Goal: Information Seeking & Learning: Learn about a topic

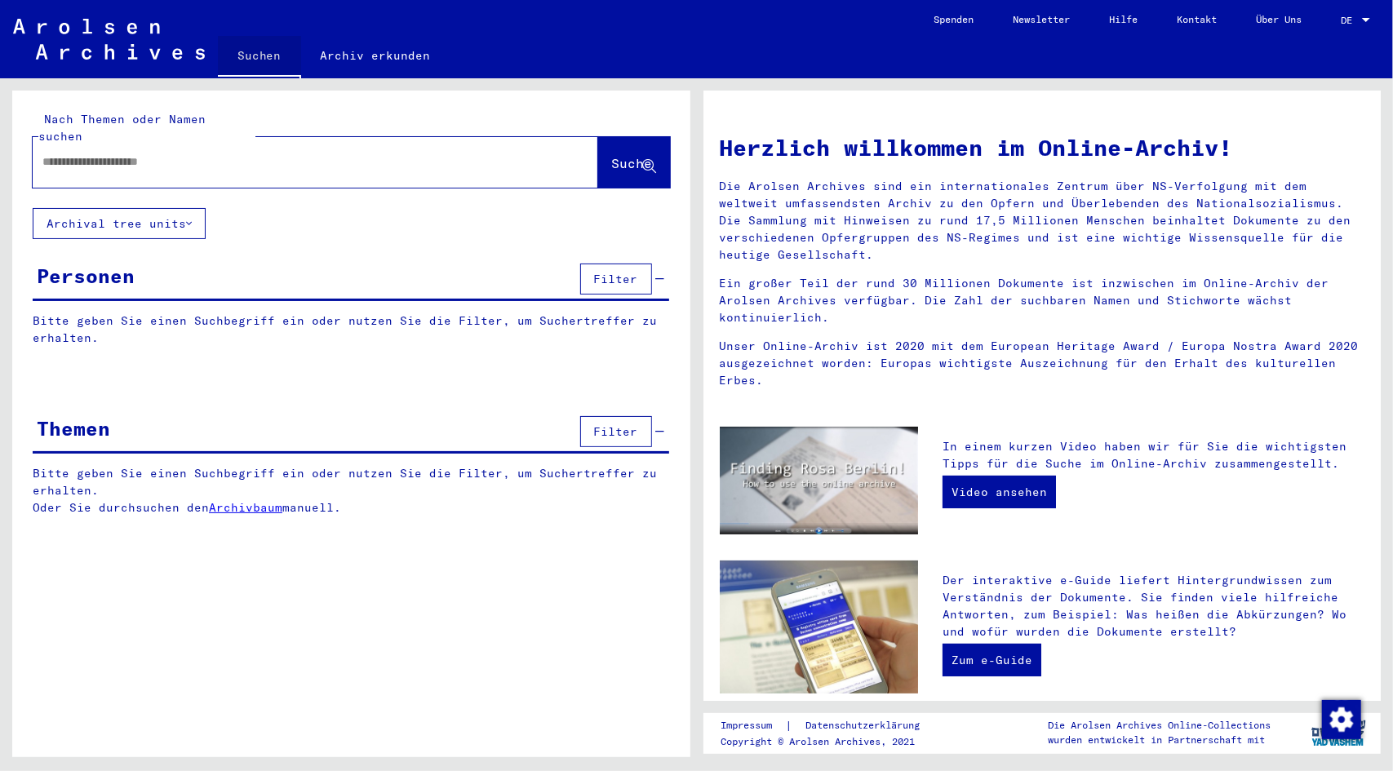
click at [247, 53] on link "Suchen" at bounding box center [259, 57] width 83 height 42
click at [251, 52] on link "Suchen" at bounding box center [259, 57] width 83 height 42
click at [75, 144] on div at bounding box center [291, 162] width 517 height 37
click at [73, 153] on input "text" at bounding box center [295, 161] width 507 height 17
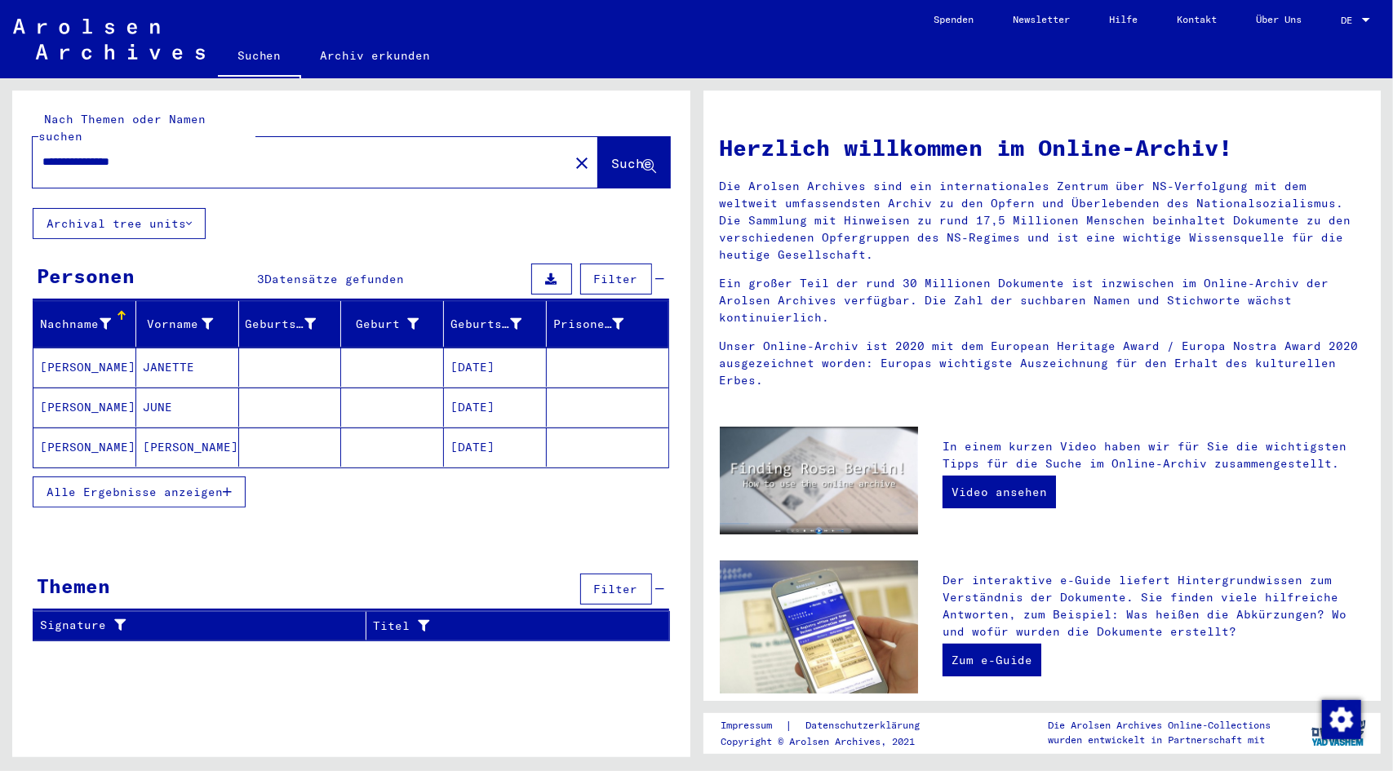
click at [505, 348] on mat-cell "[DATE]" at bounding box center [495, 367] width 103 height 39
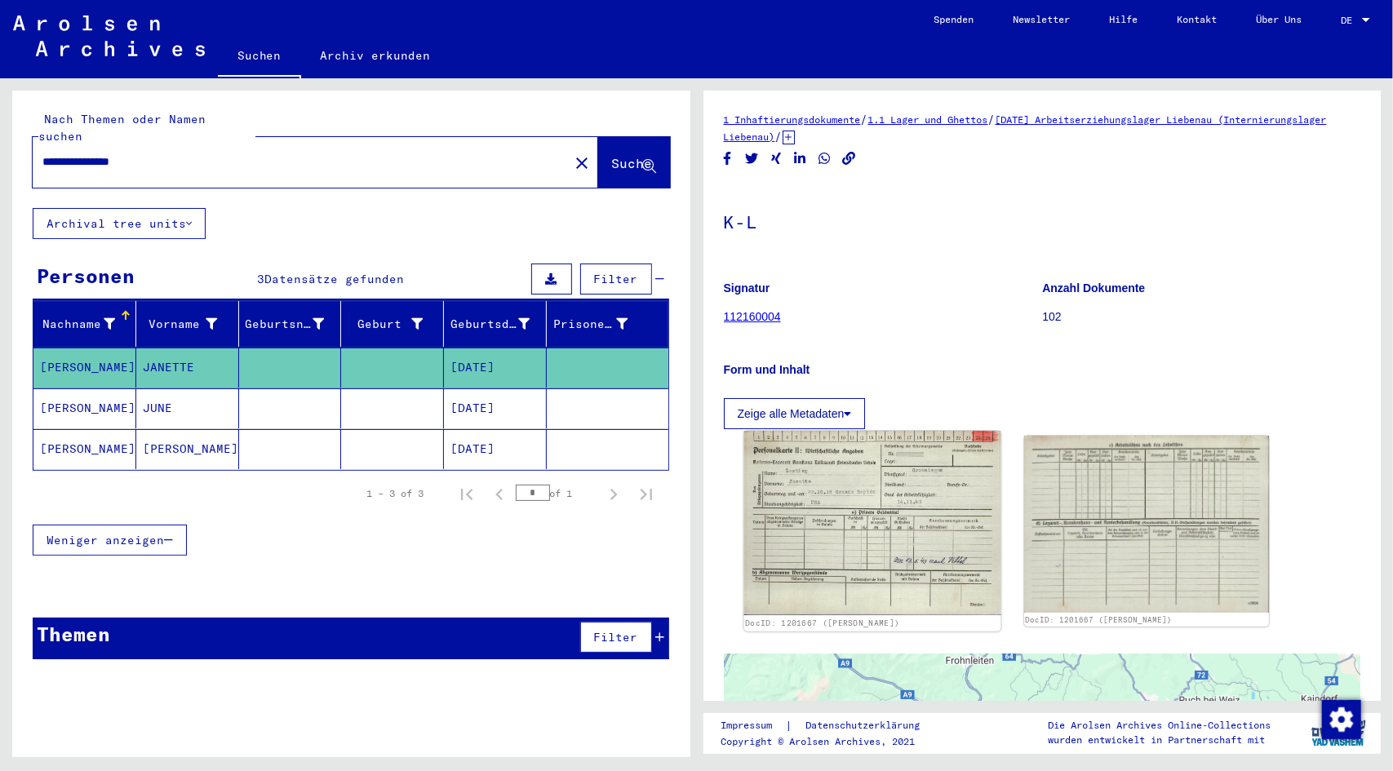
click at [857, 497] on img at bounding box center [872, 523] width 257 height 184
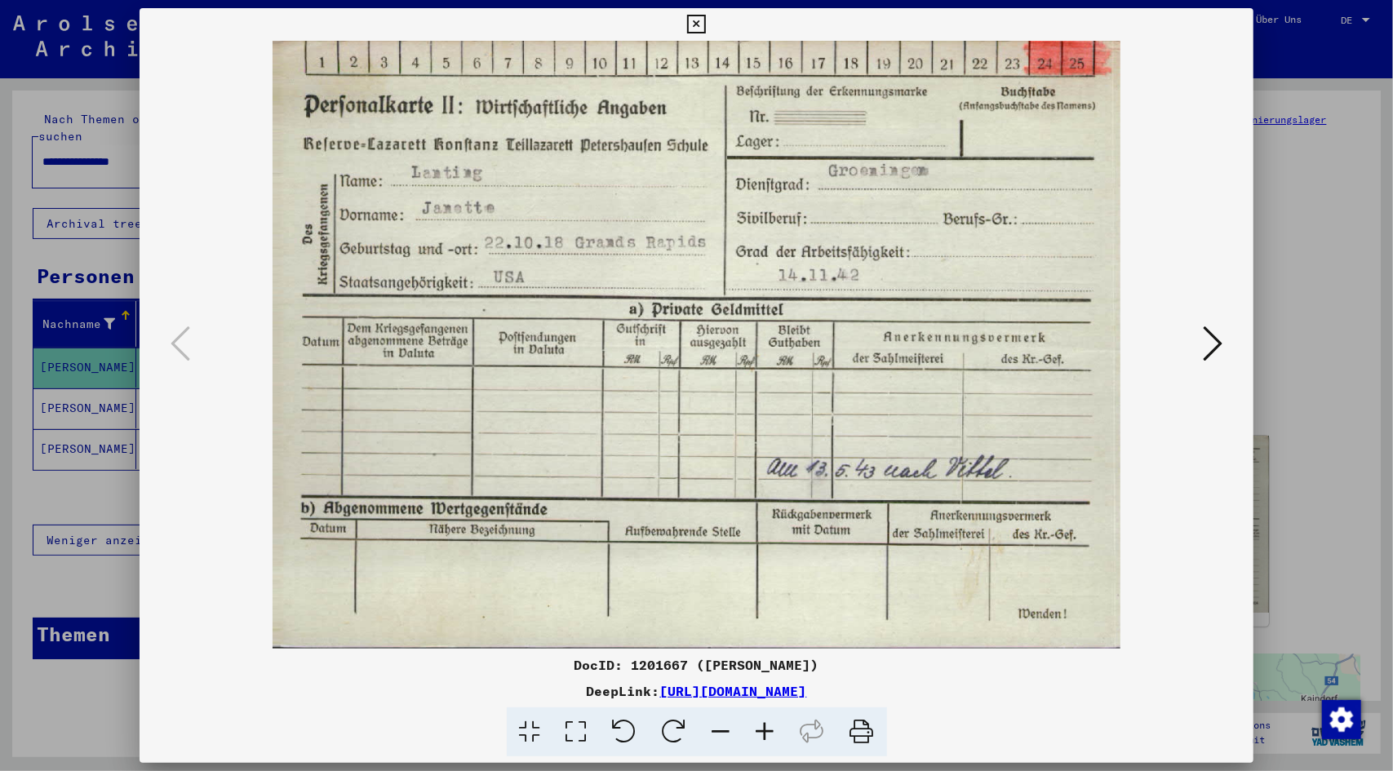
click at [1210, 342] on icon at bounding box center [1213, 343] width 20 height 39
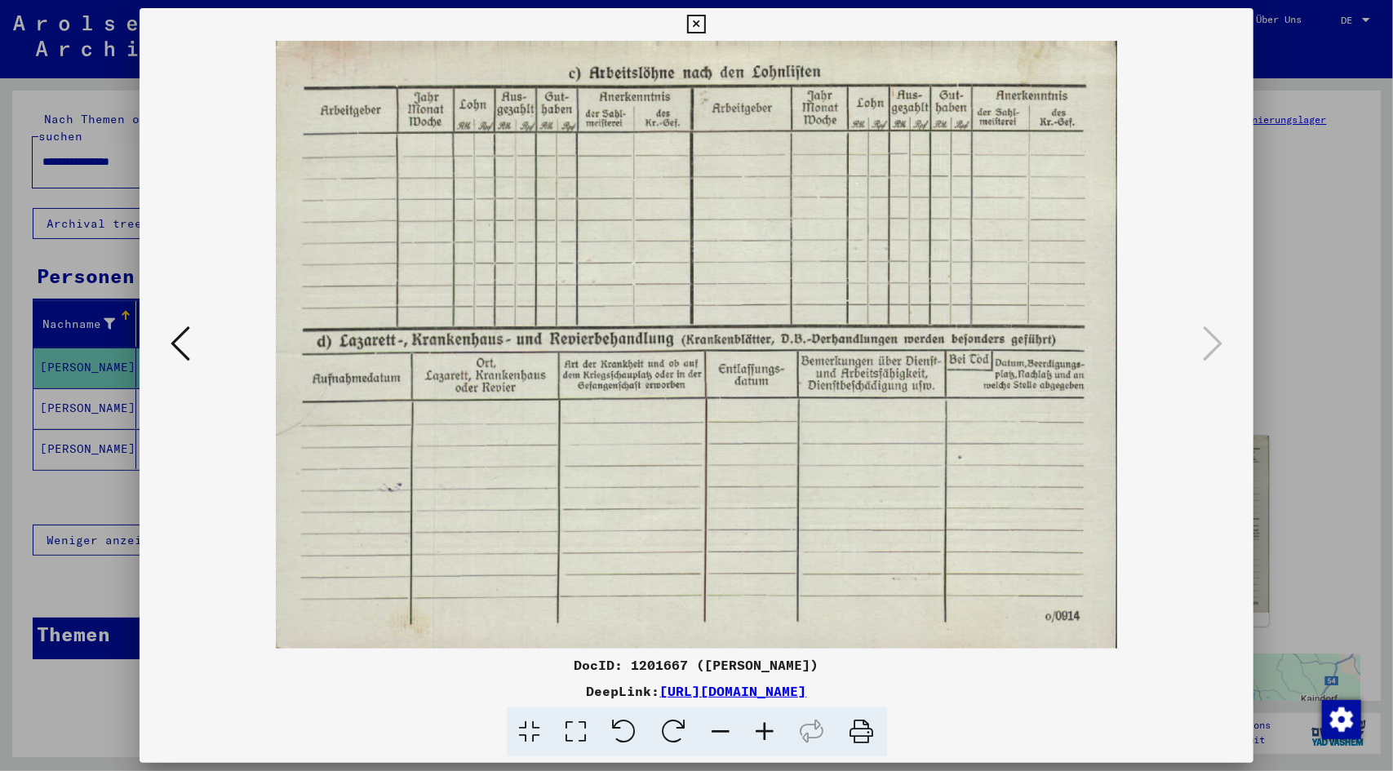
click at [702, 20] on icon at bounding box center [696, 25] width 19 height 20
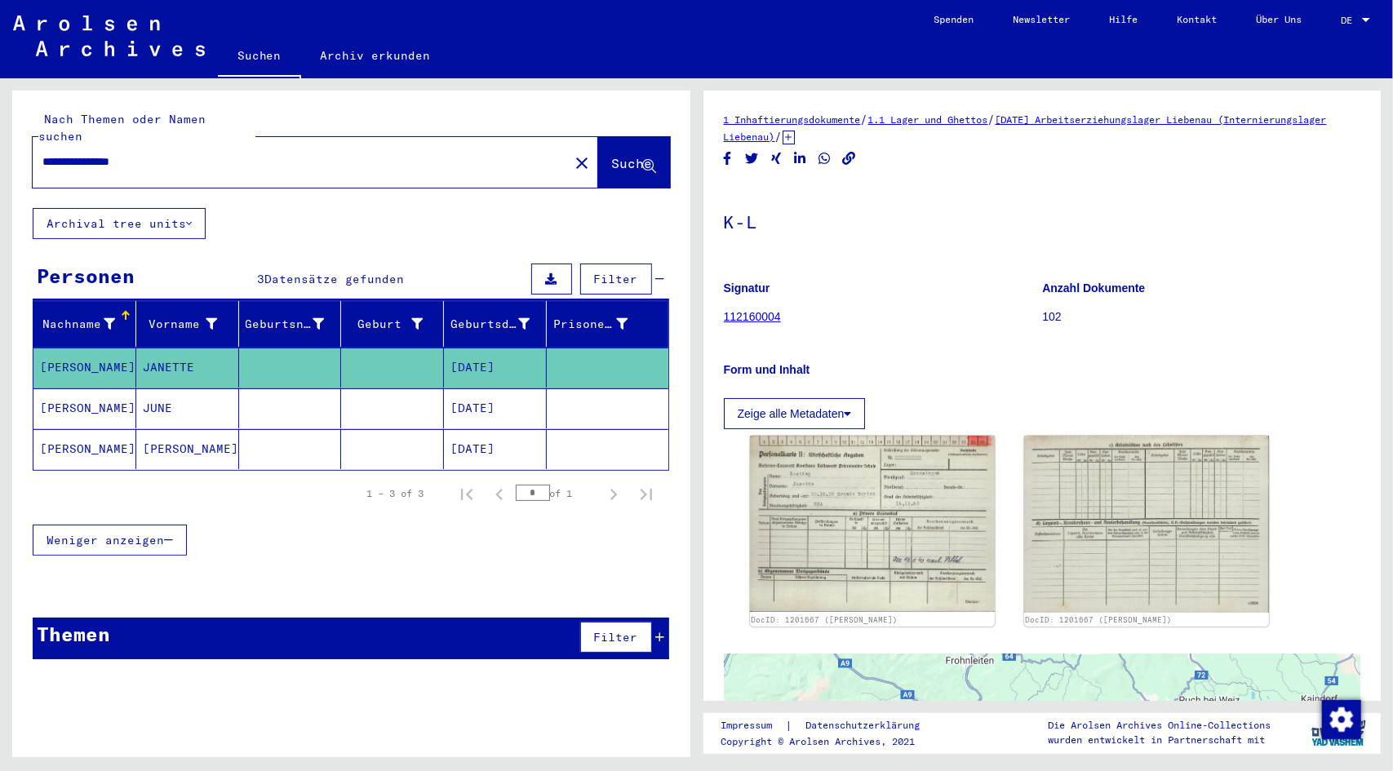
click at [495, 389] on mat-cell "[DATE]" at bounding box center [495, 409] width 103 height 40
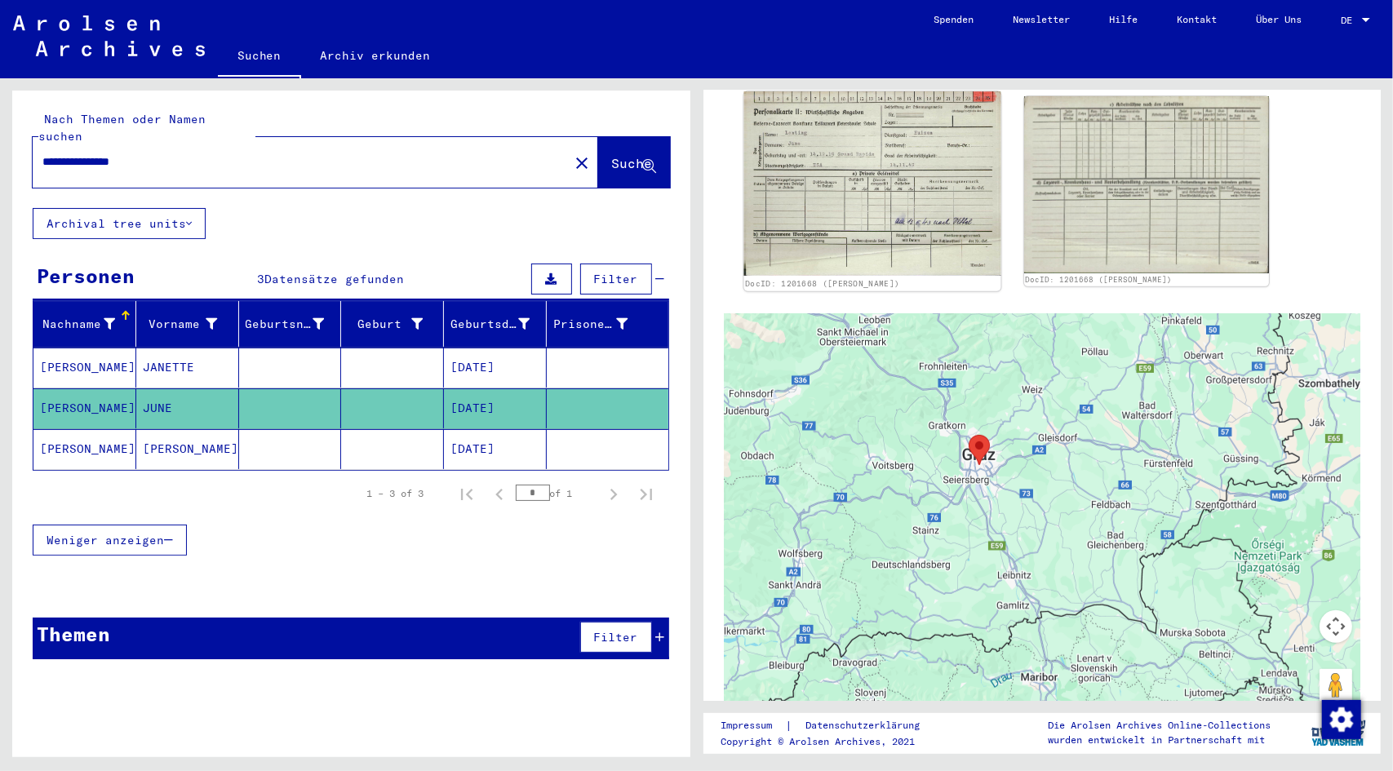
scroll to position [245, 0]
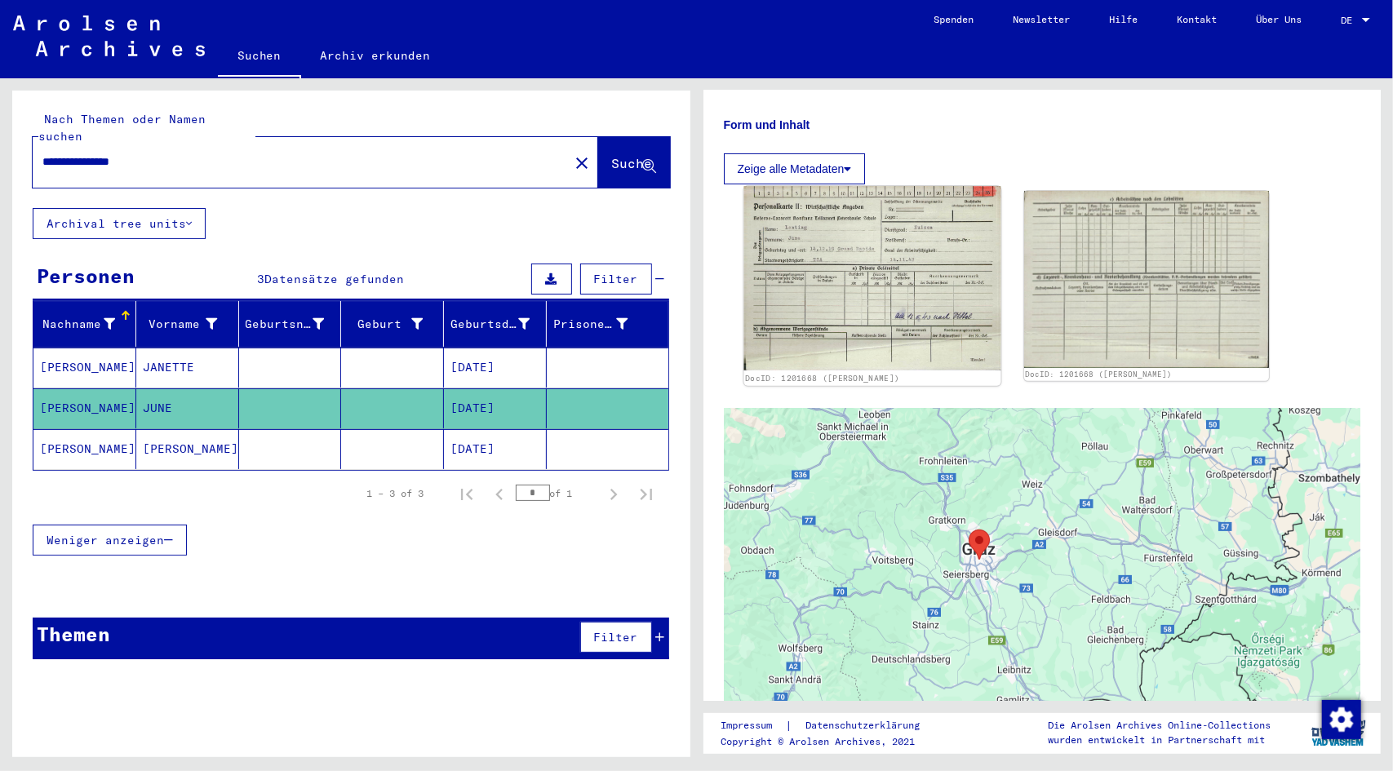
click at [851, 282] on img at bounding box center [872, 278] width 257 height 184
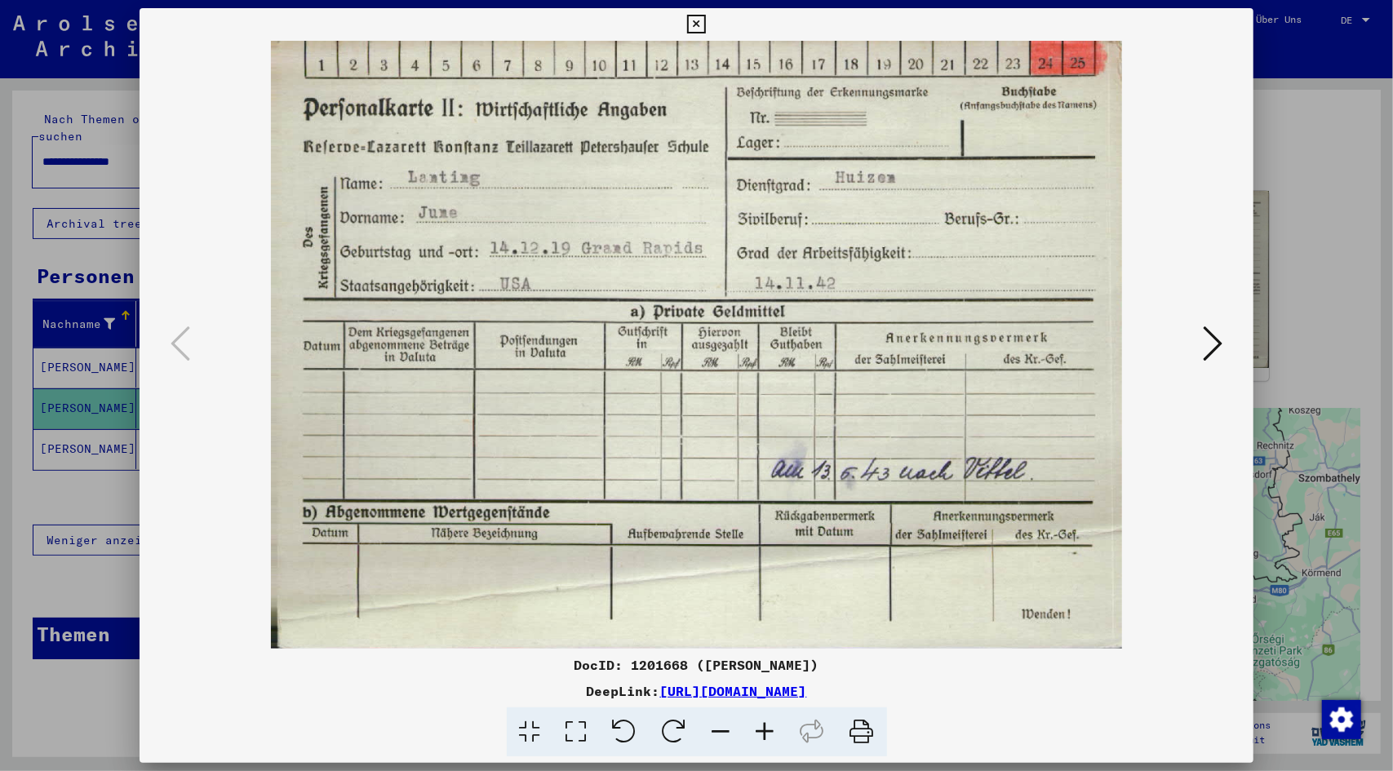
click at [1222, 344] on icon at bounding box center [1213, 343] width 20 height 39
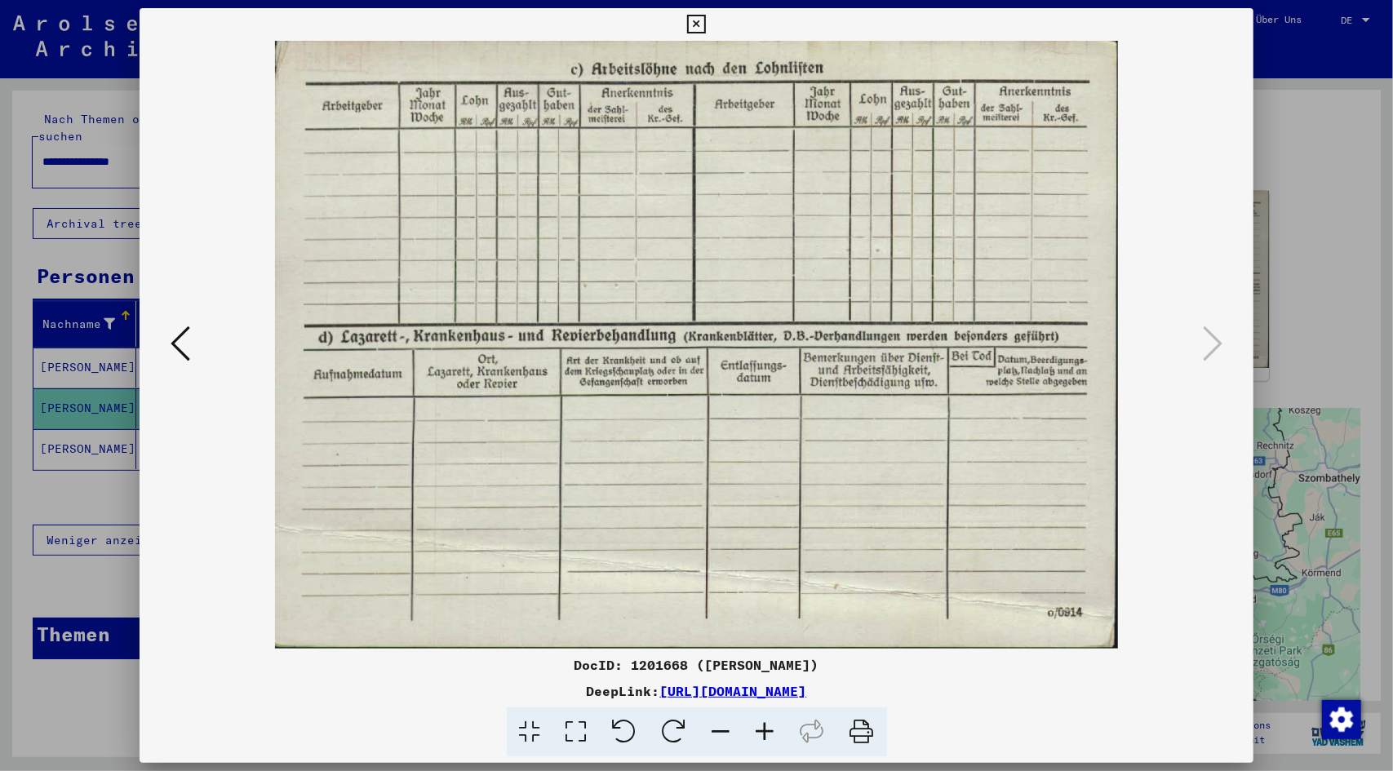
click at [186, 337] on icon at bounding box center [181, 343] width 20 height 39
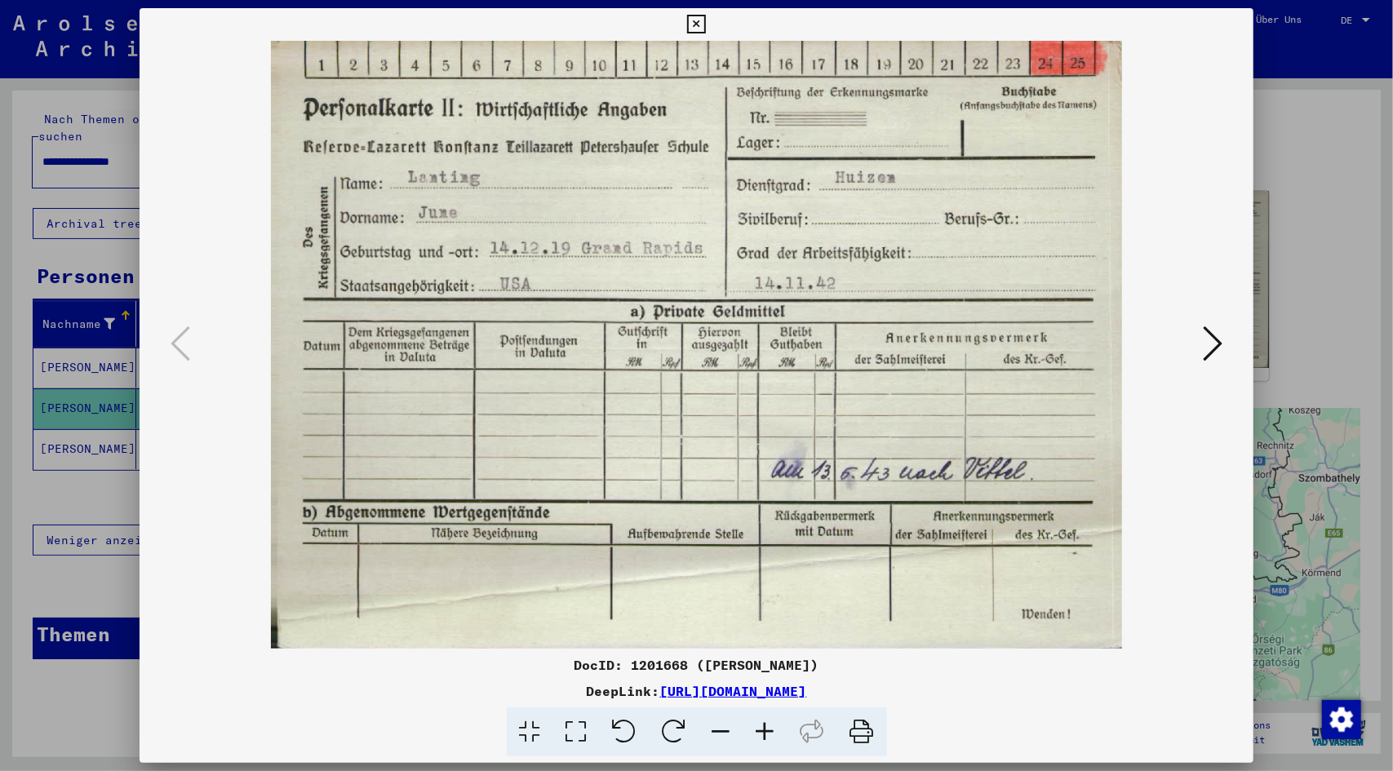
click at [702, 25] on icon at bounding box center [696, 25] width 19 height 20
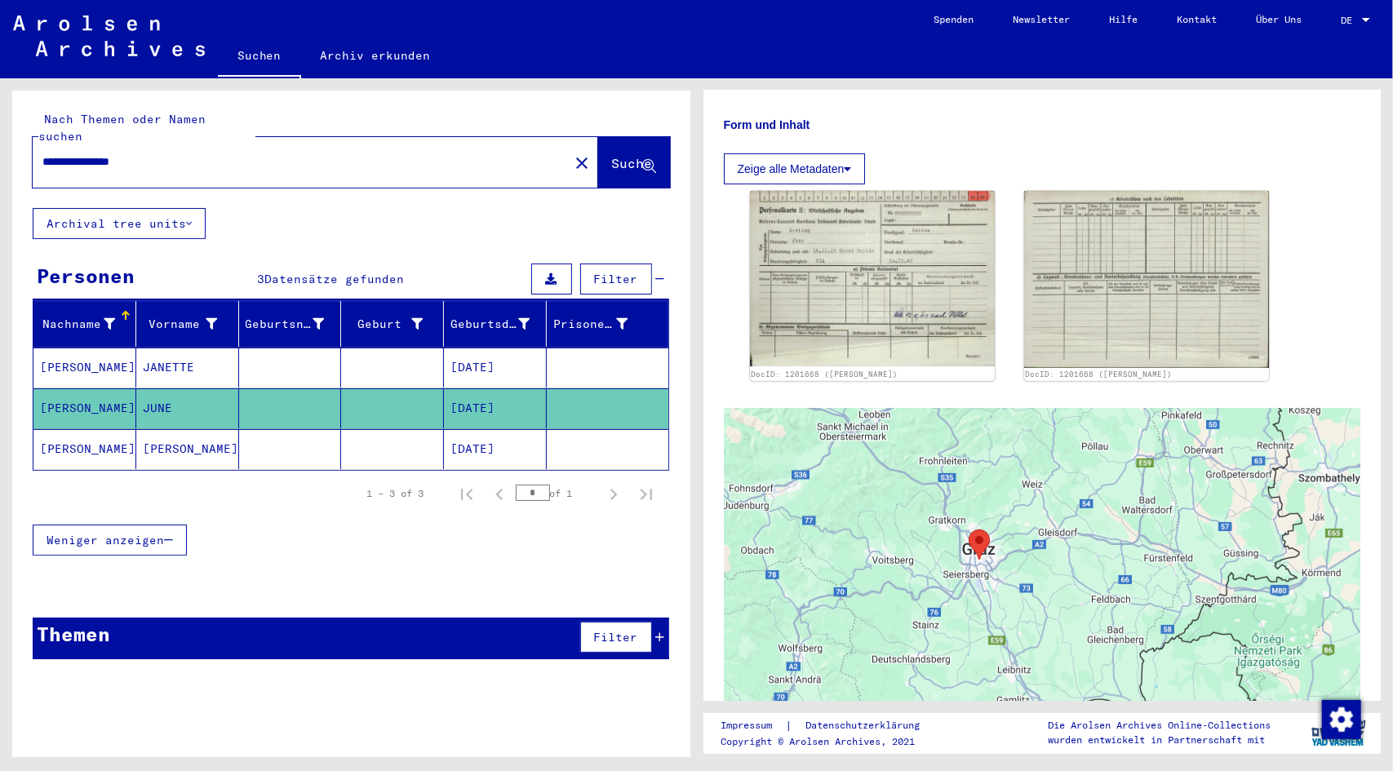
click at [157, 432] on mat-cell "[PERSON_NAME]" at bounding box center [187, 449] width 103 height 40
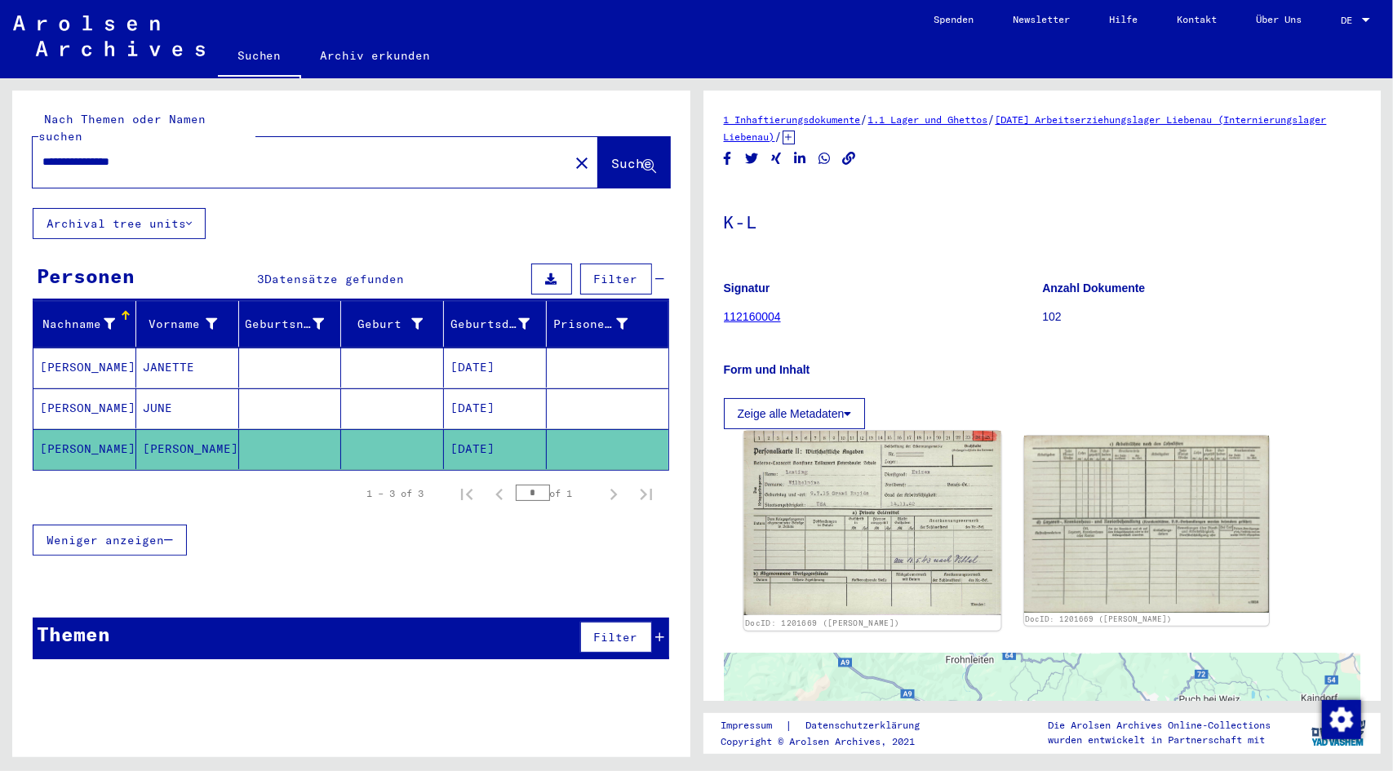
click at [849, 550] on img at bounding box center [872, 523] width 257 height 184
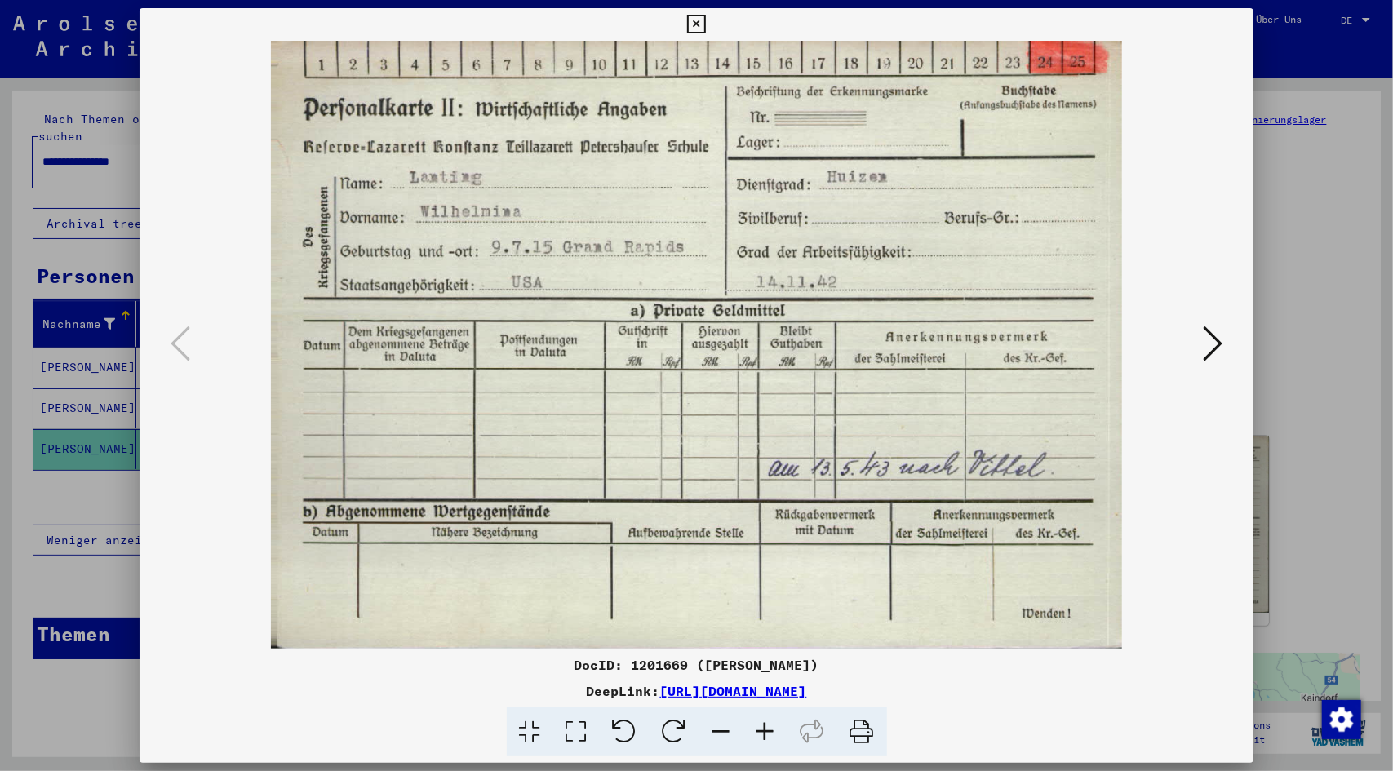
click at [696, 20] on icon at bounding box center [696, 25] width 19 height 20
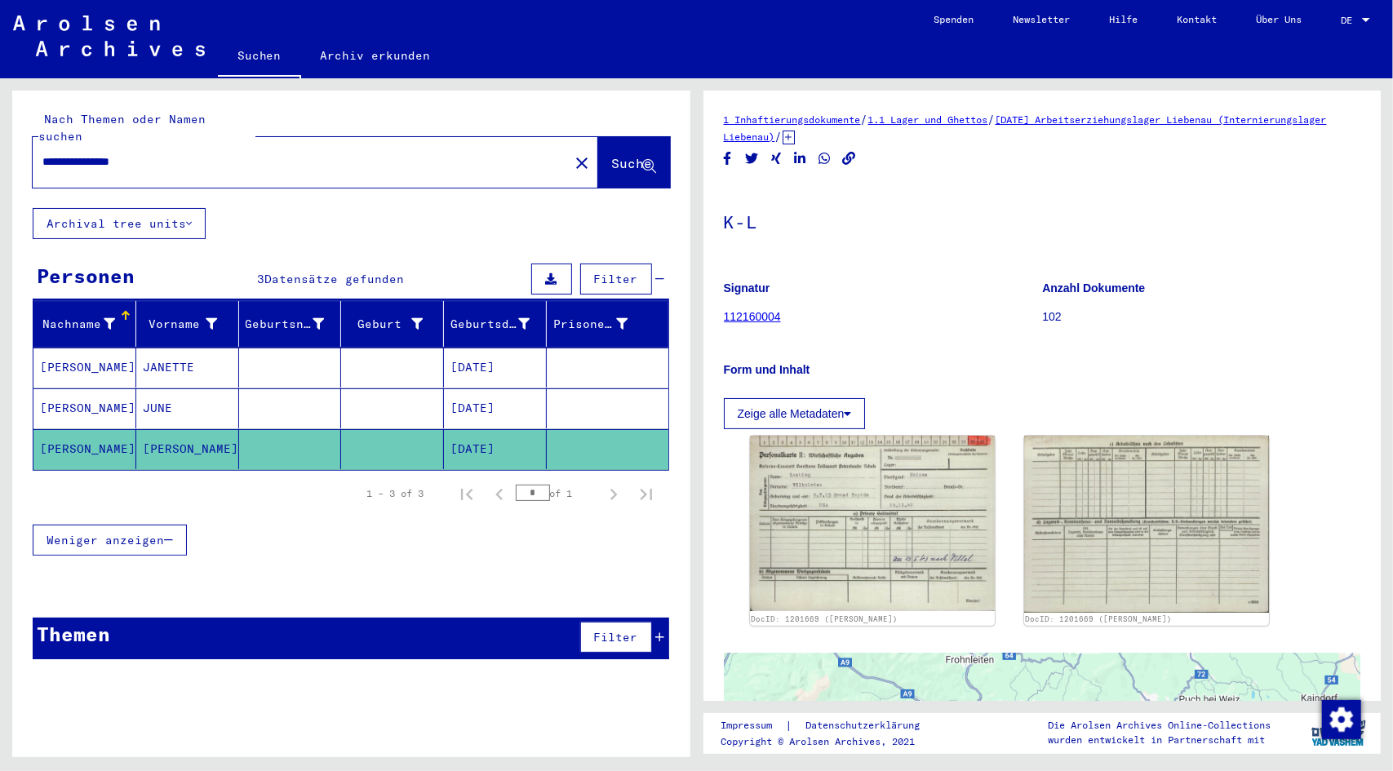
drag, startPoint x: 91, startPoint y: 149, endPoint x: 34, endPoint y: 143, distance: 57.5
click at [34, 144] on div "**********" at bounding box center [296, 162] width 527 height 37
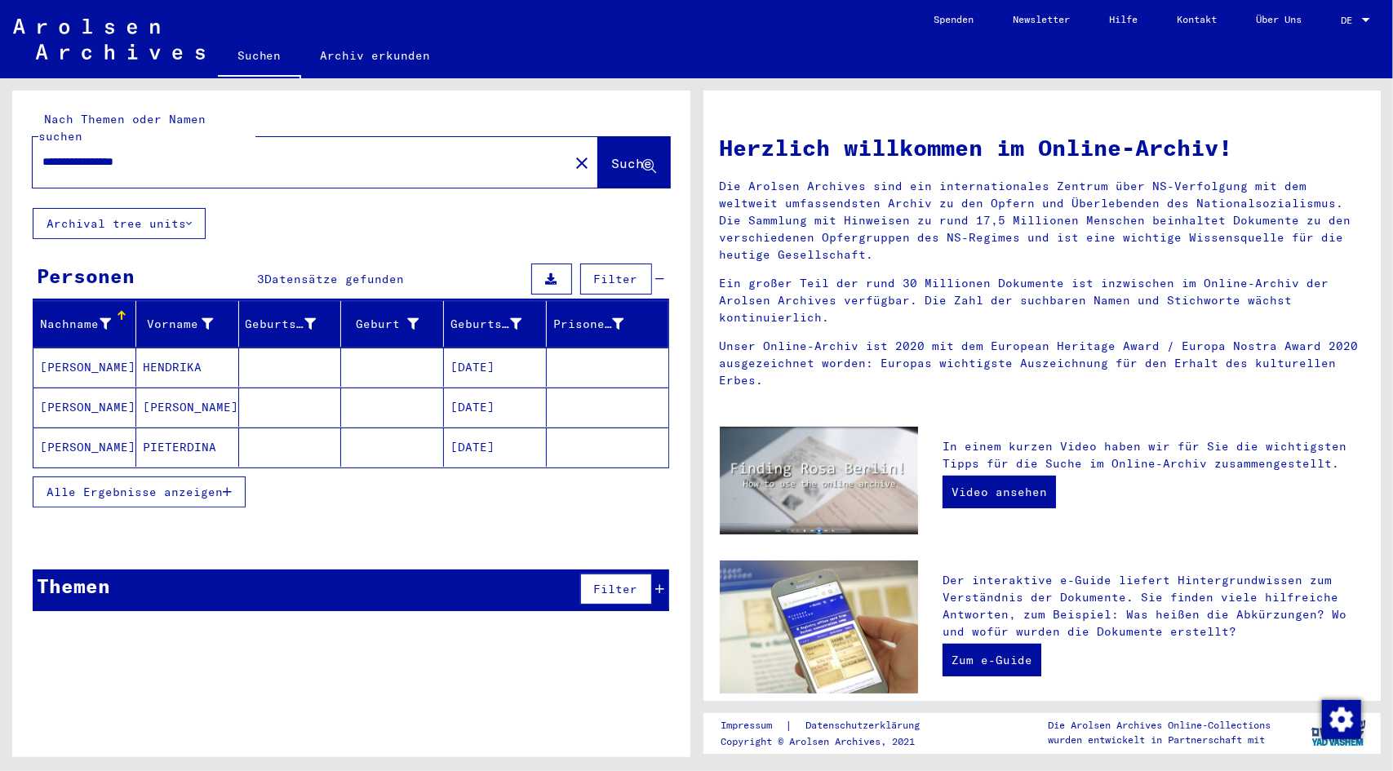
click at [488, 348] on mat-cell "[DATE]" at bounding box center [495, 367] width 103 height 39
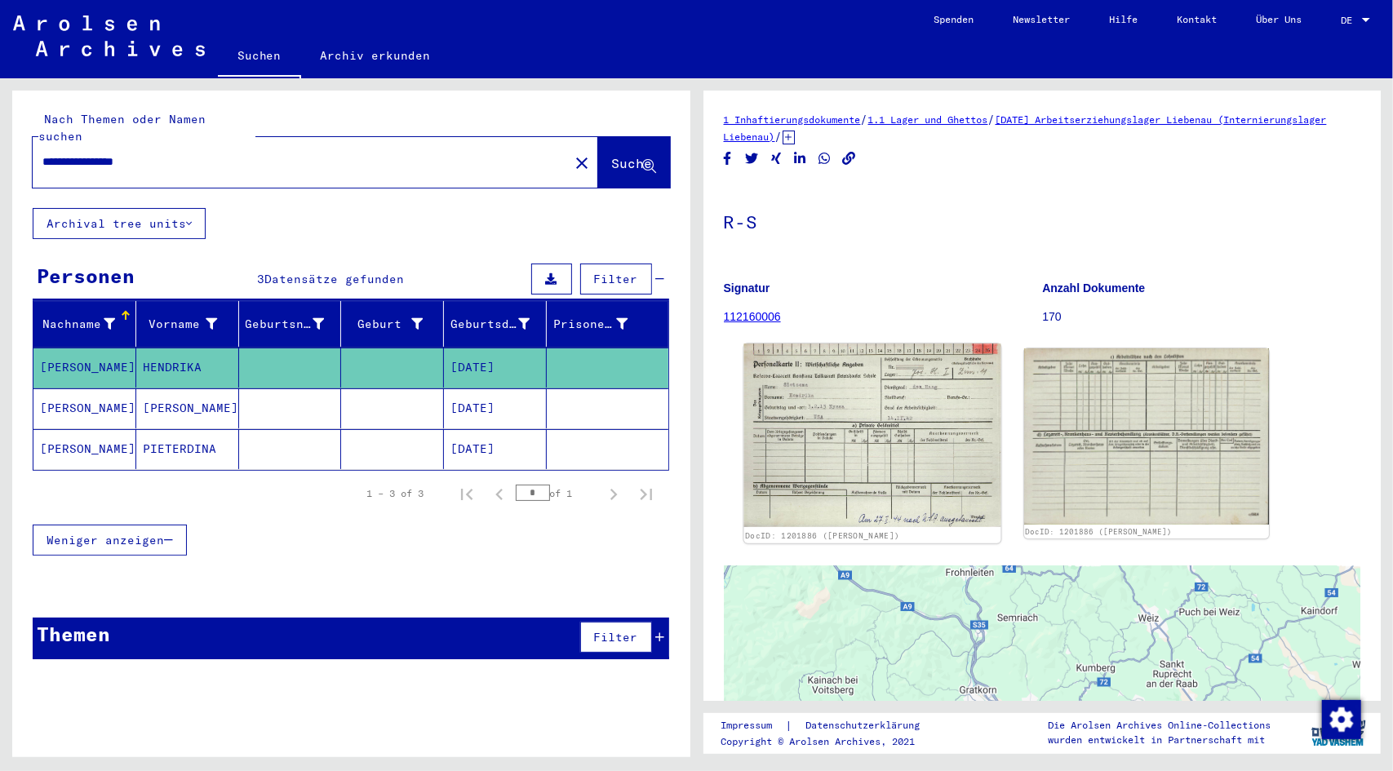
click at [900, 505] on img at bounding box center [872, 436] width 257 height 184
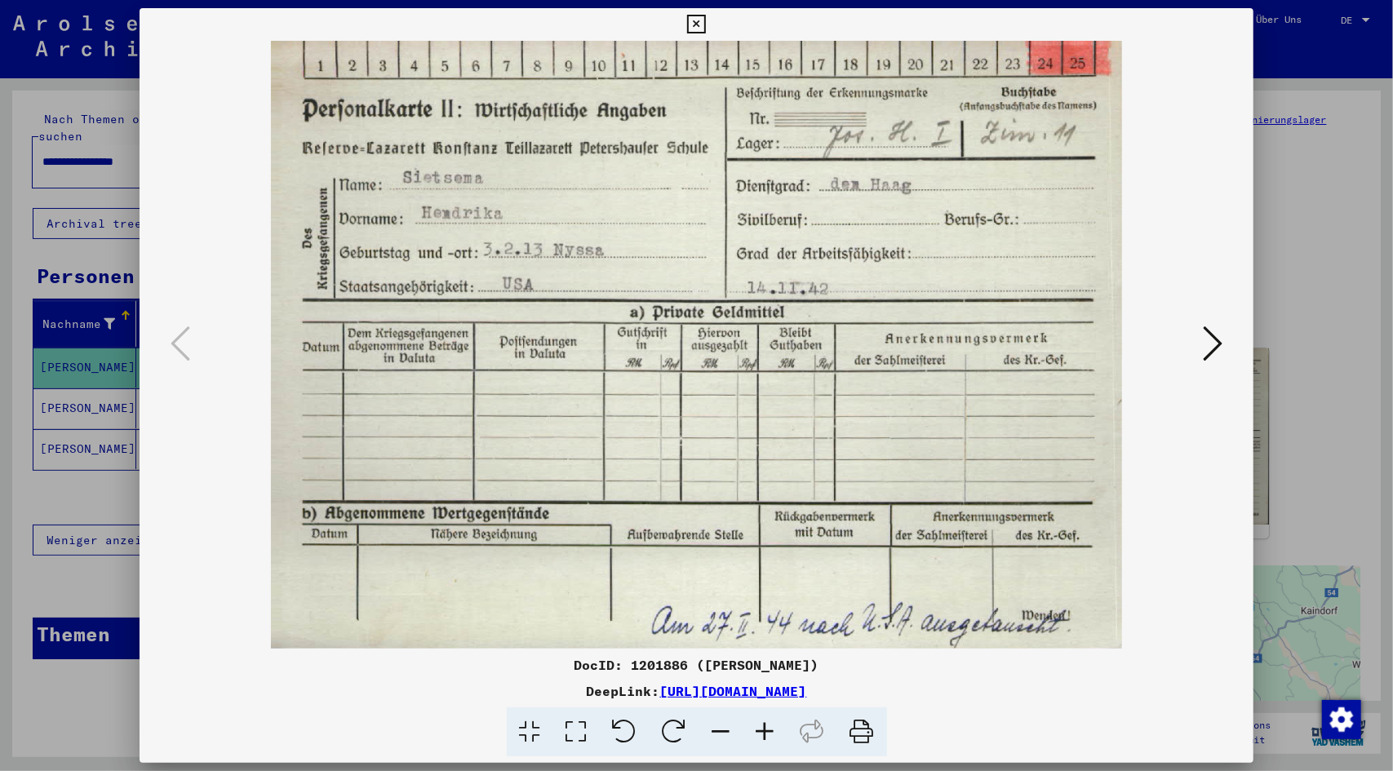
click at [699, 16] on icon at bounding box center [696, 25] width 19 height 20
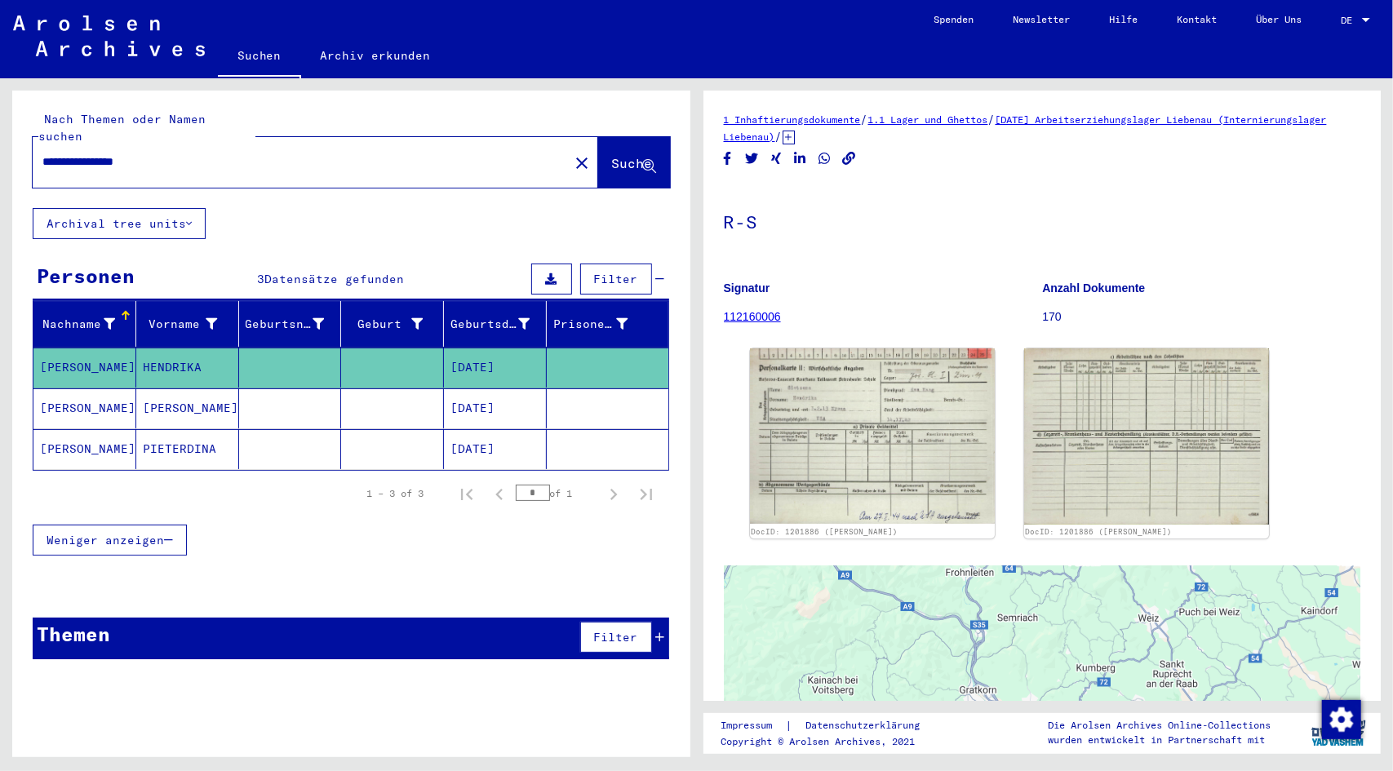
drag, startPoint x: 168, startPoint y: 146, endPoint x: 2, endPoint y: 167, distance: 167.1
click at [0, 174] on div "**********" at bounding box center [348, 417] width 696 height 679
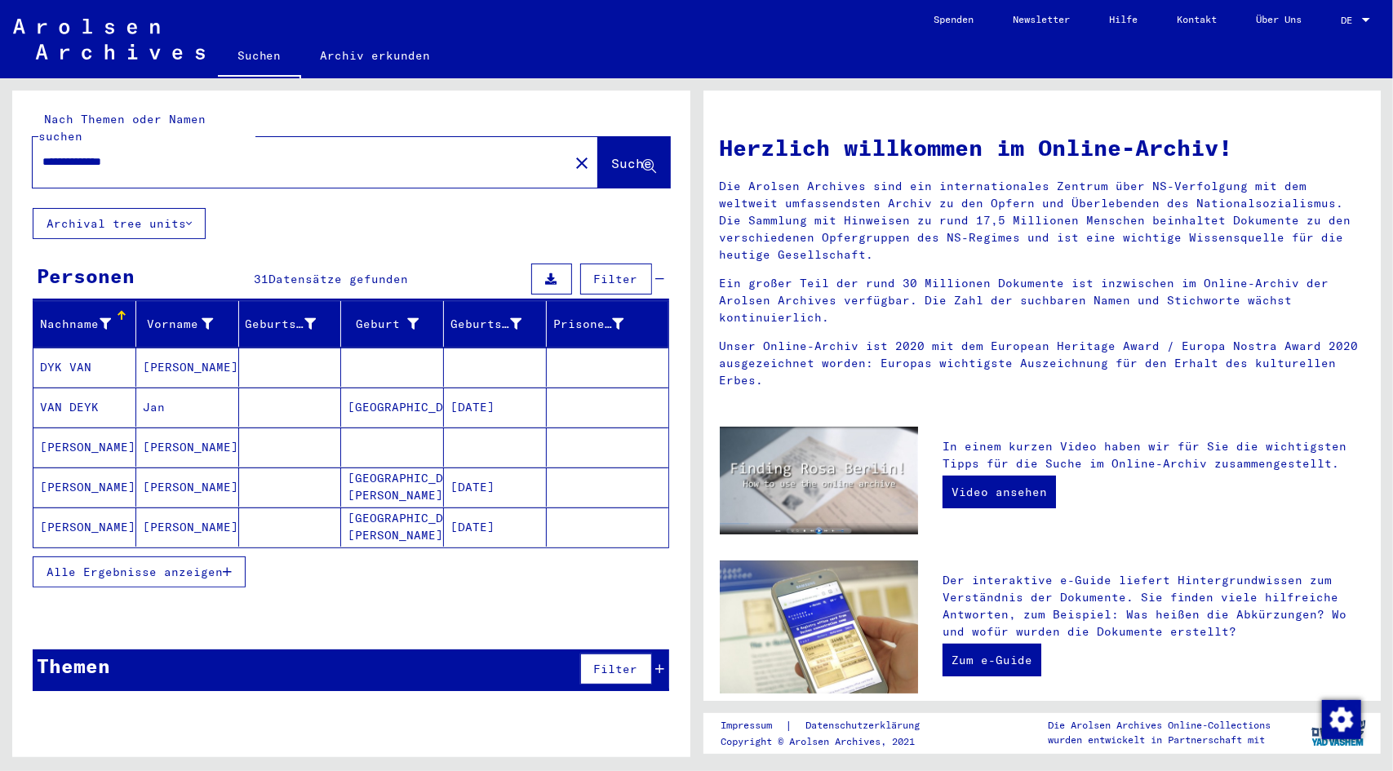
click at [137, 565] on span "Alle Ergebnisse anzeigen" at bounding box center [135, 572] width 176 height 15
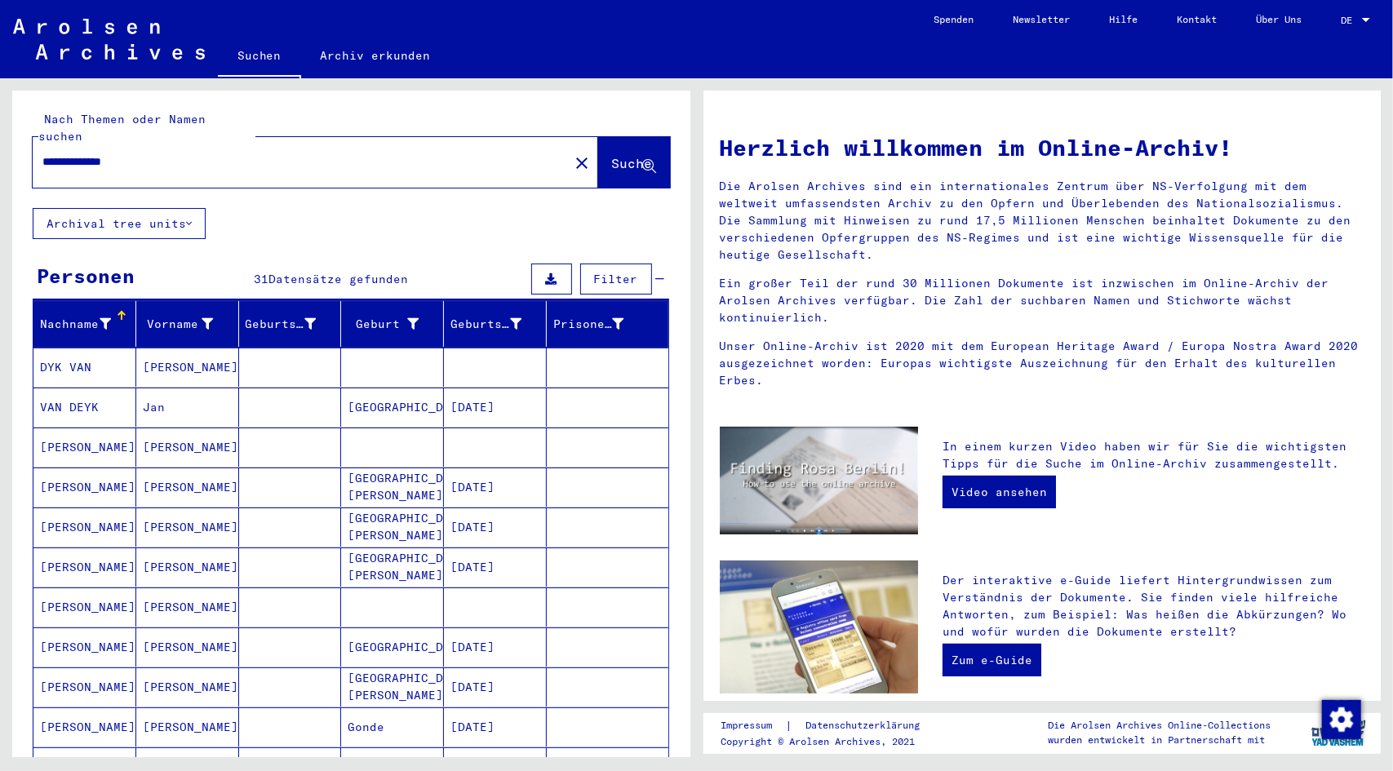
click at [390, 628] on mat-cell "[GEOGRAPHIC_DATA]" at bounding box center [392, 647] width 103 height 39
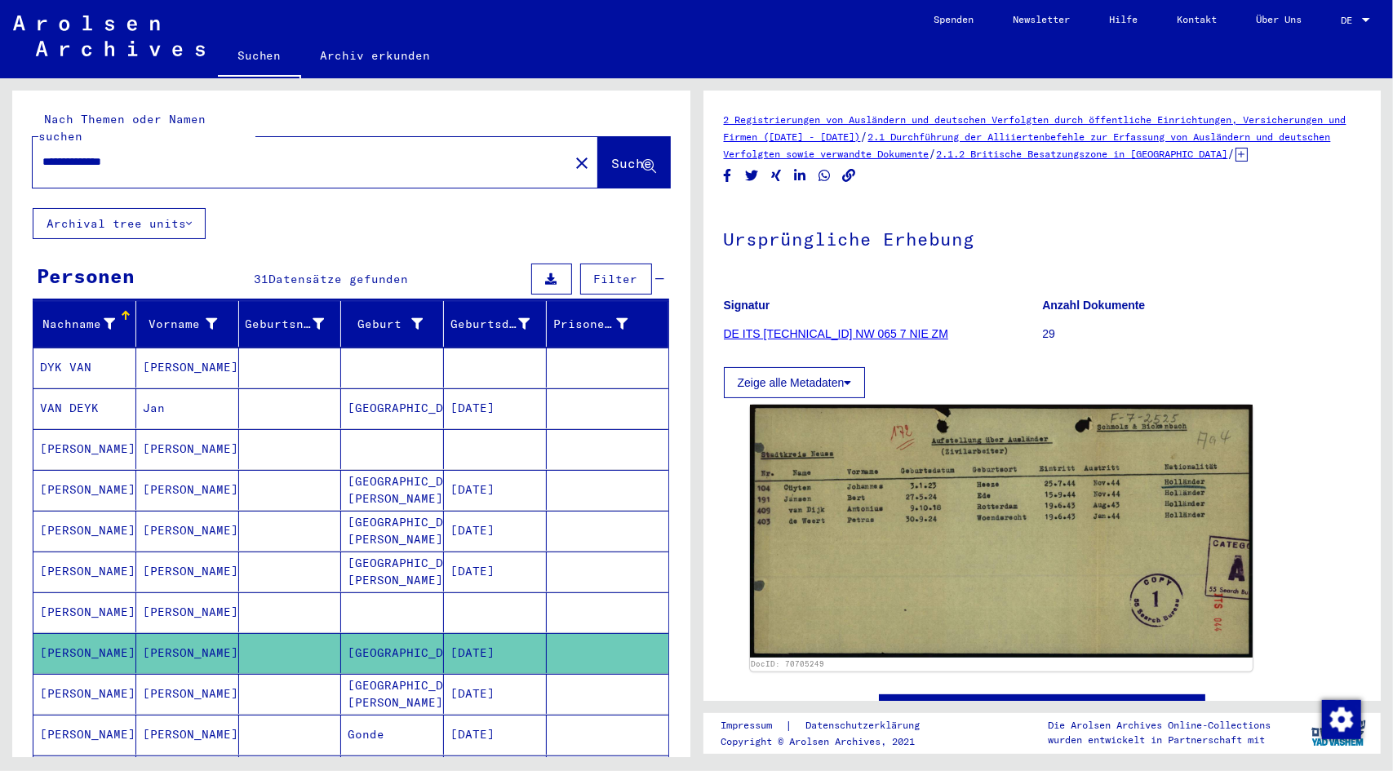
drag, startPoint x: 97, startPoint y: 141, endPoint x: 0, endPoint y: 157, distance: 98.4
click at [0, 157] on div "**********" at bounding box center [348, 417] width 696 height 679
type input "**********"
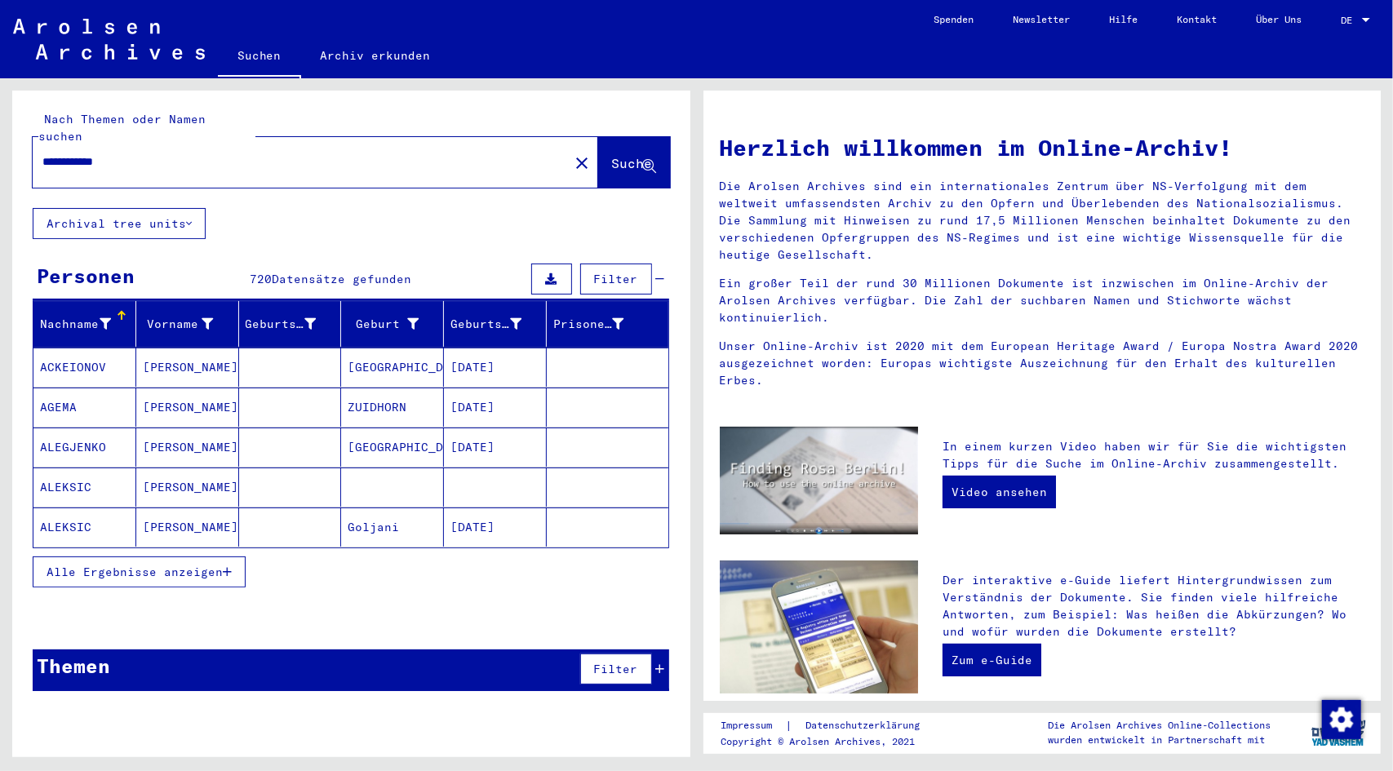
click at [203, 565] on span "Alle Ergebnisse anzeigen" at bounding box center [135, 572] width 176 height 15
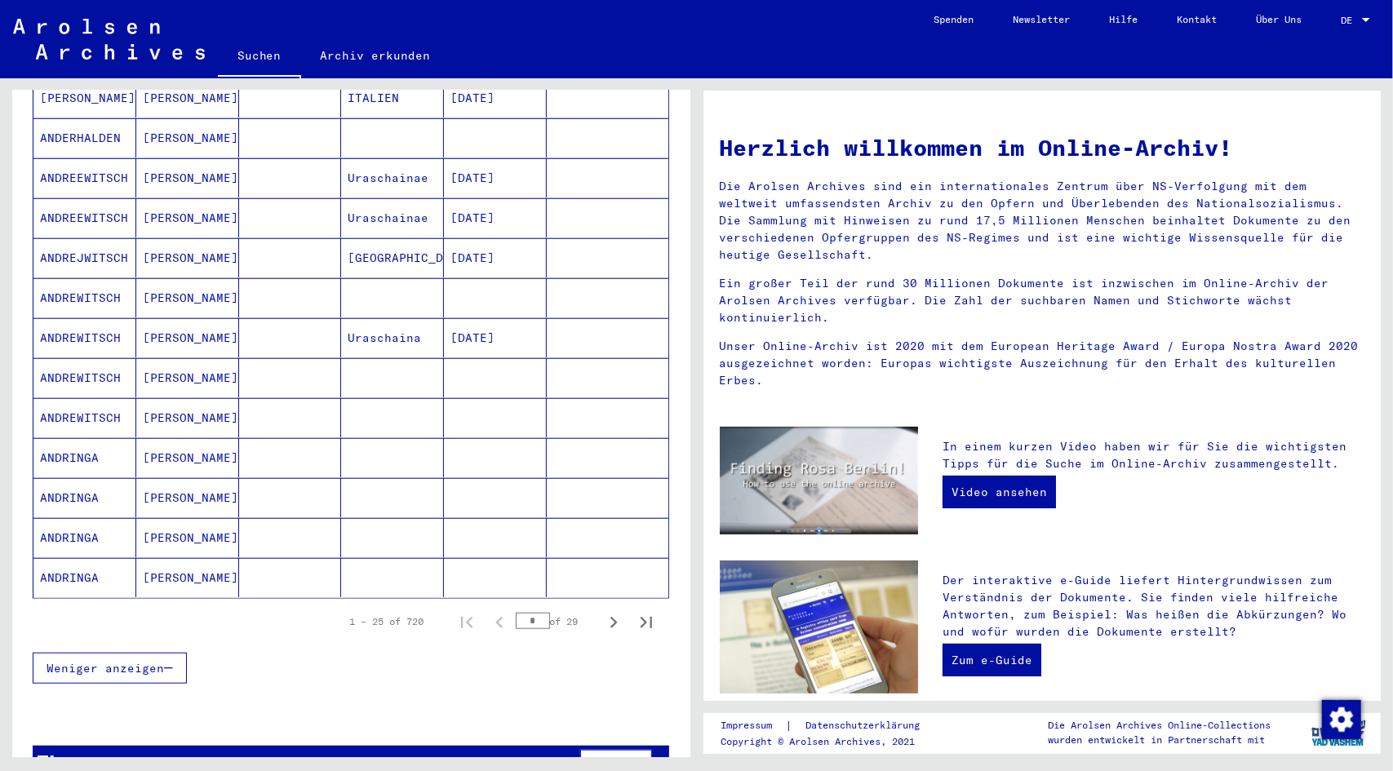
scroll to position [769, 0]
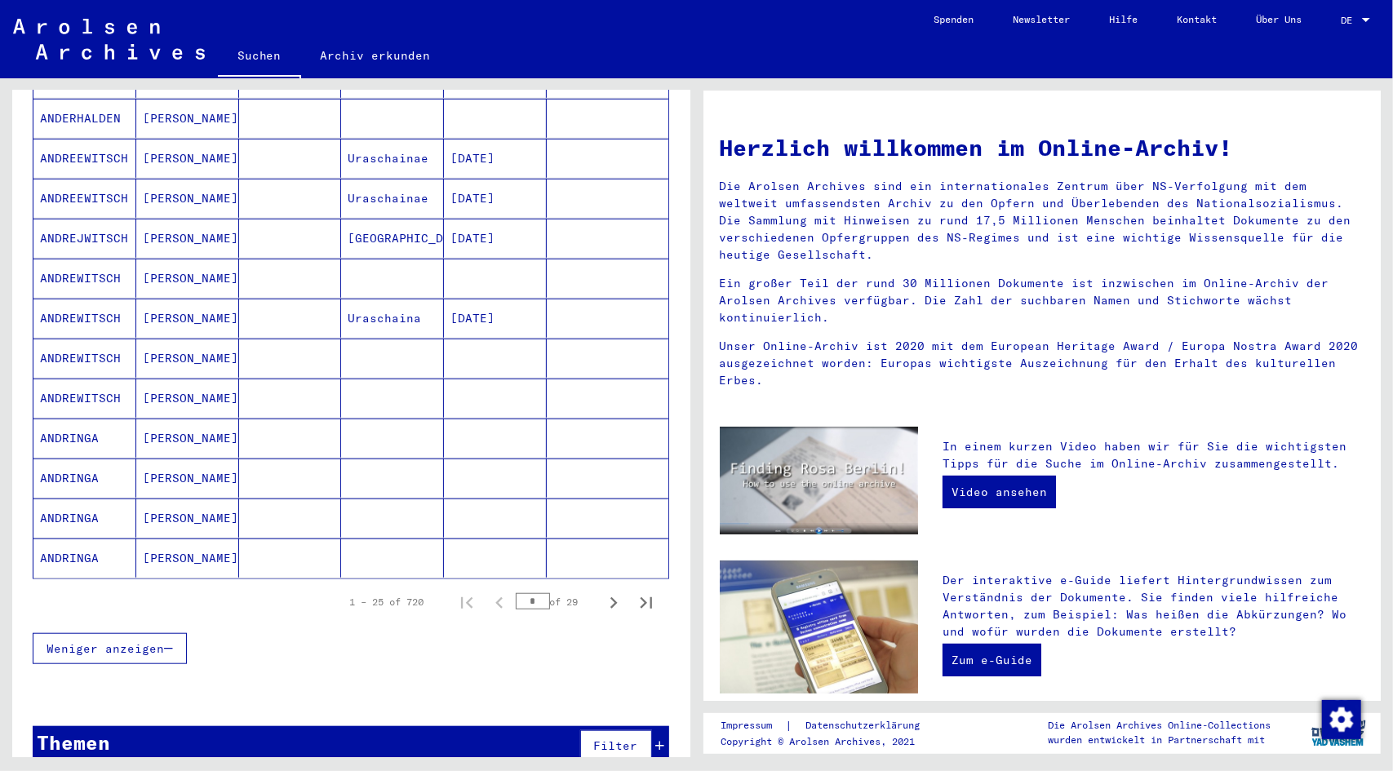
click at [496, 586] on div "1 – 25 of 720 * of 29" at bounding box center [497, 602] width 332 height 33
click at [602, 592] on icon "Next page" at bounding box center [613, 603] width 23 height 23
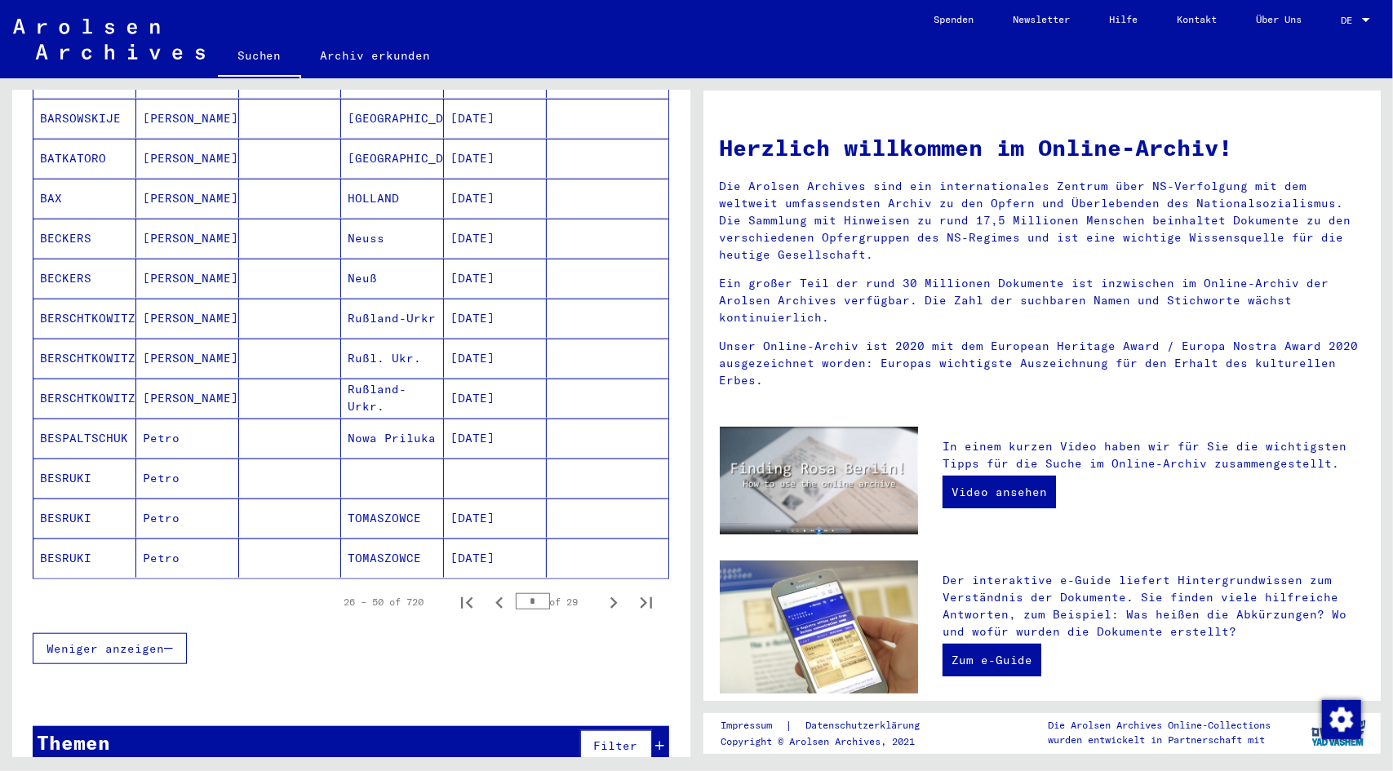
drag, startPoint x: 521, startPoint y: 579, endPoint x: 502, endPoint y: 576, distance: 19.1
click at [516, 593] on input "*" at bounding box center [533, 601] width 34 height 16
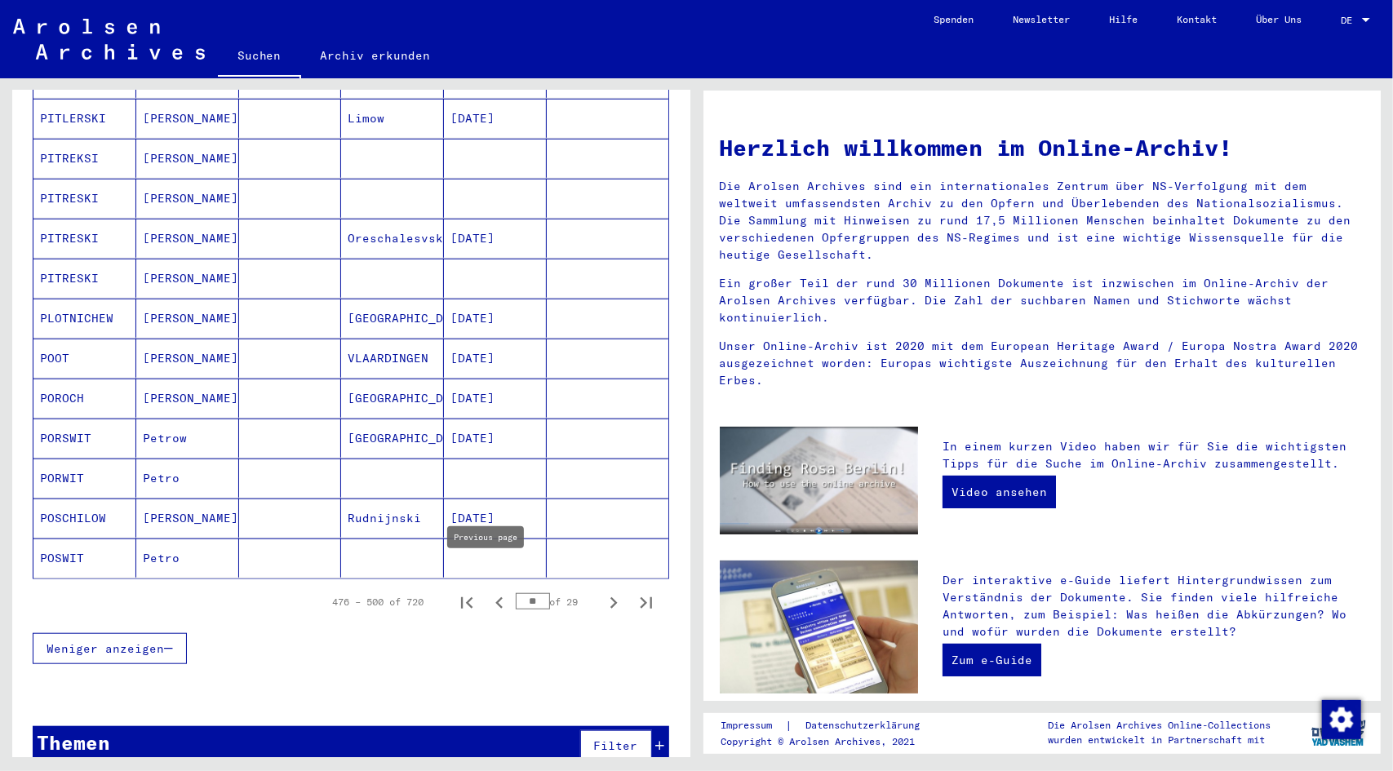
click at [488, 592] on icon "Previous page" at bounding box center [499, 603] width 23 height 23
type input "**"
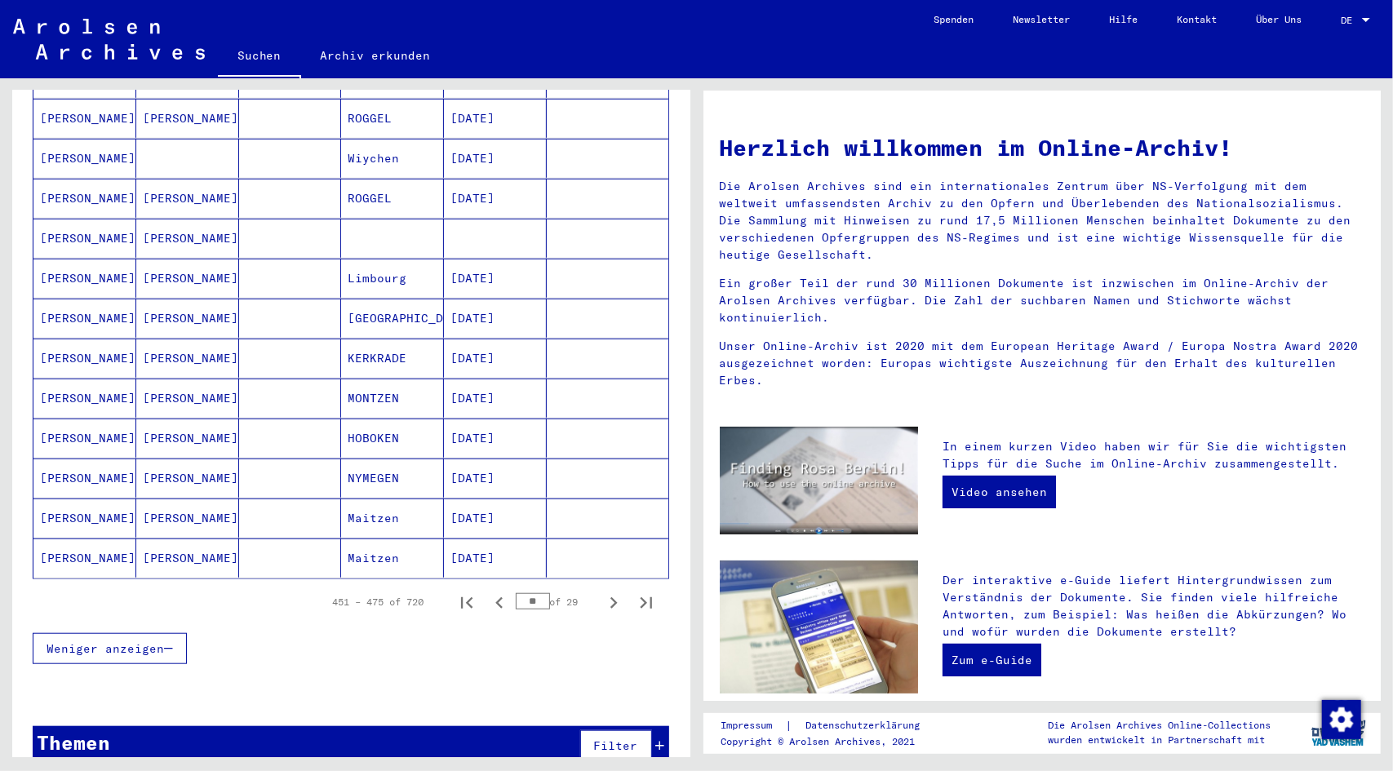
click at [472, 459] on mat-cell "[DATE]" at bounding box center [495, 478] width 103 height 39
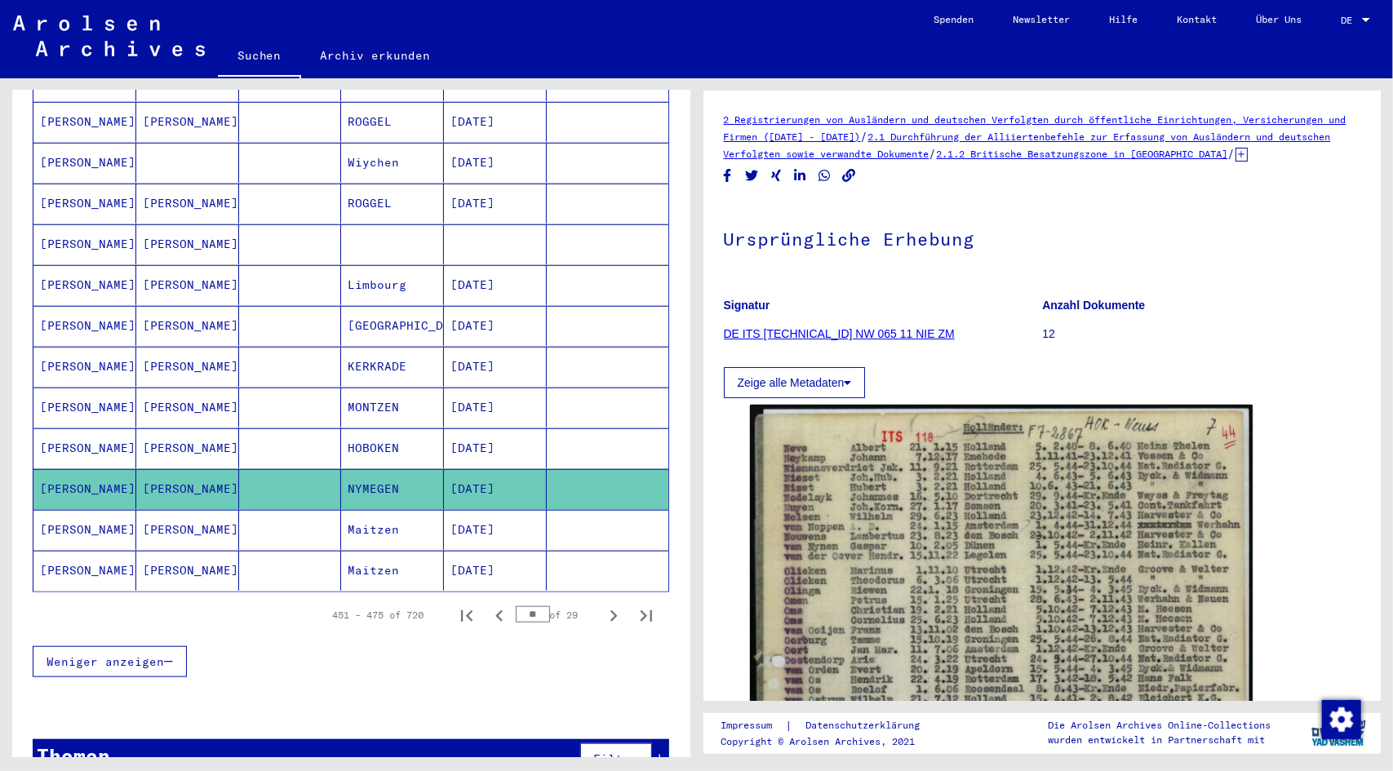
click at [462, 306] on mat-cell "[DATE]" at bounding box center [495, 326] width 103 height 40
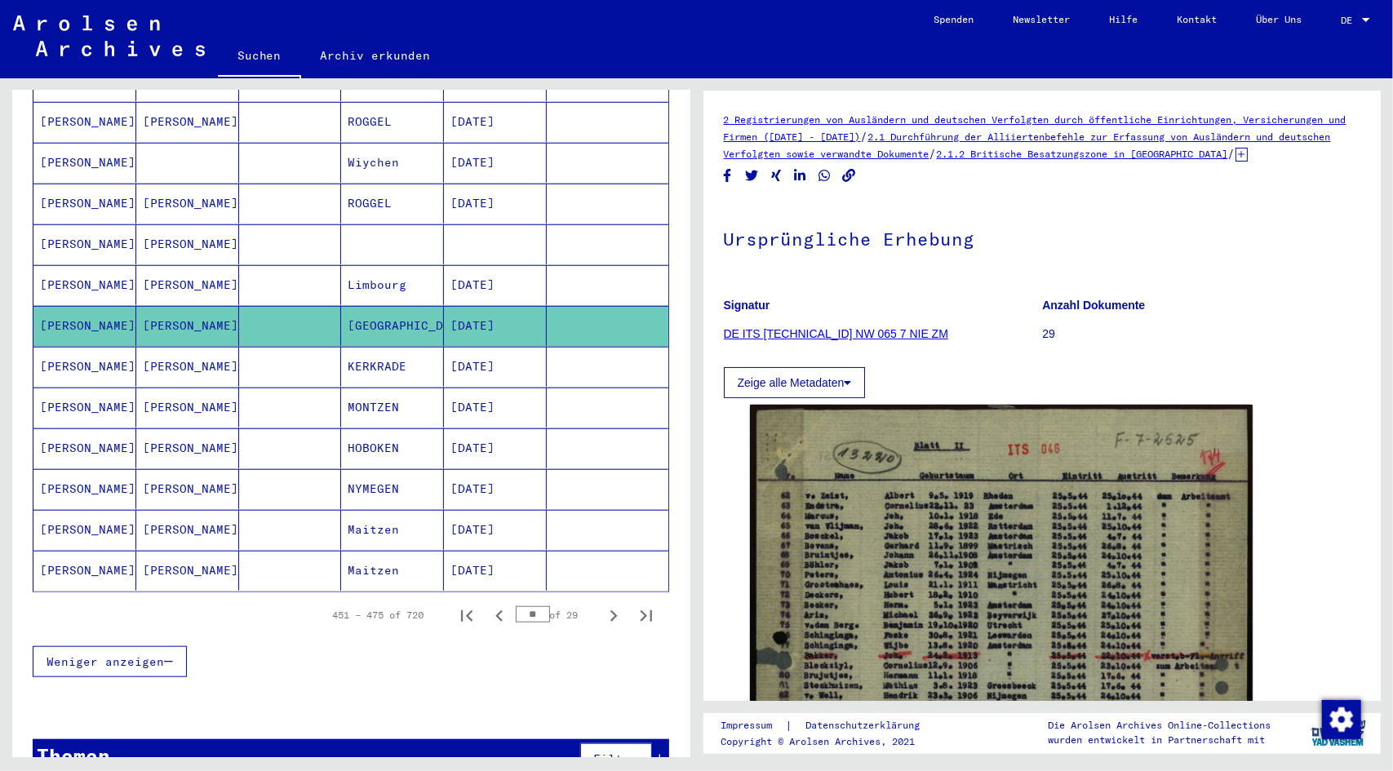
click at [823, 162] on div "2 Registrierungen von Ausländern und deutschen Verfolgten durch öffentliche Ein…" at bounding box center [1043, 136] width 638 height 51
click at [1236, 162] on icon at bounding box center [1242, 155] width 12 height 14
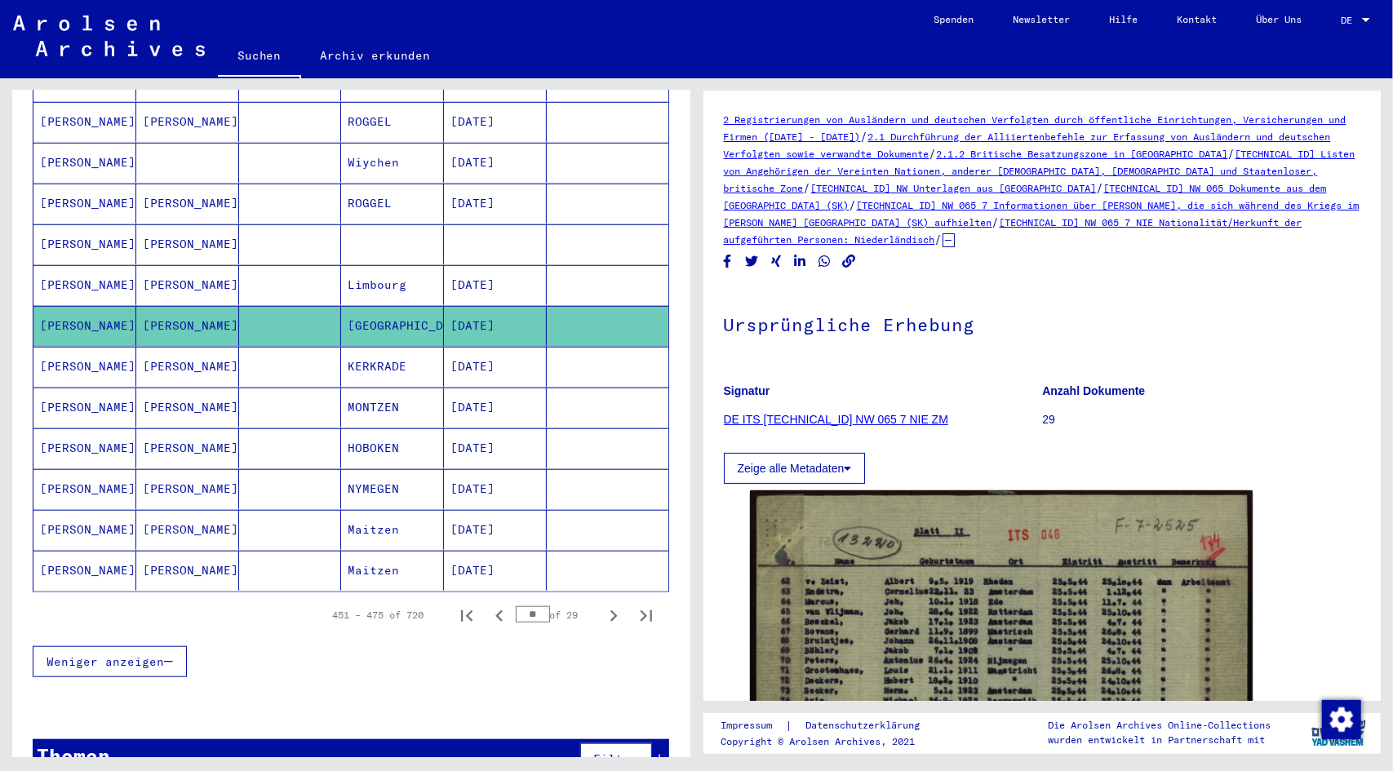
click at [944, 221] on link "[TECHNICAL_ID] NW 065 7 Informationen über [PERSON_NAME], die sich während des …" at bounding box center [1042, 213] width 636 height 29
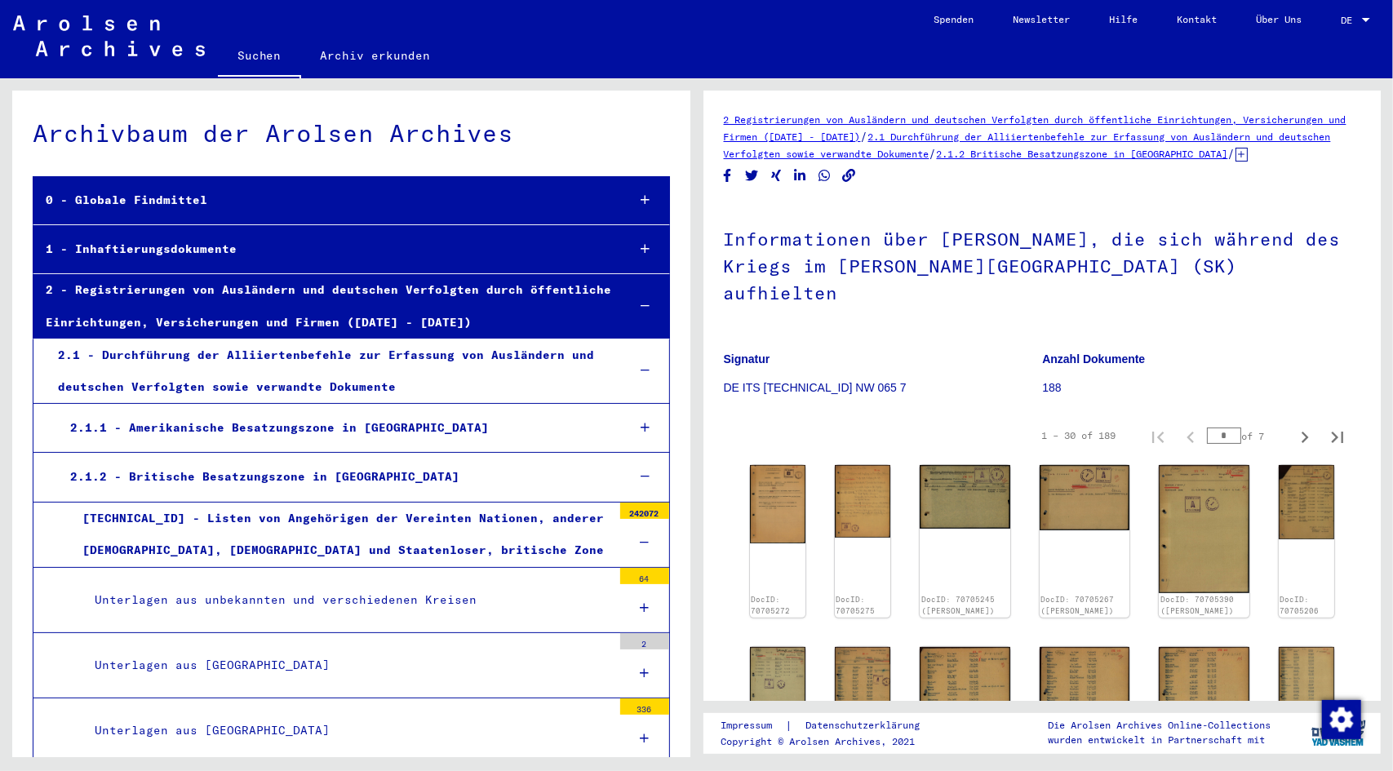
scroll to position [5025, 0]
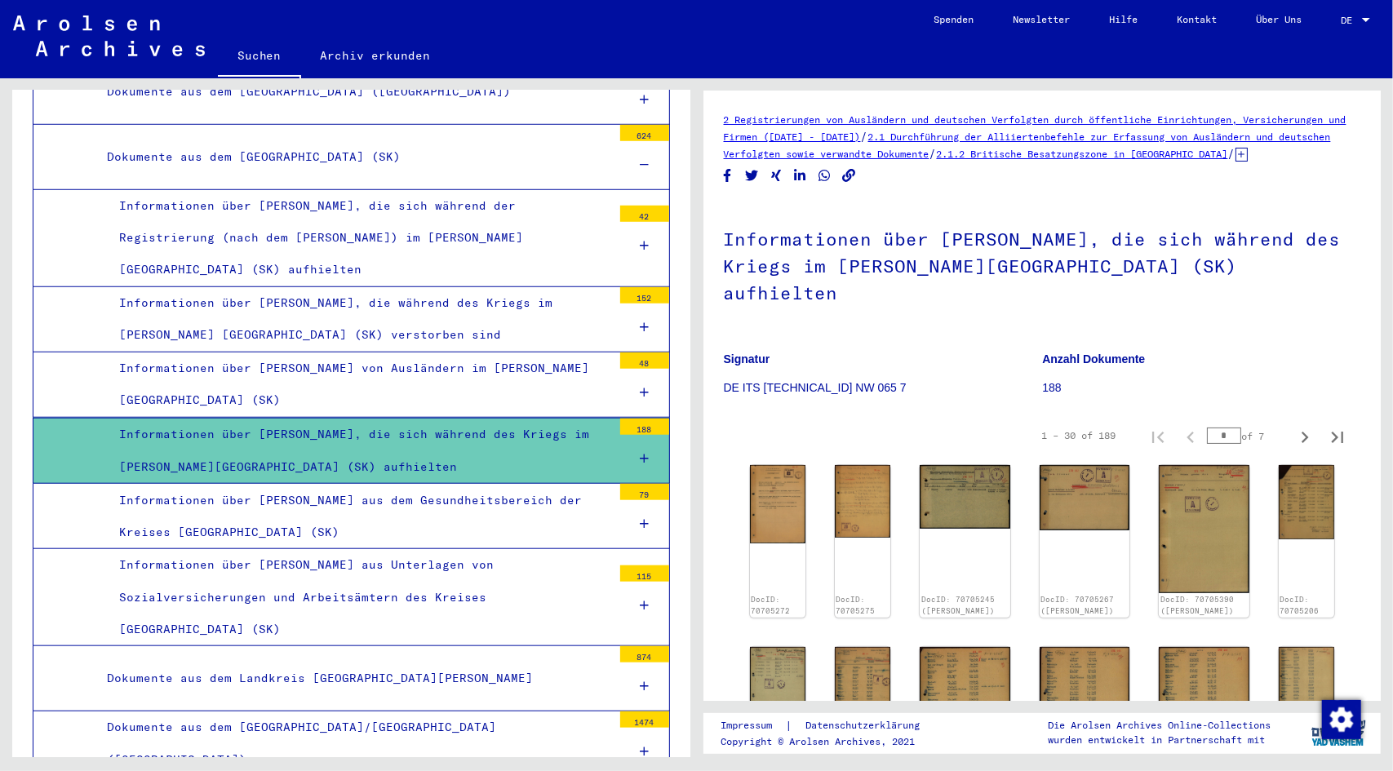
click at [640, 453] on icon at bounding box center [644, 458] width 9 height 11
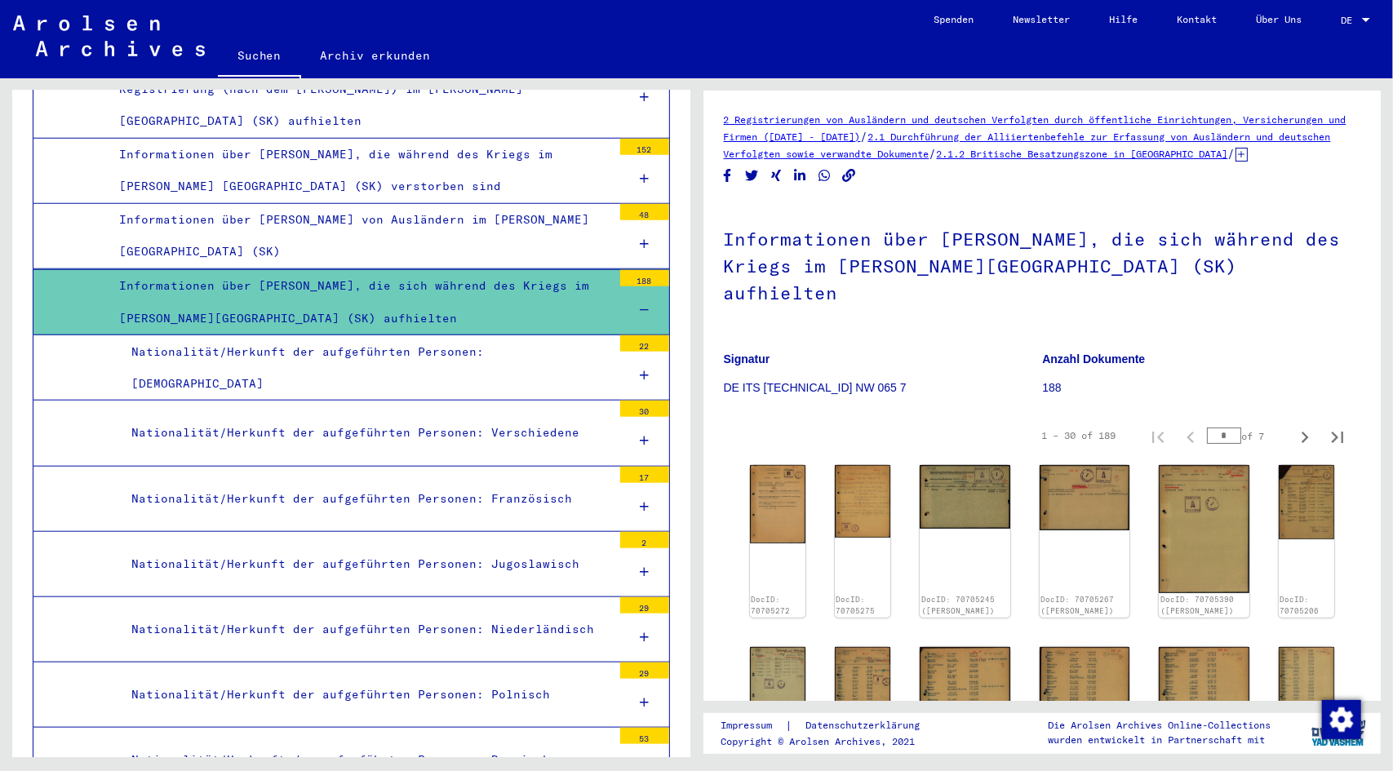
scroll to position [5189, 0]
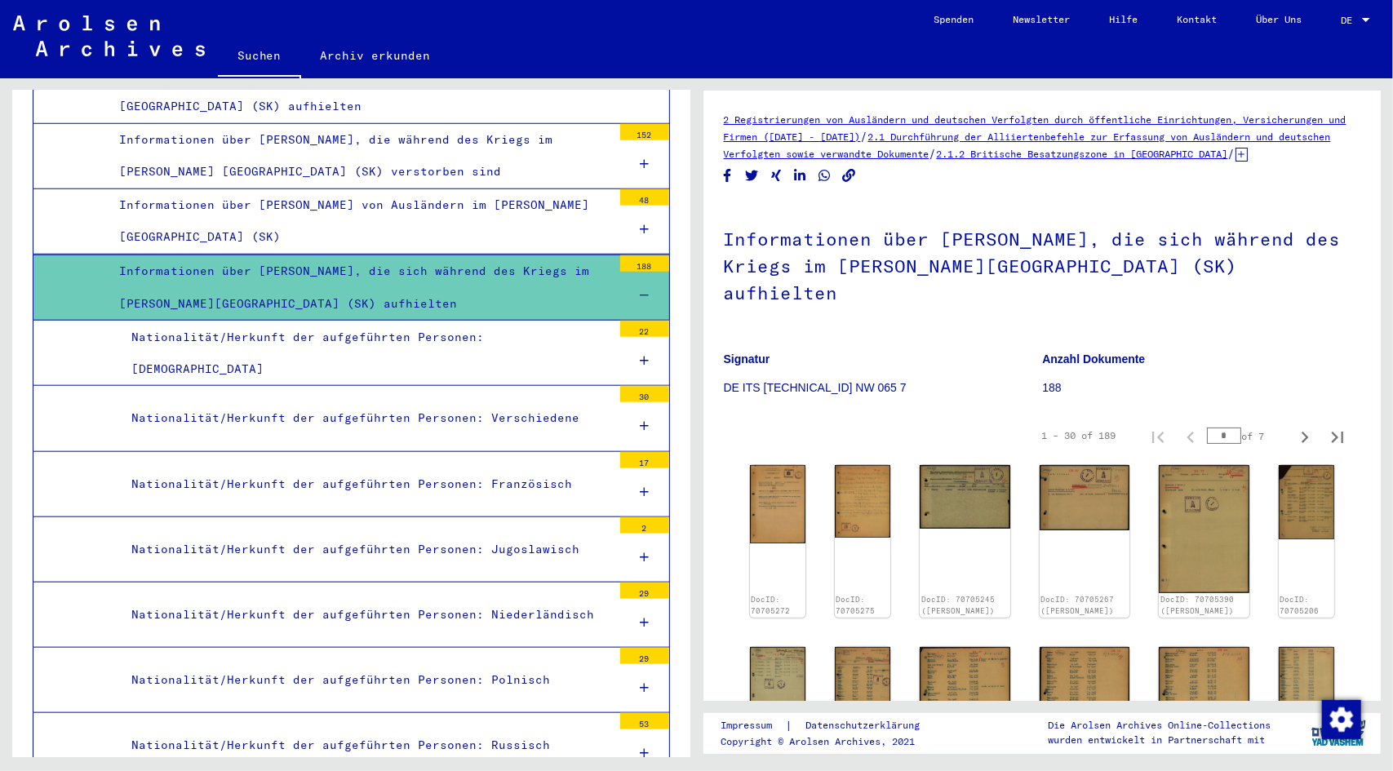
click at [501, 664] on div "Nationalität/Herkunft der aufgeführten Personen: Polnisch" at bounding box center [365, 680] width 493 height 32
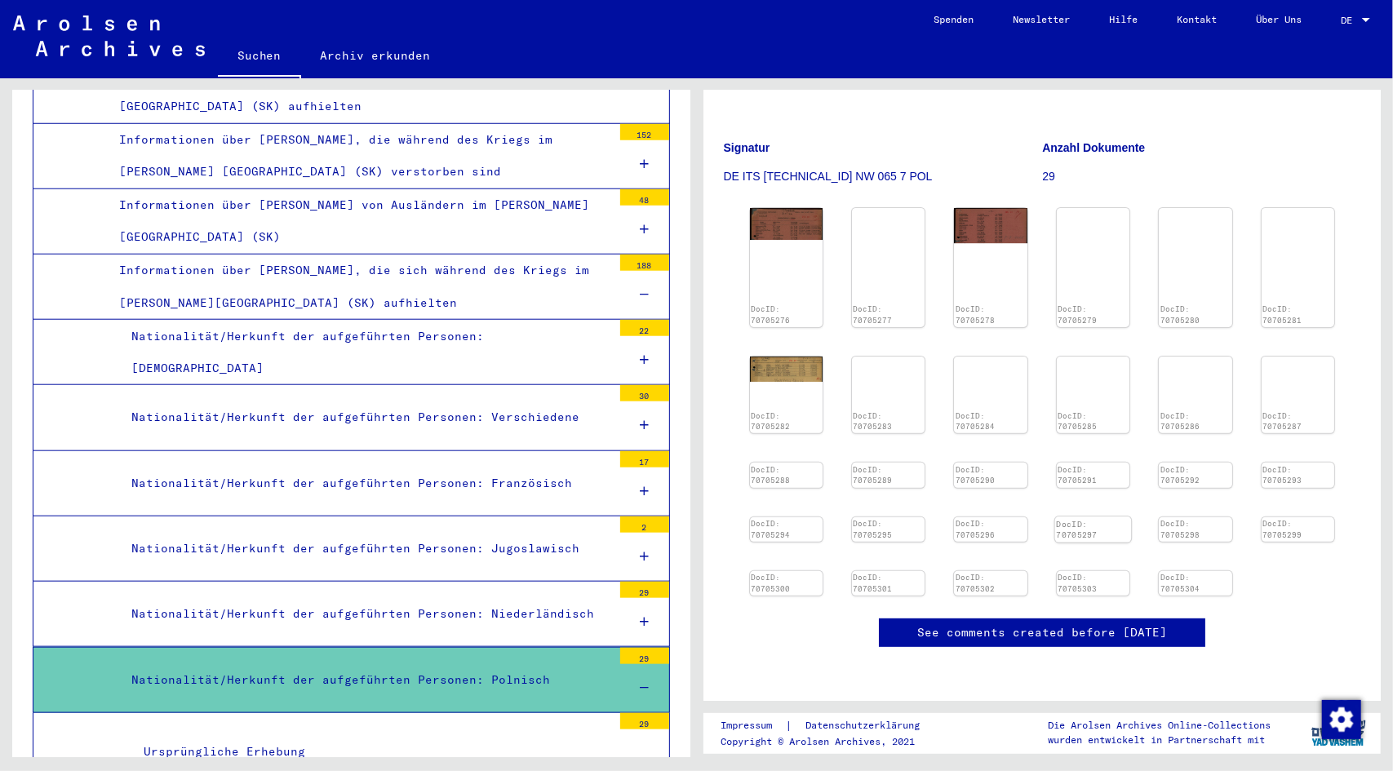
scroll to position [653, 0]
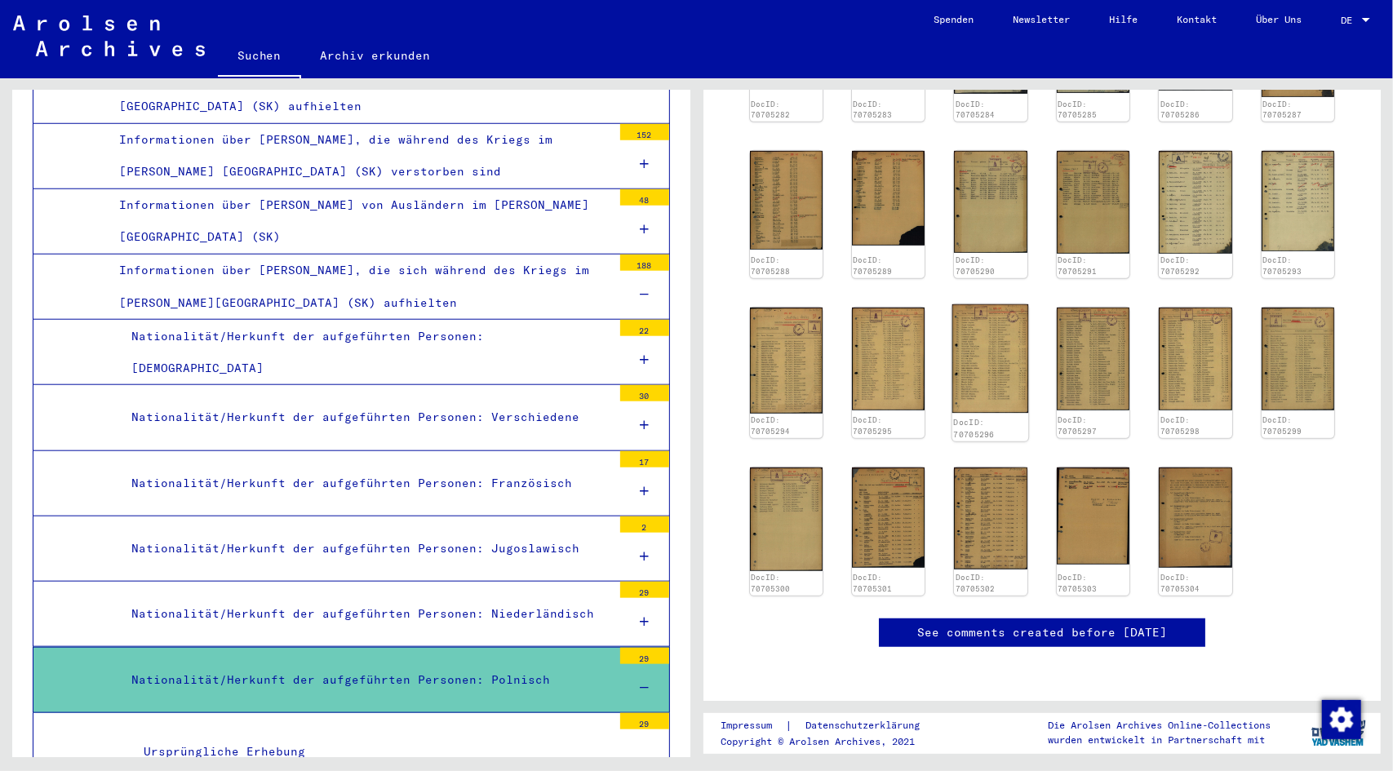
click at [986, 304] on img at bounding box center [991, 358] width 77 height 109
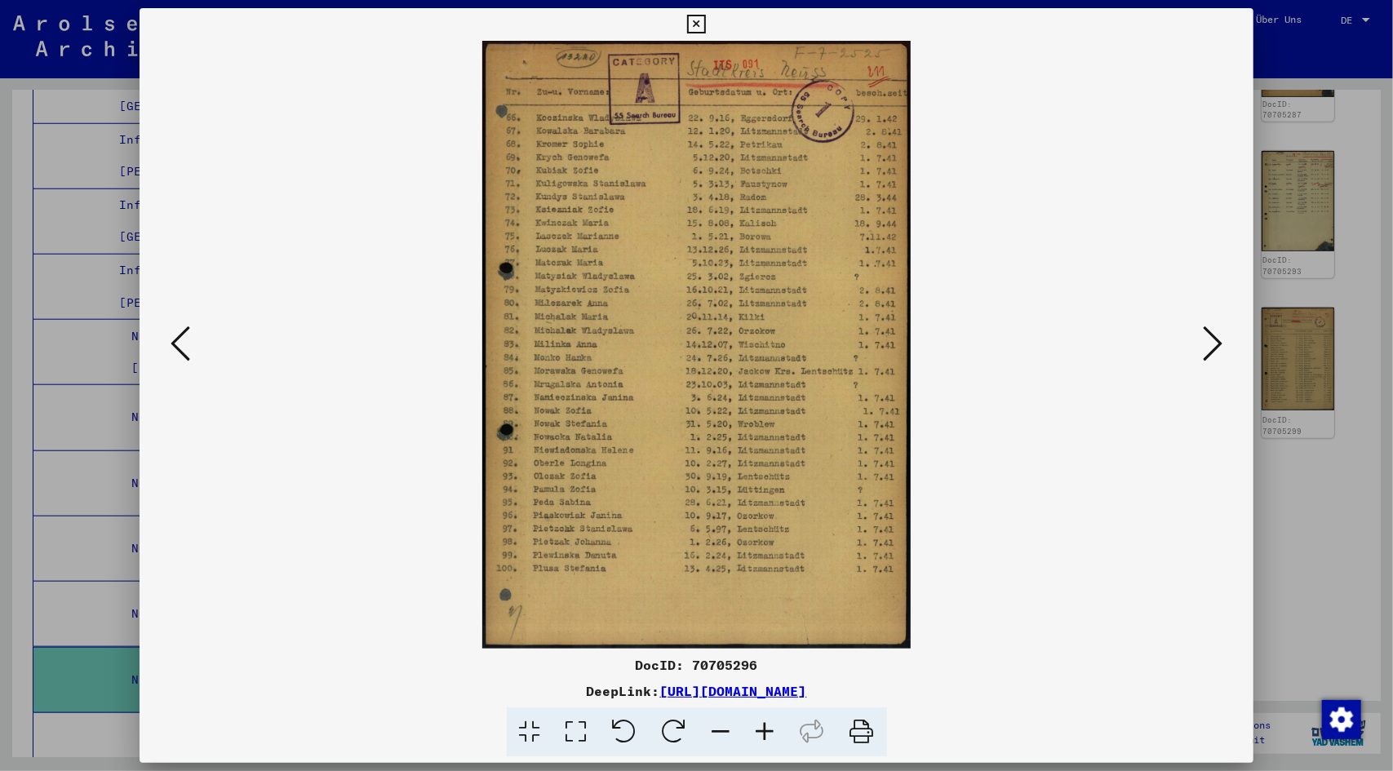
click at [1215, 336] on icon at bounding box center [1213, 343] width 20 height 39
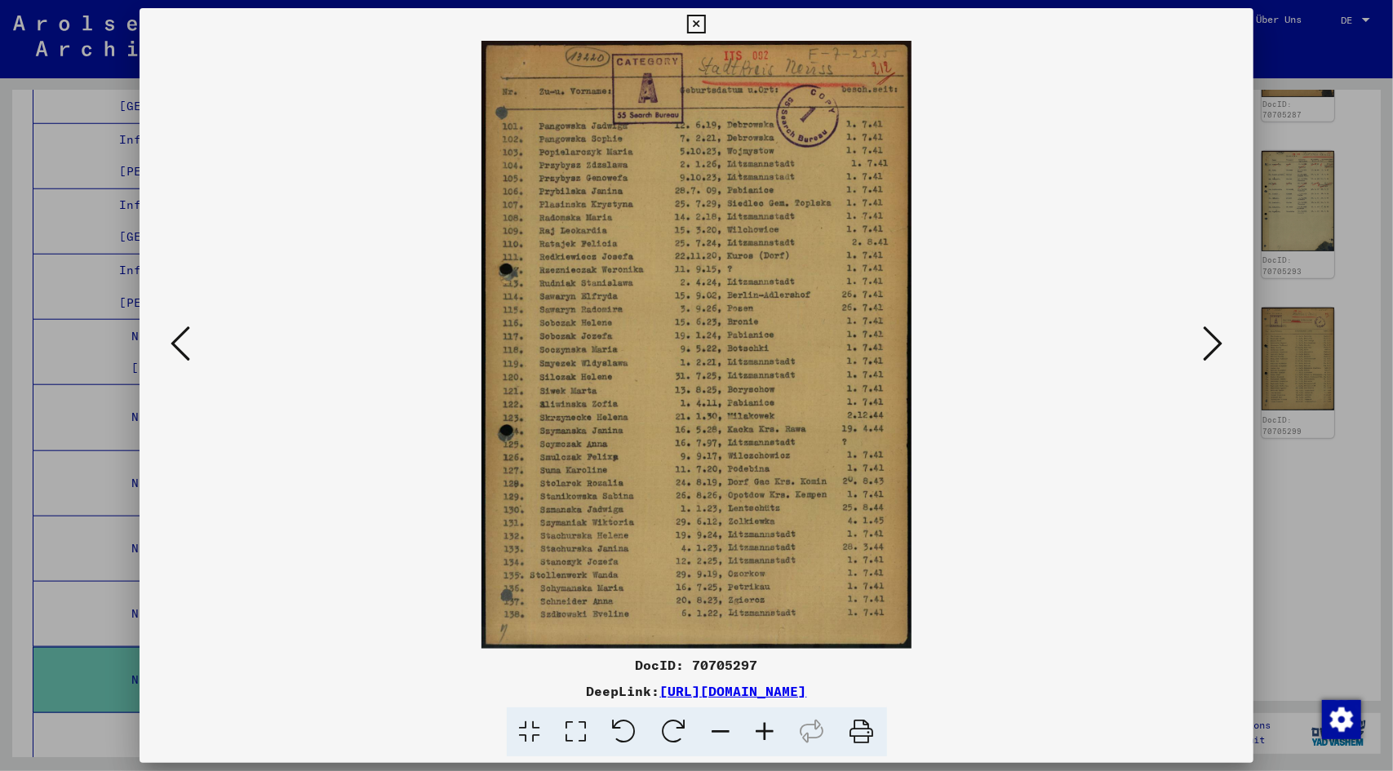
click at [1215, 336] on icon at bounding box center [1213, 343] width 20 height 39
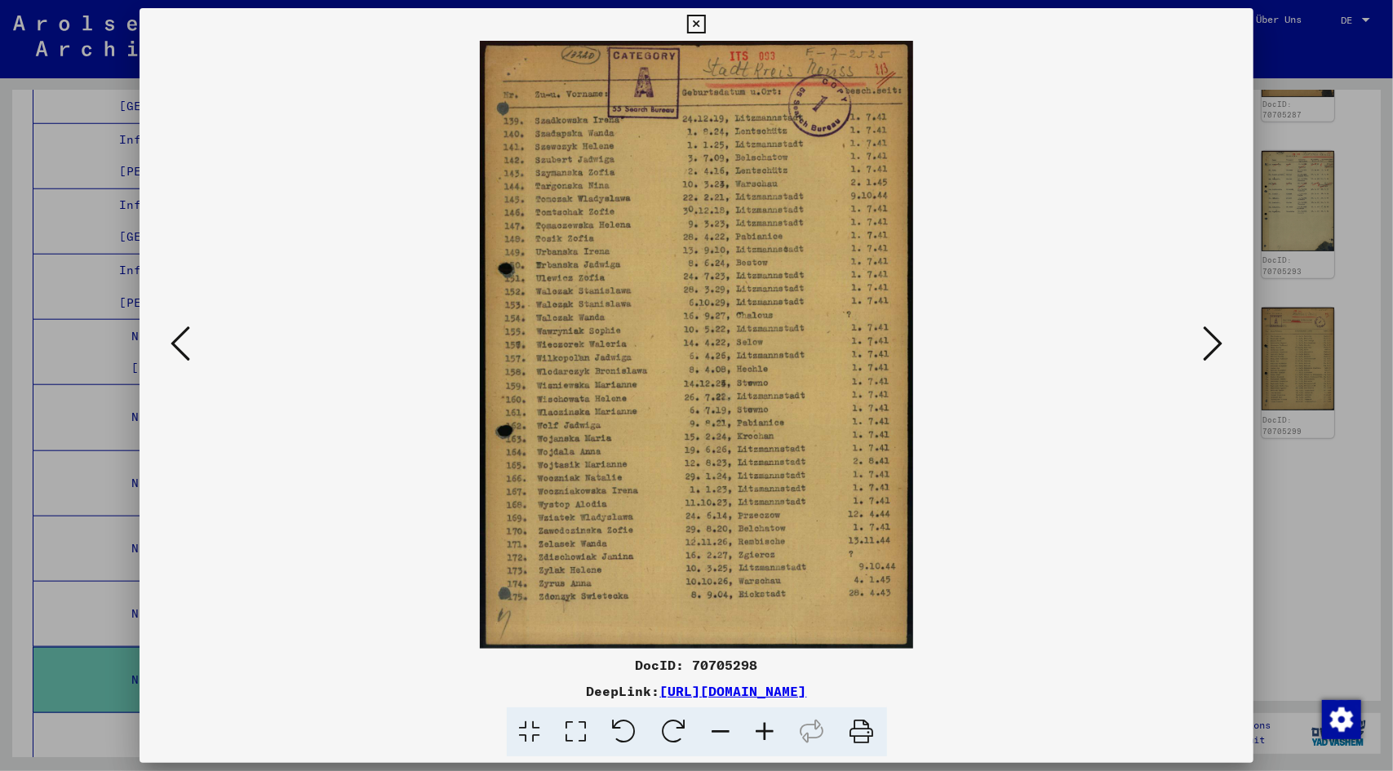
click at [1215, 336] on icon at bounding box center [1213, 343] width 20 height 39
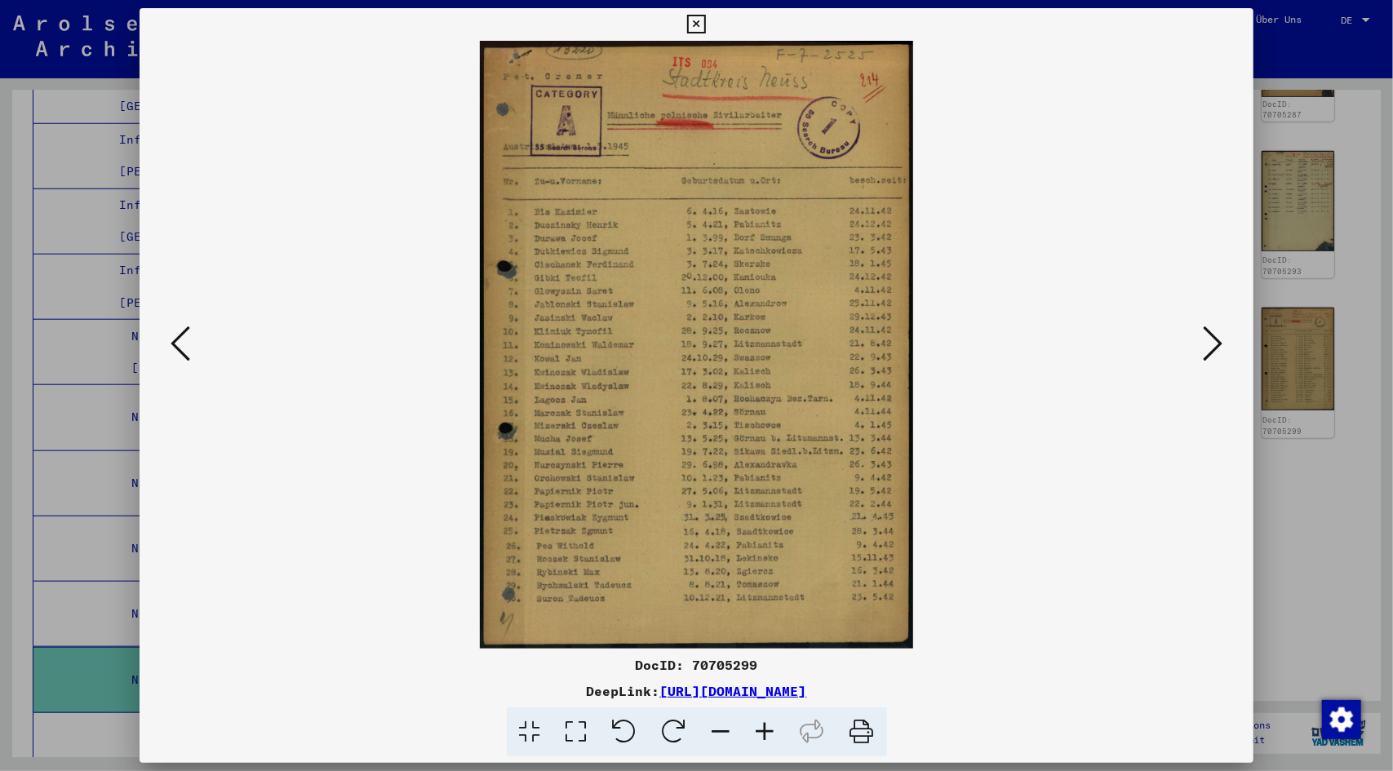
click at [1215, 336] on icon at bounding box center [1213, 343] width 20 height 39
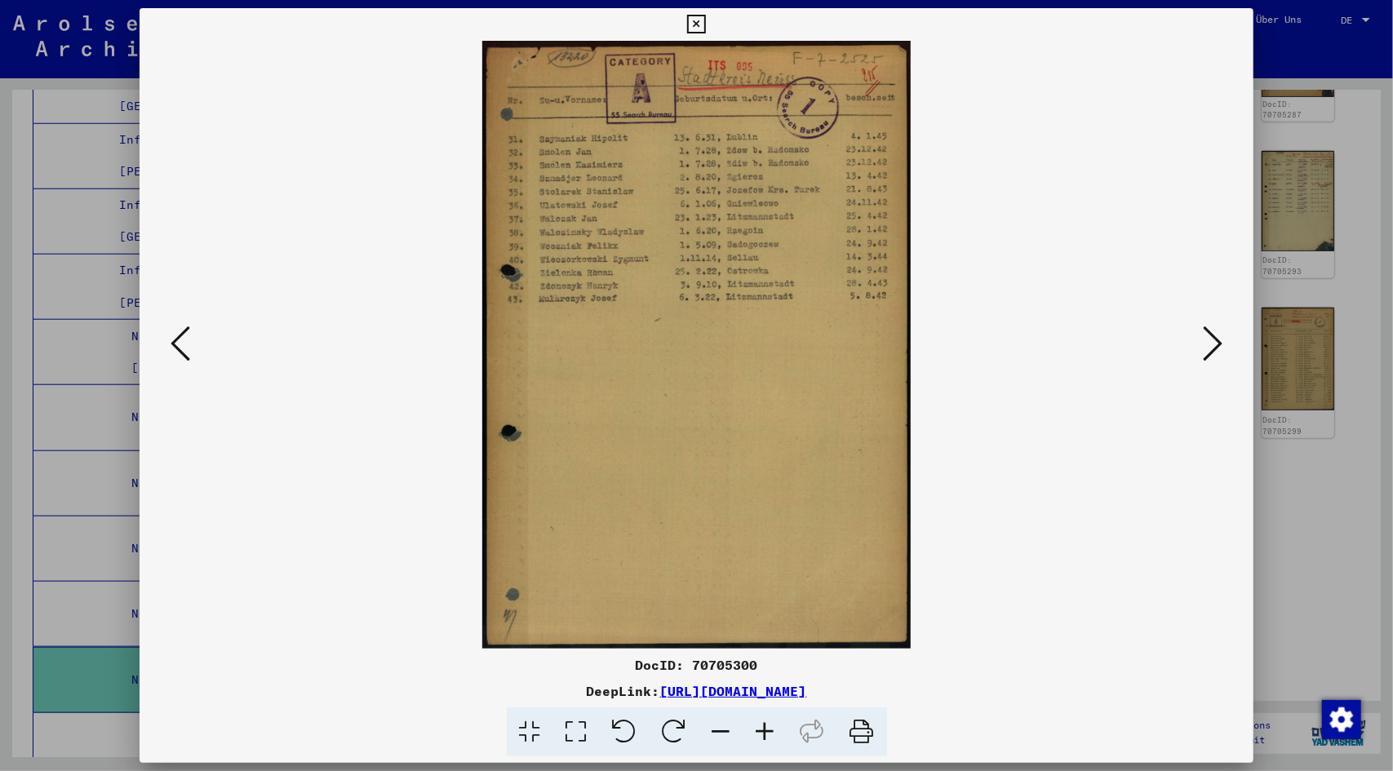
click at [1215, 336] on icon at bounding box center [1213, 343] width 20 height 39
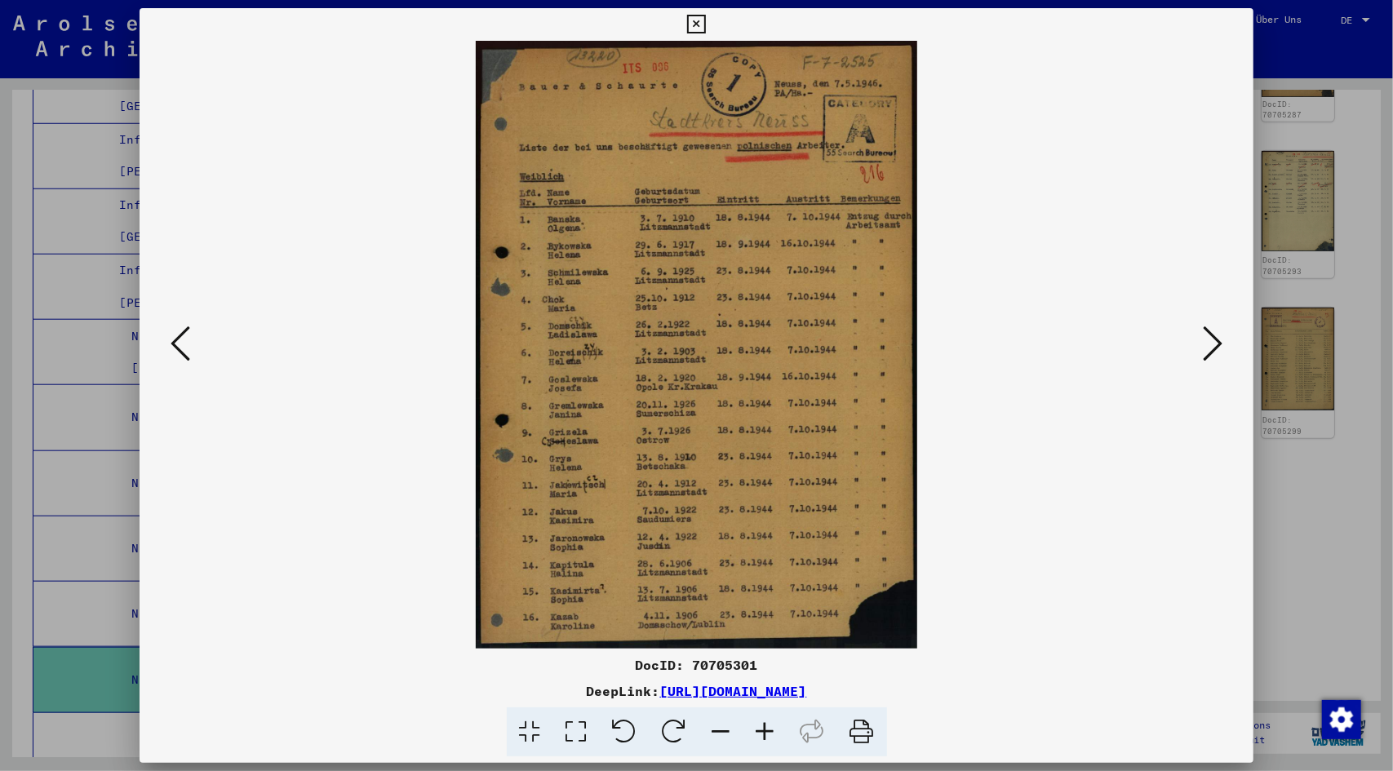
click at [1215, 336] on icon at bounding box center [1213, 343] width 20 height 39
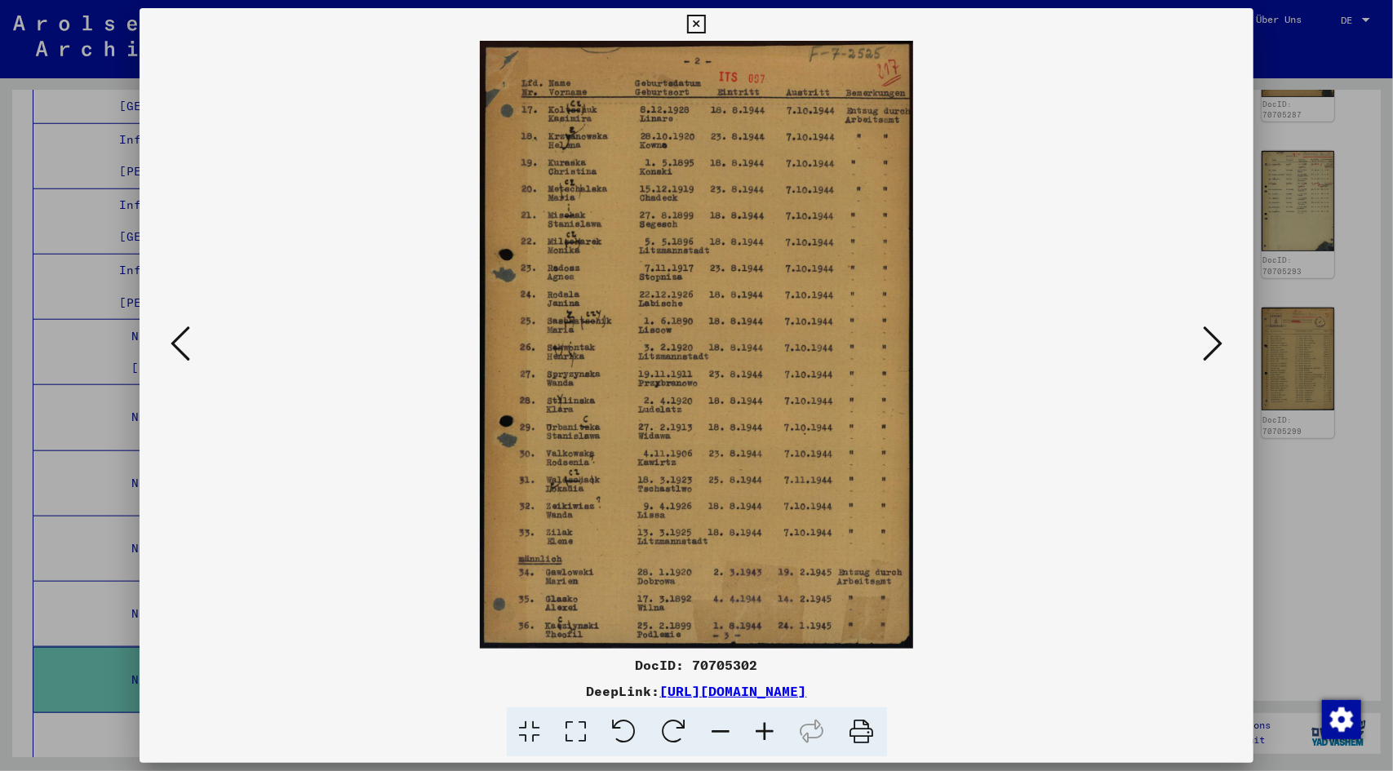
click at [1215, 336] on icon at bounding box center [1213, 343] width 20 height 39
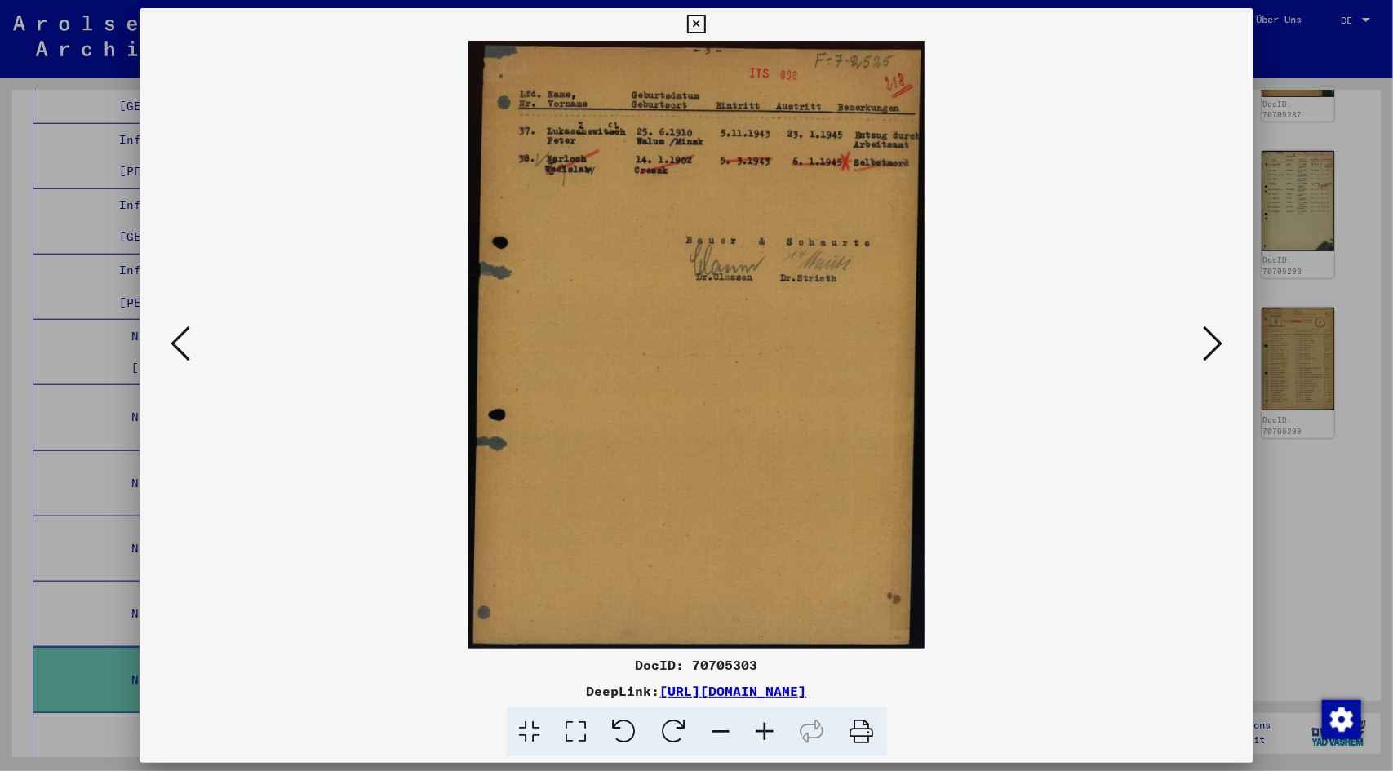
click at [181, 339] on icon at bounding box center [181, 343] width 20 height 39
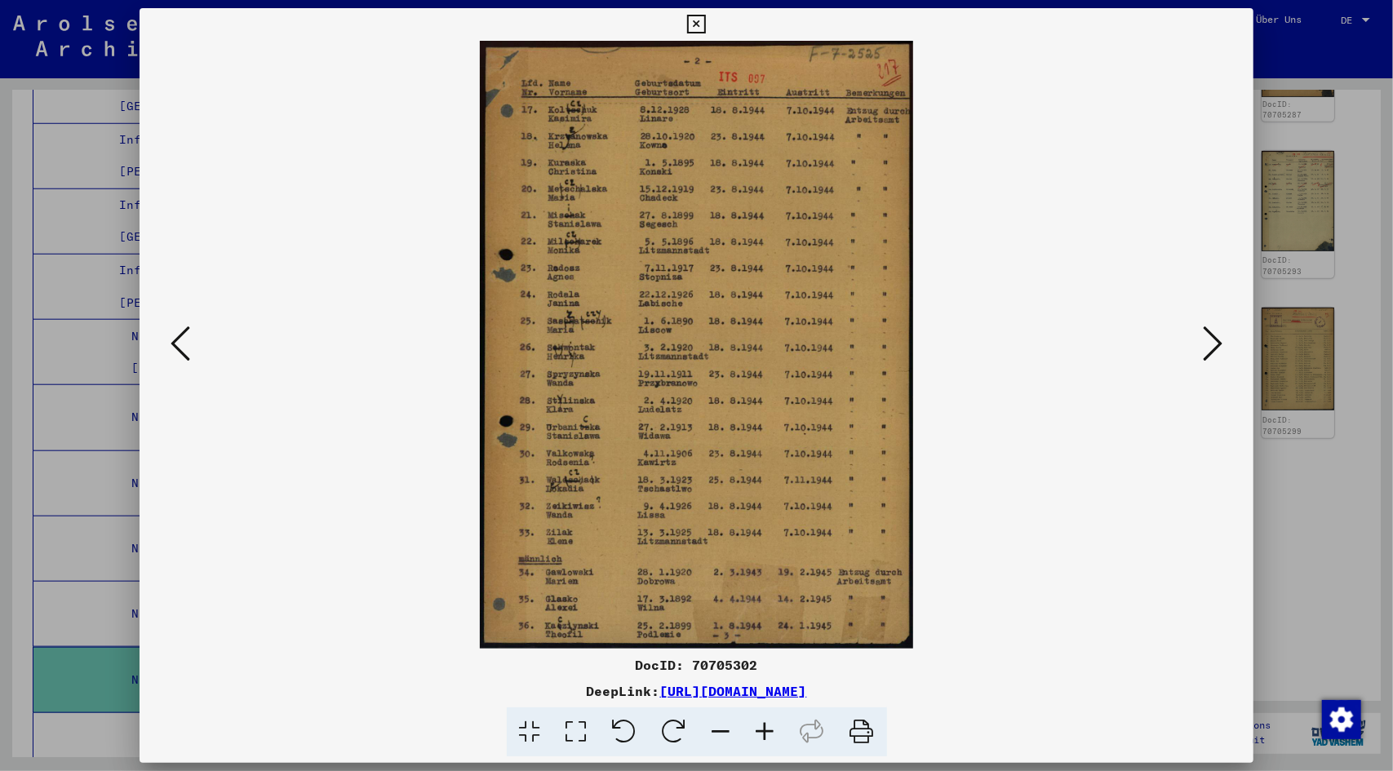
click at [692, 22] on icon at bounding box center [696, 25] width 19 height 20
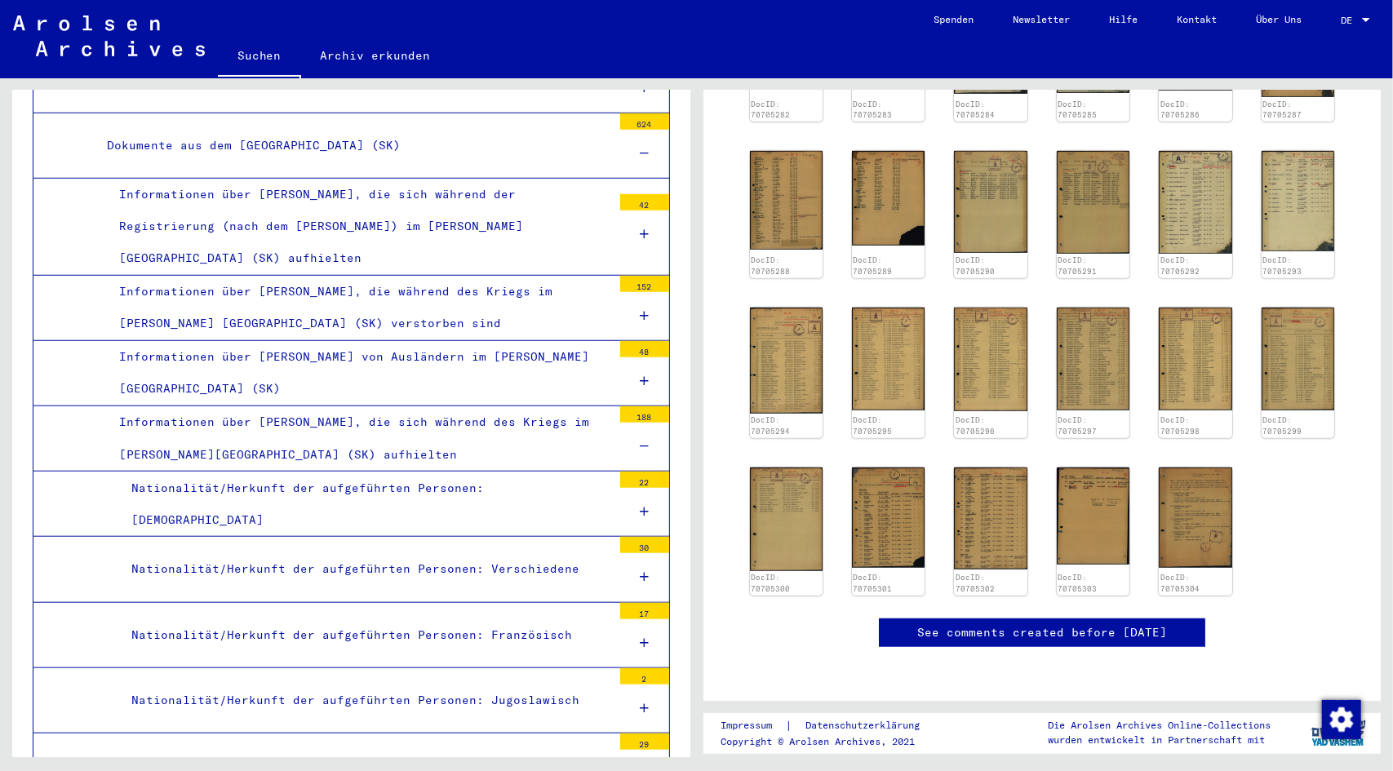
scroll to position [4862, 0]
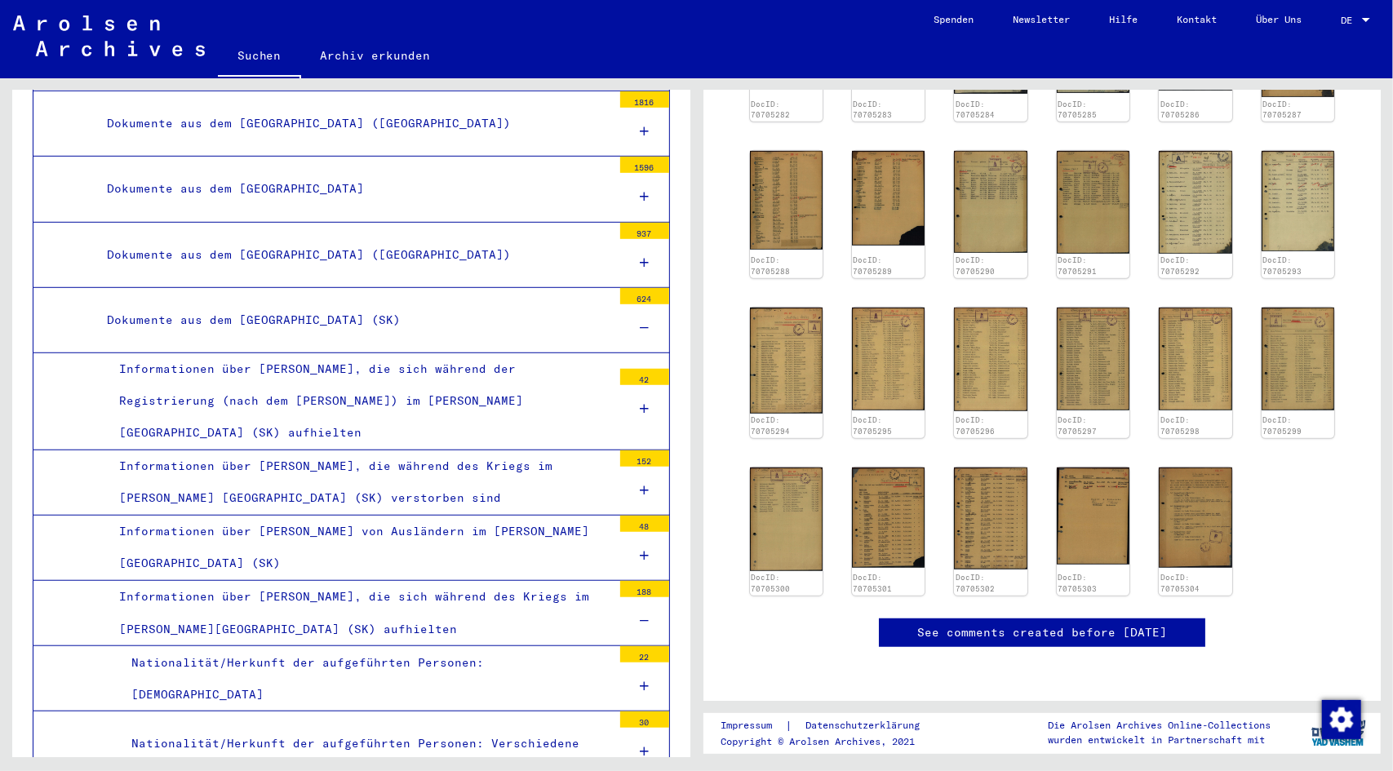
click at [401, 451] on div "Informationen über [PERSON_NAME], die während des Kriegs im [PERSON_NAME] [GEOG…" at bounding box center [359, 483] width 505 height 64
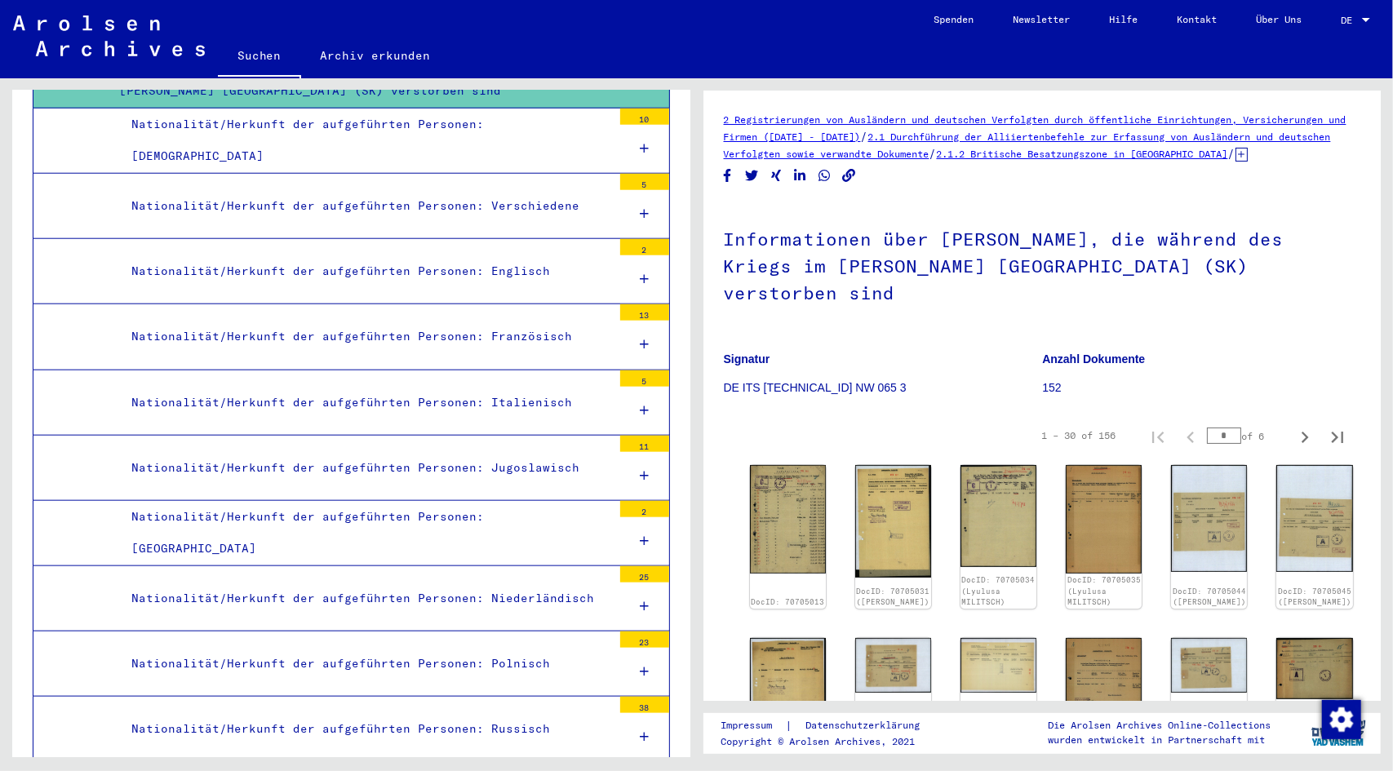
scroll to position [5352, 0]
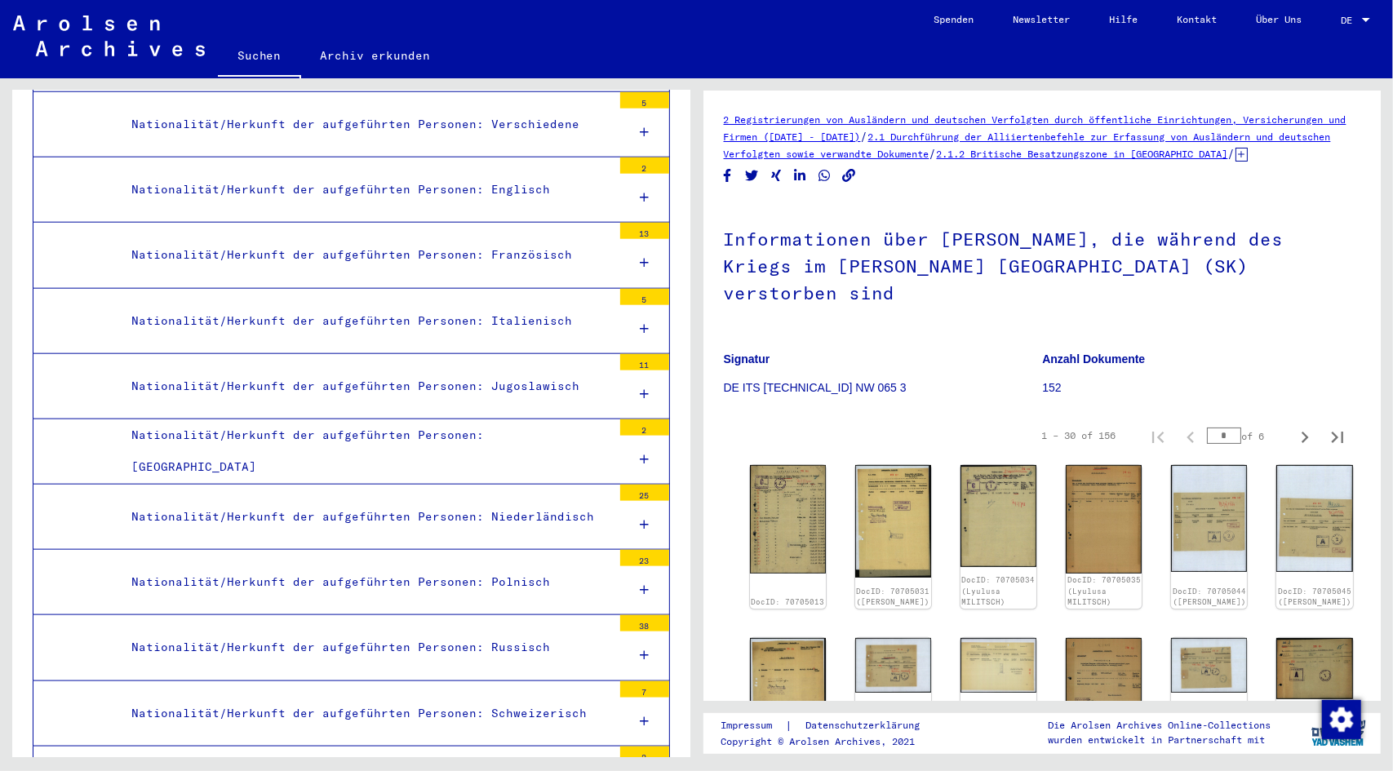
click at [410, 567] on div "Nationalität/Herkunft der aufgeführten Personen: Polnisch" at bounding box center [365, 583] width 493 height 32
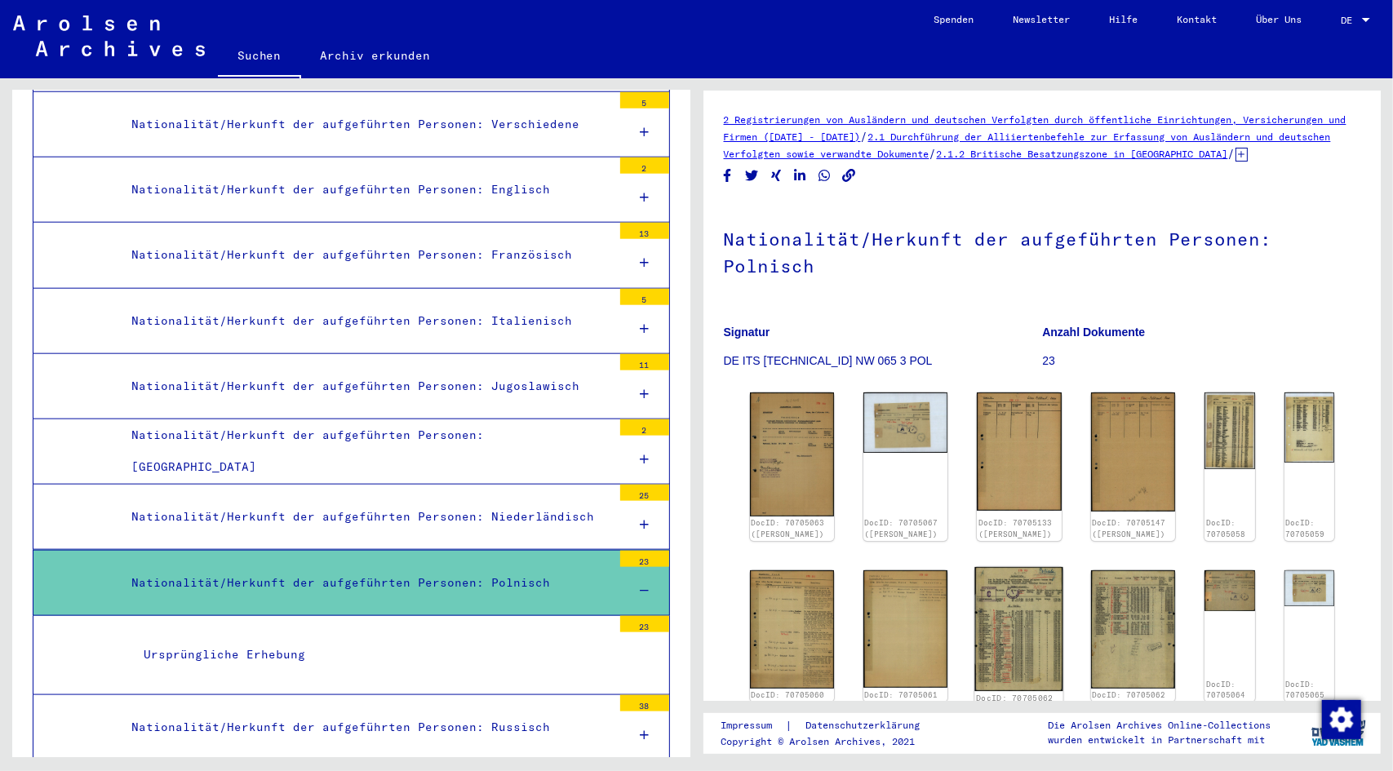
click at [1009, 607] on img at bounding box center [1020, 629] width 89 height 124
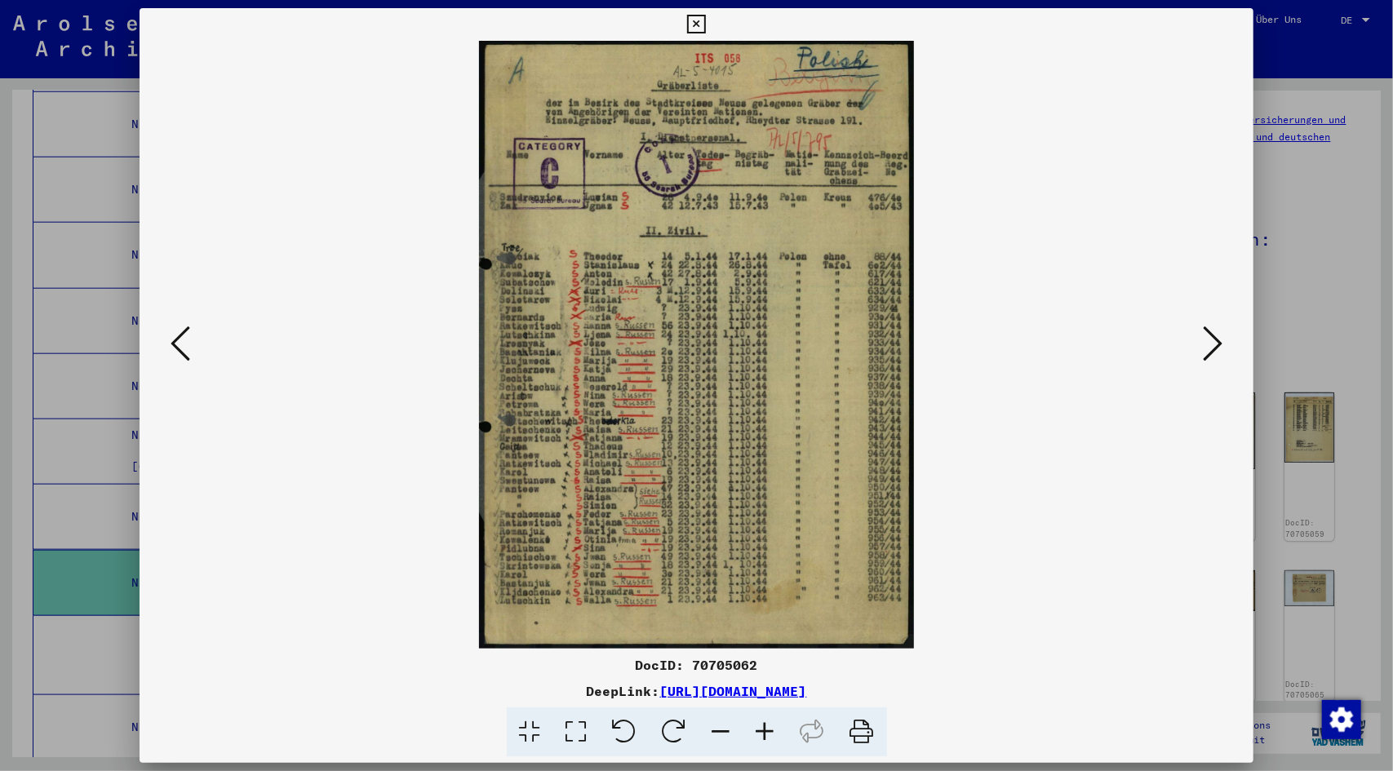
click at [1230, 334] on div at bounding box center [697, 345] width 1115 height 608
click at [1216, 339] on icon at bounding box center [1213, 343] width 20 height 39
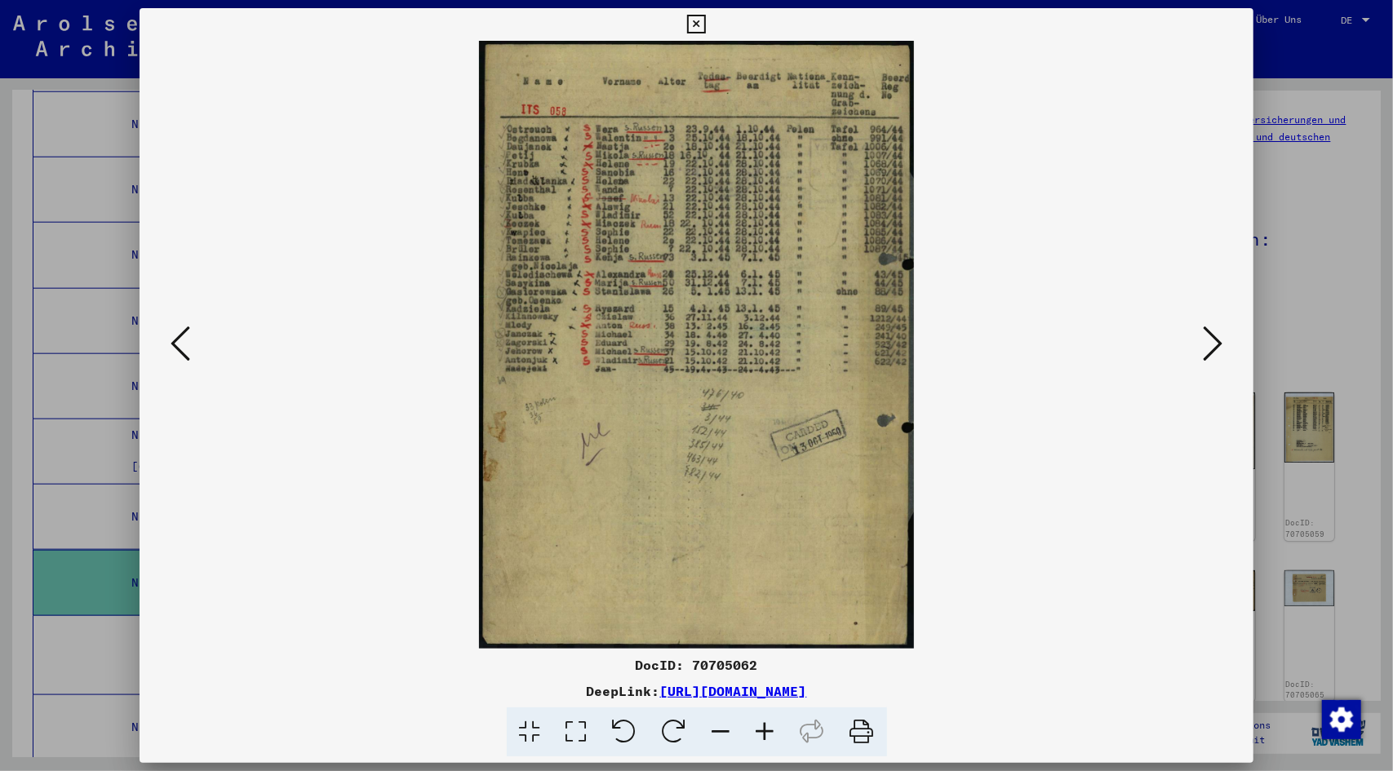
click at [766, 728] on icon at bounding box center [766, 733] width 44 height 50
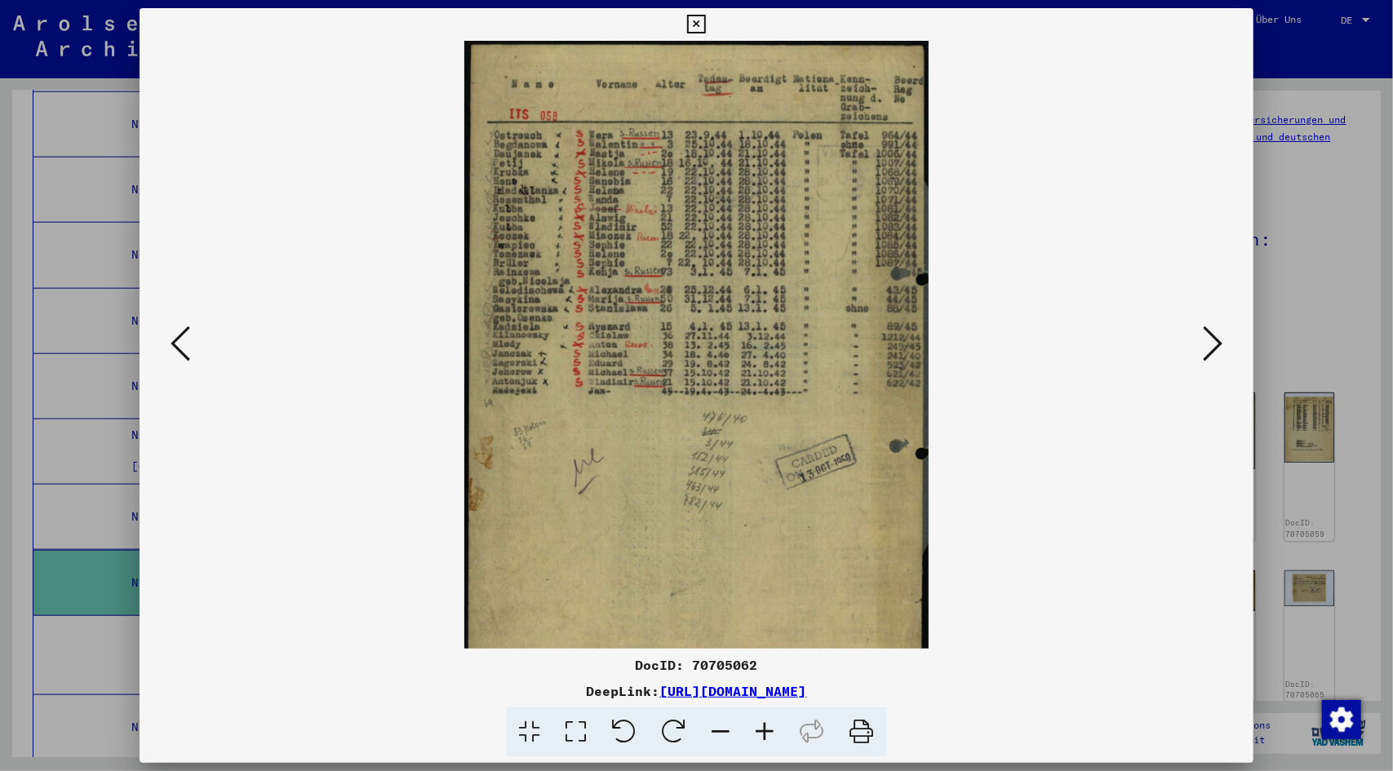
click at [766, 728] on icon at bounding box center [766, 733] width 44 height 50
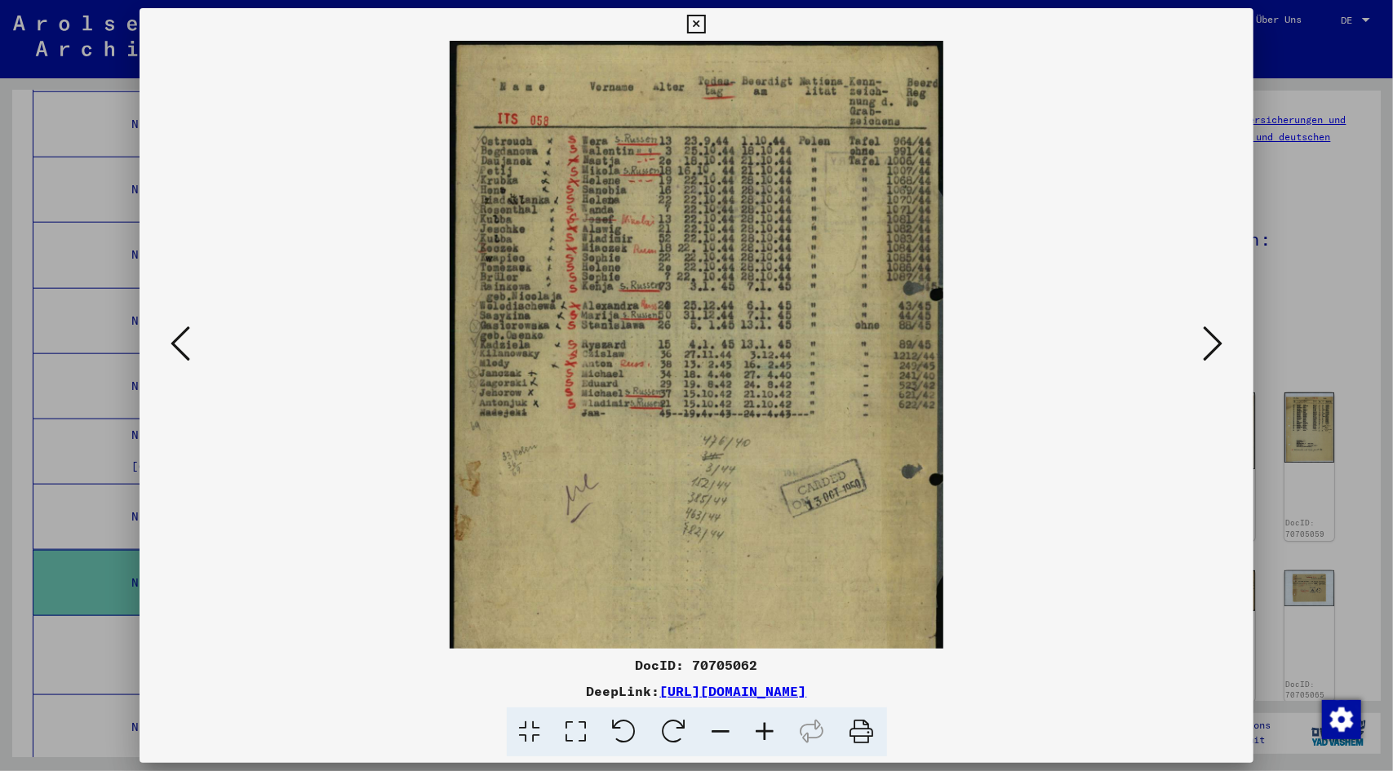
click at [766, 728] on icon at bounding box center [766, 733] width 44 height 50
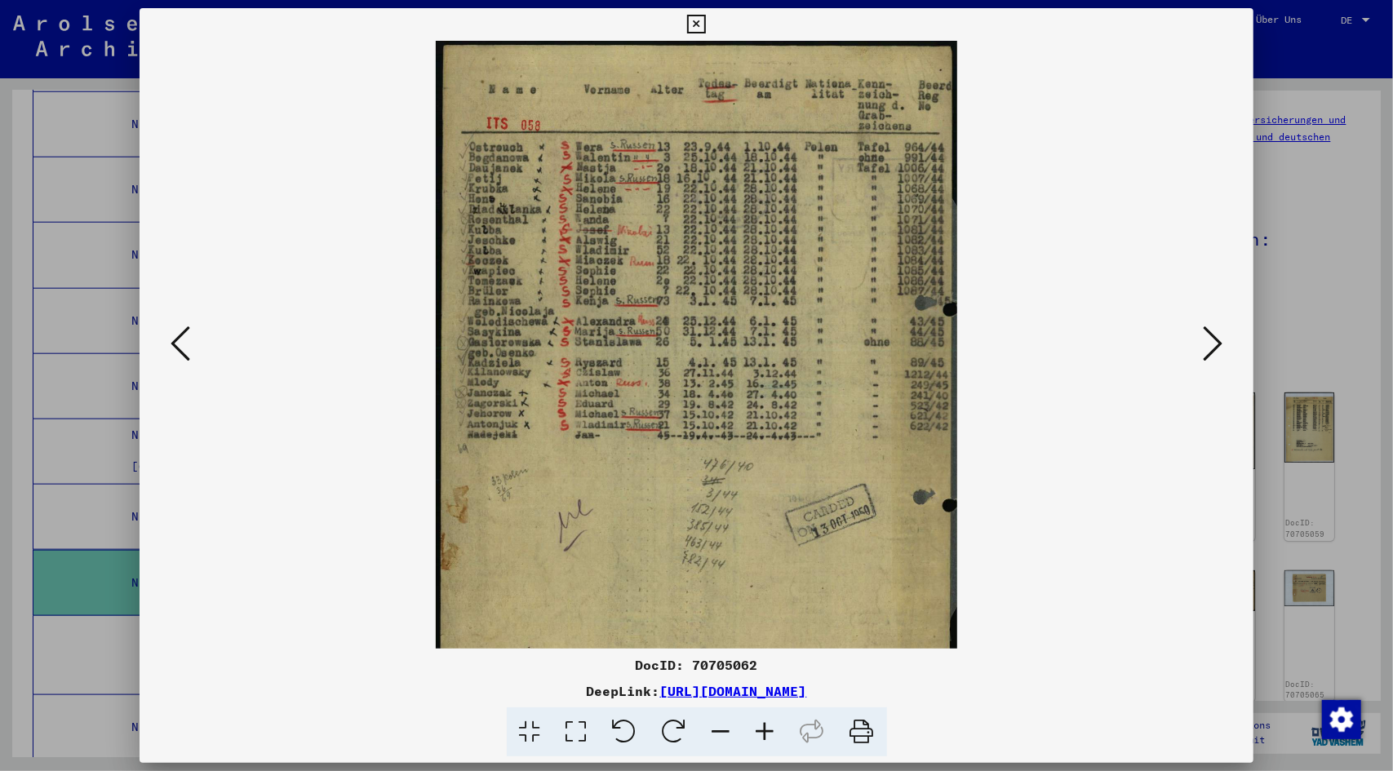
click at [766, 728] on icon at bounding box center [766, 733] width 44 height 50
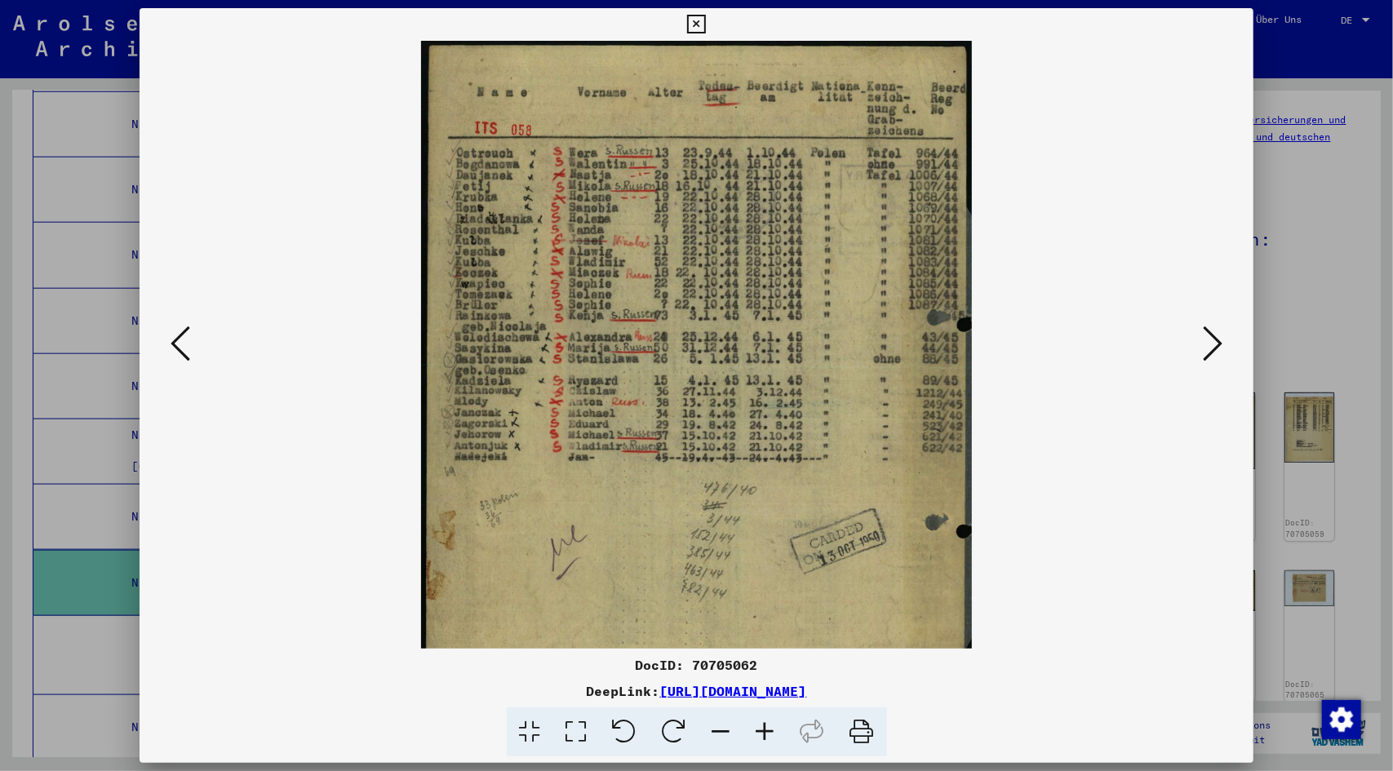
click at [766, 728] on icon at bounding box center [766, 733] width 44 height 50
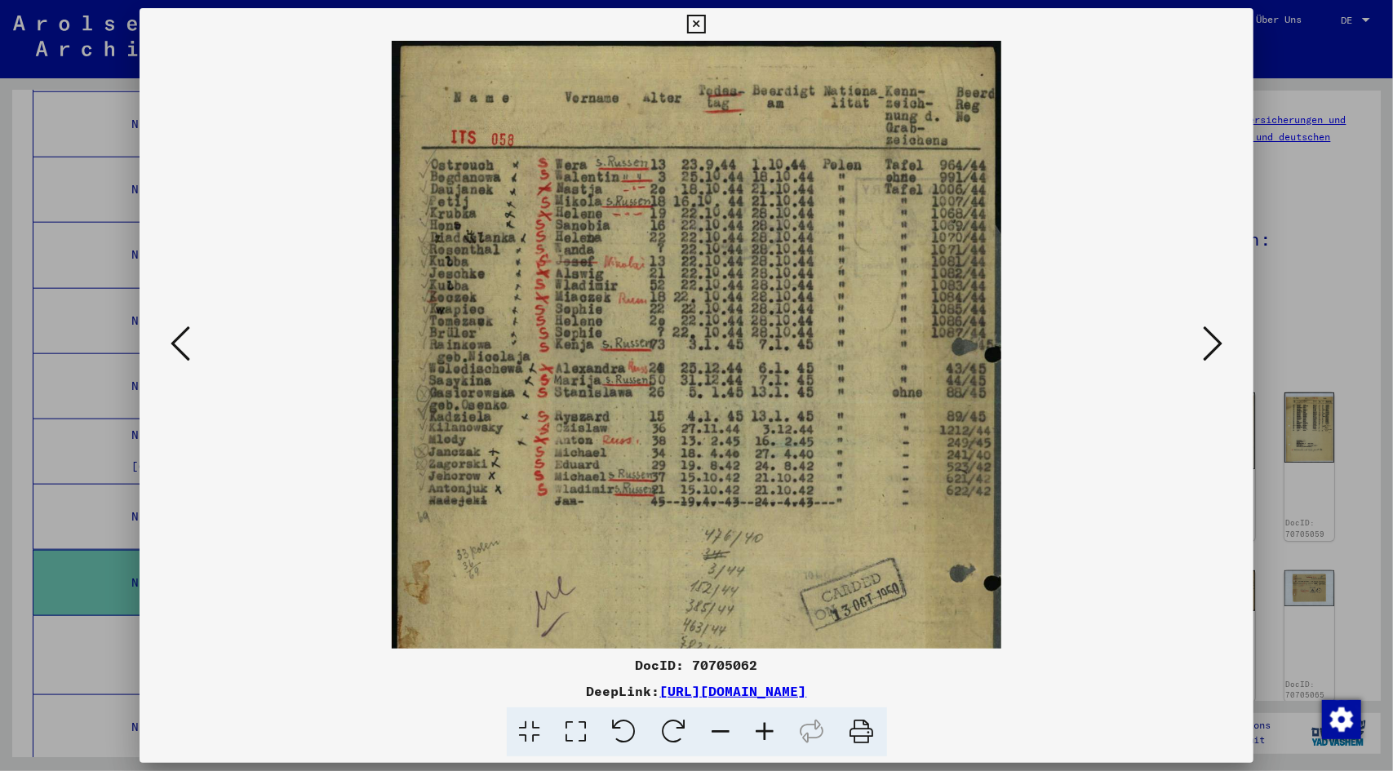
click at [766, 728] on icon at bounding box center [766, 733] width 44 height 50
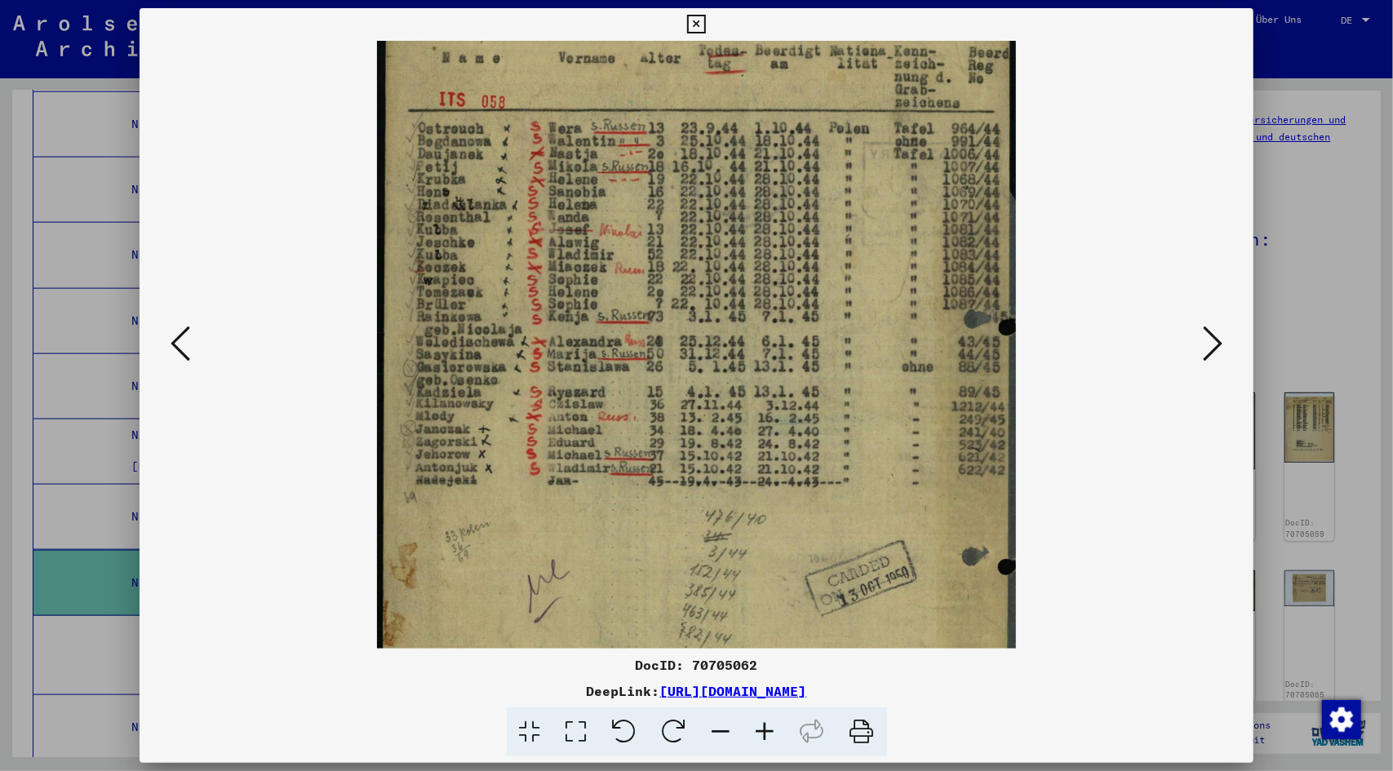
drag, startPoint x: 543, startPoint y: 516, endPoint x: 654, endPoint y: 455, distance: 126.8
click at [577, 477] on img at bounding box center [696, 445] width 639 height 894
click at [171, 349] on icon at bounding box center [181, 343] width 20 height 39
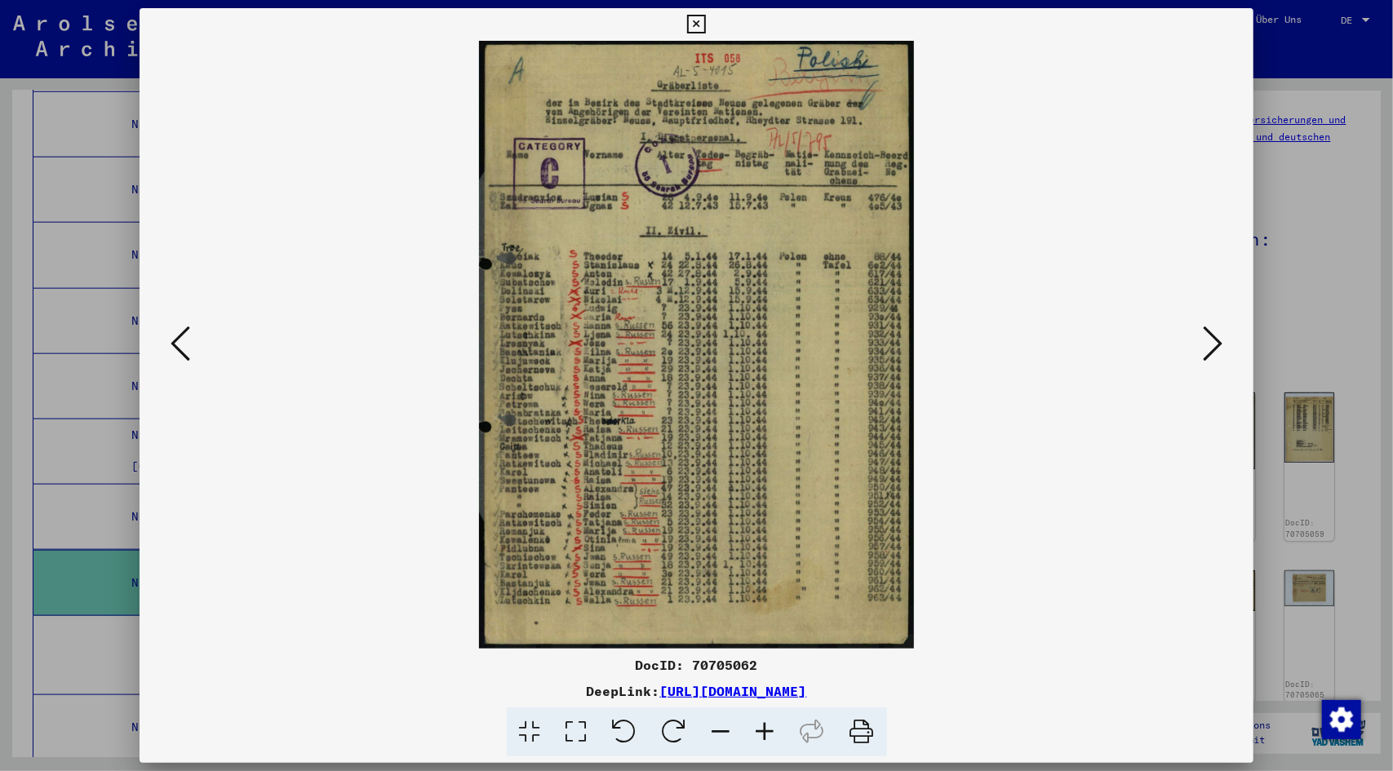
click at [772, 728] on icon at bounding box center [766, 733] width 44 height 50
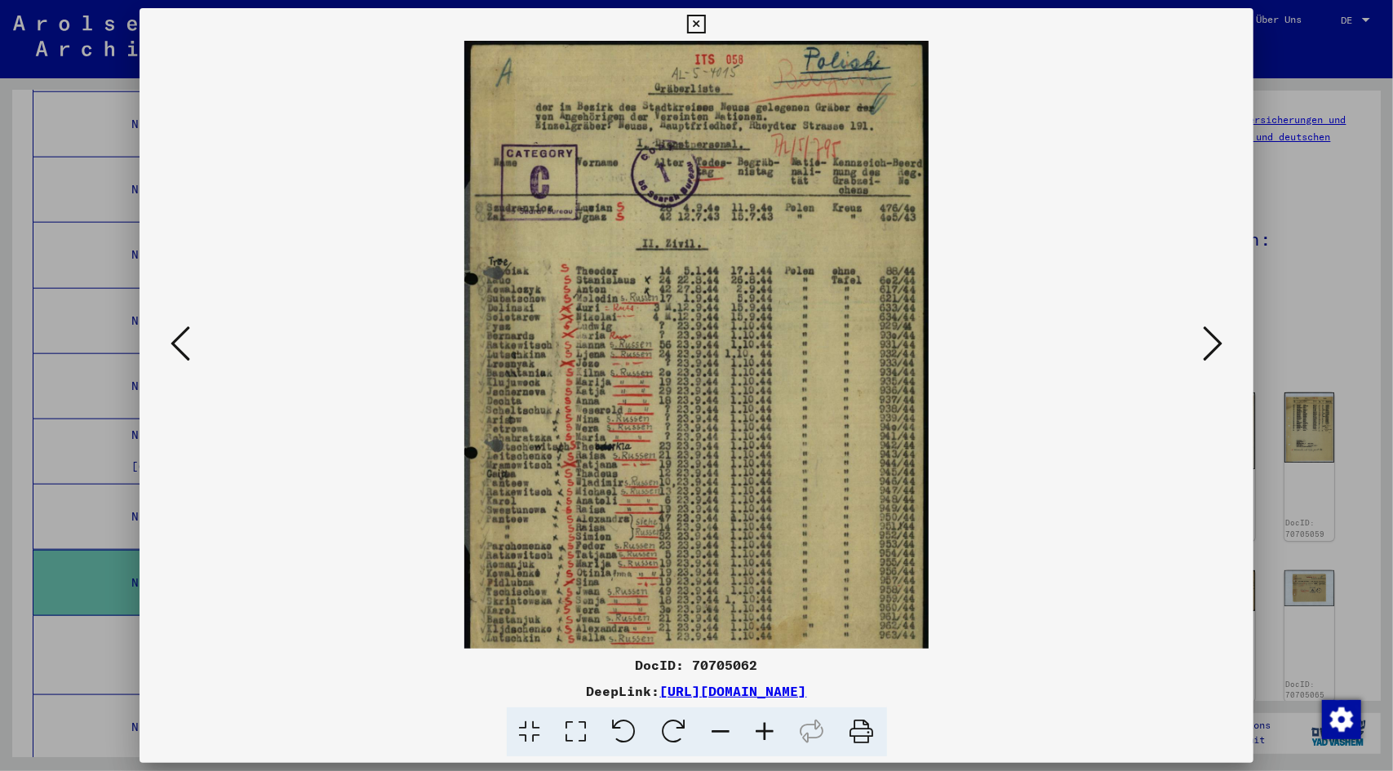
click at [771, 728] on icon at bounding box center [766, 733] width 44 height 50
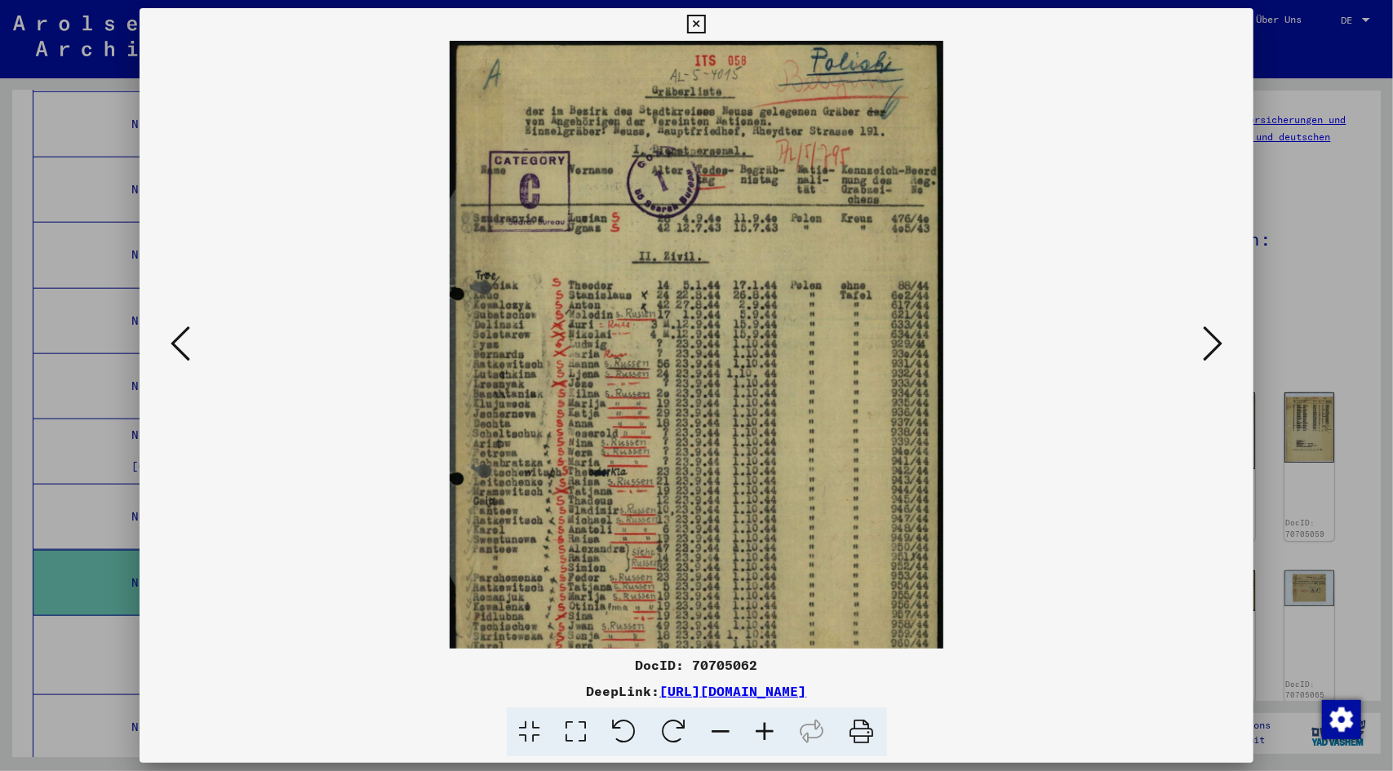
click at [771, 728] on icon at bounding box center [766, 733] width 44 height 50
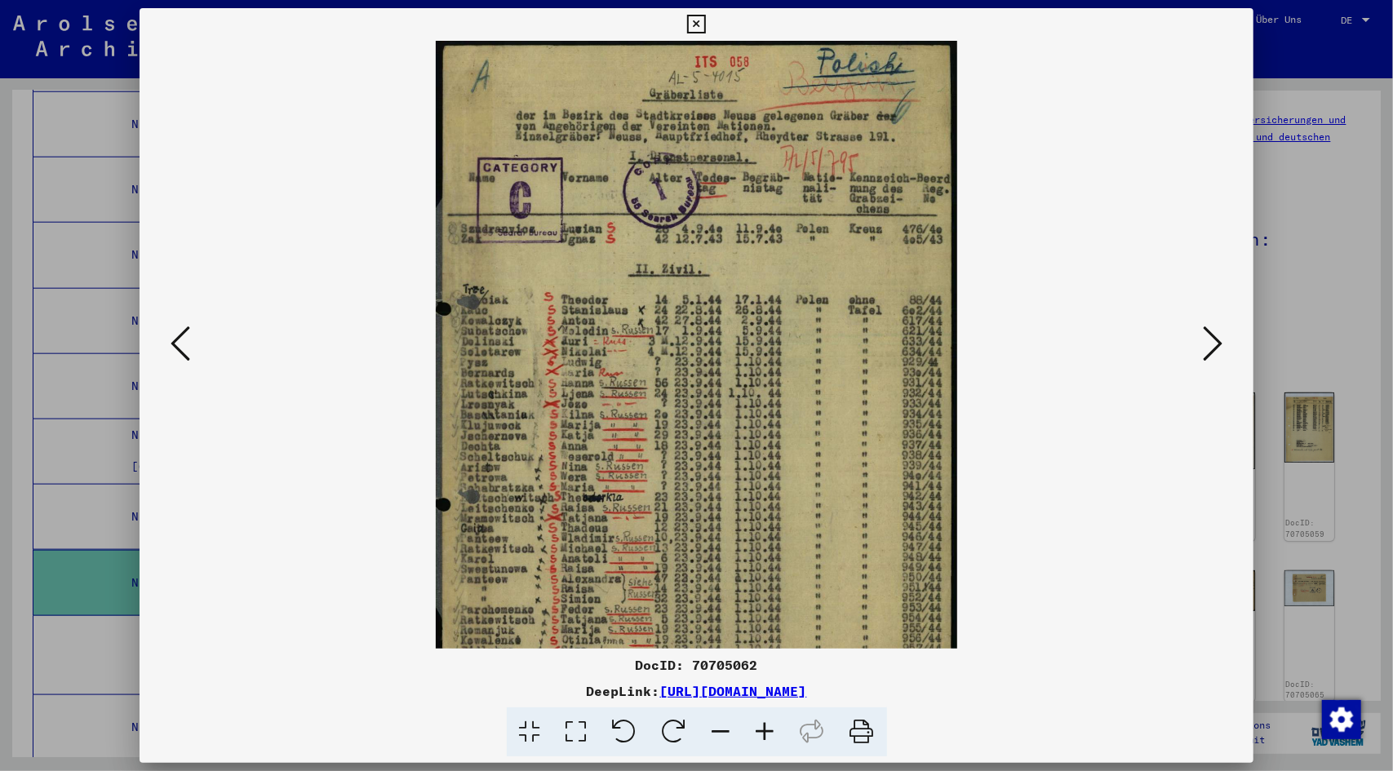
click at [771, 728] on icon at bounding box center [766, 733] width 44 height 50
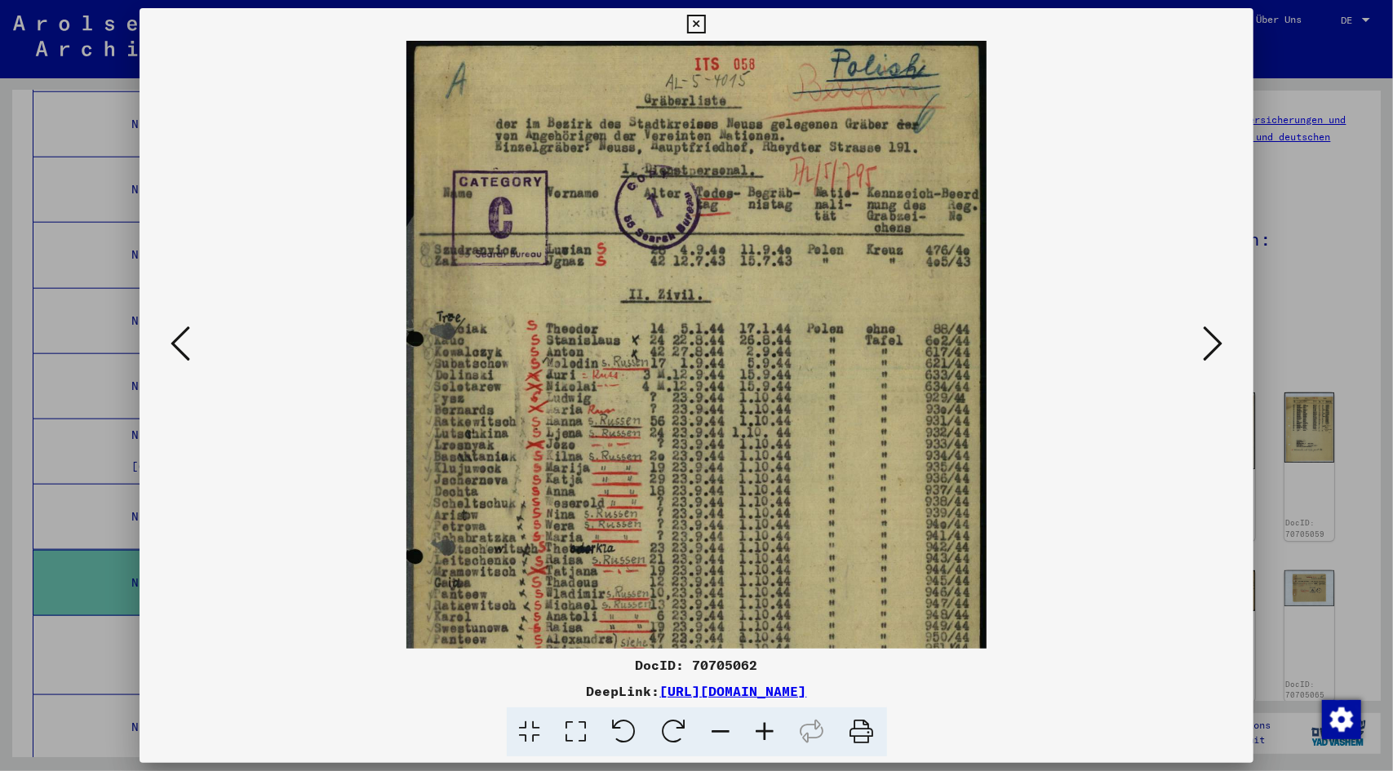
click at [771, 728] on icon at bounding box center [766, 733] width 44 height 50
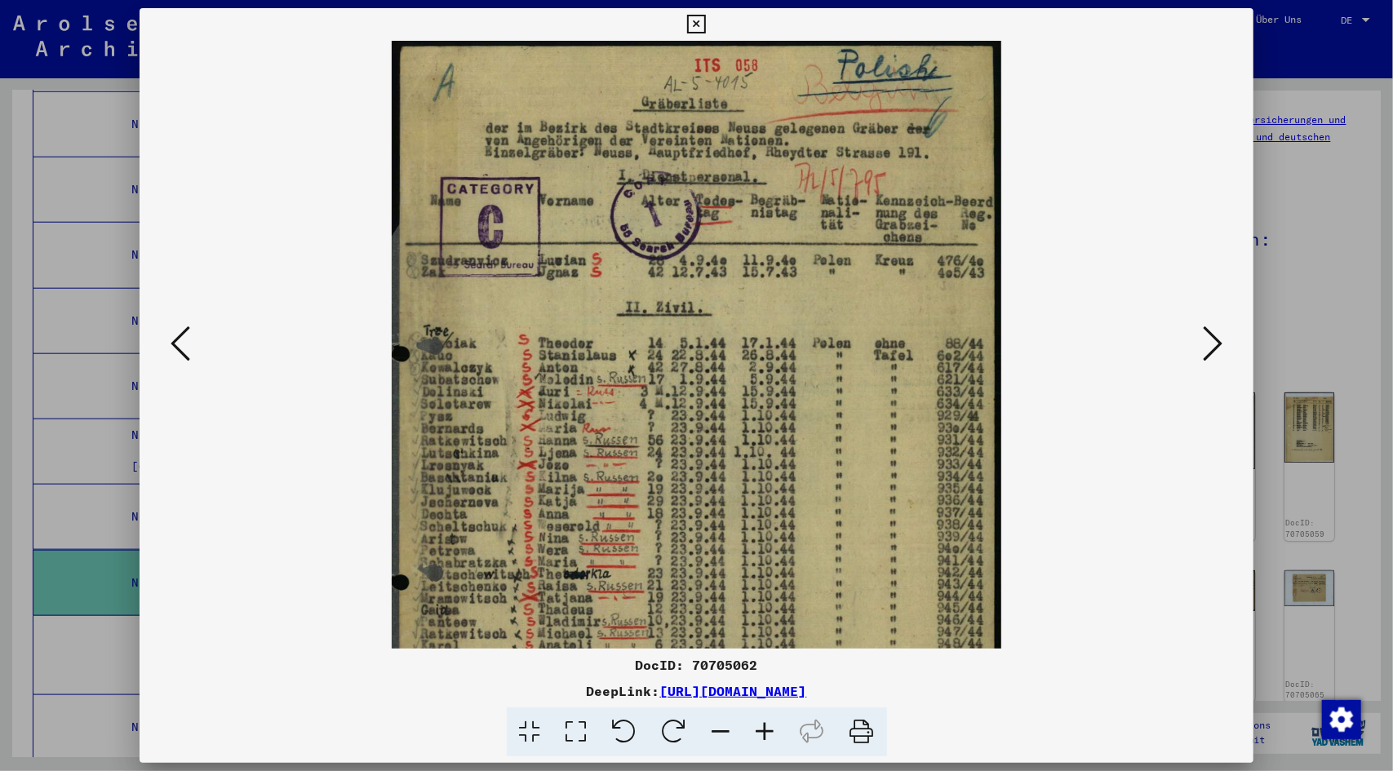
click at [771, 728] on icon at bounding box center [766, 733] width 44 height 50
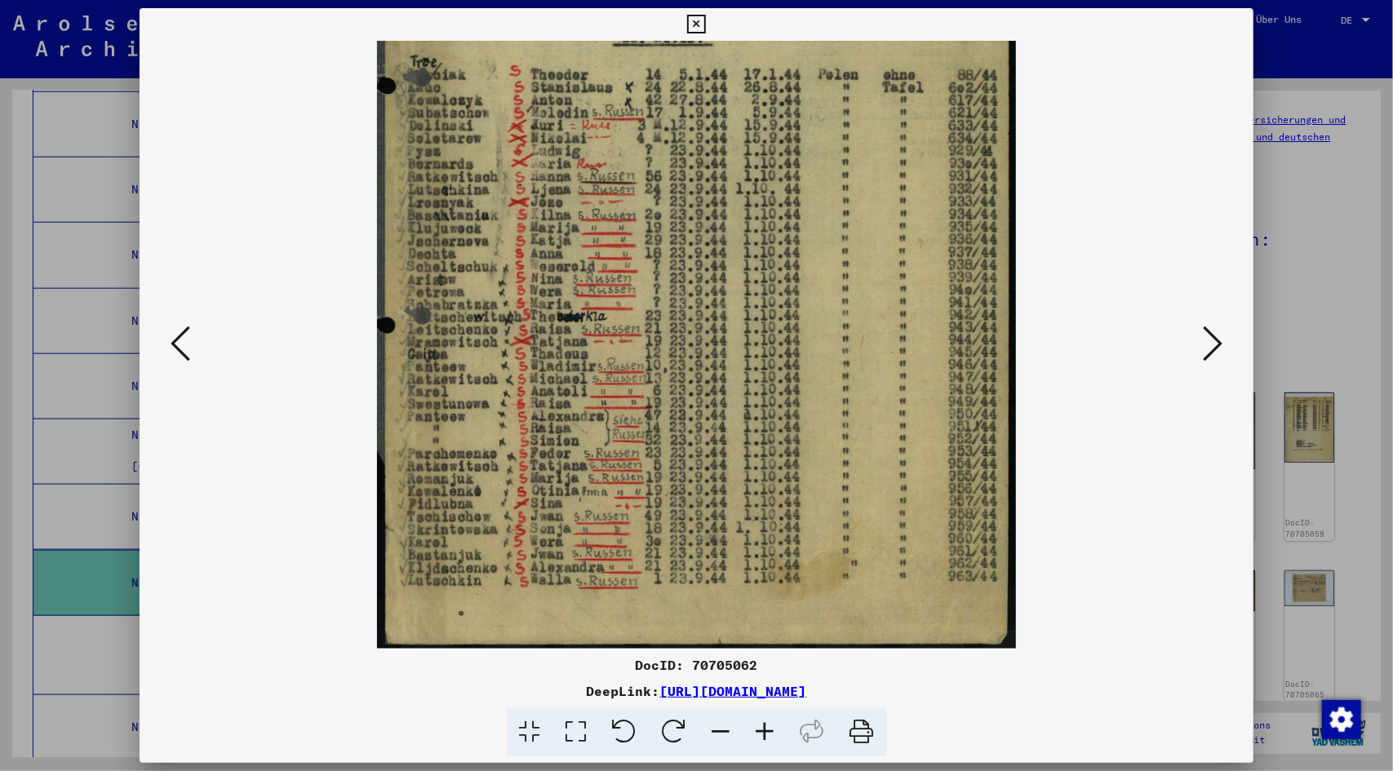
scroll to position [284, 0]
drag, startPoint x: 752, startPoint y: 584, endPoint x: 704, endPoint y: 320, distance: 267.9
click at [704, 320] on img at bounding box center [696, 204] width 639 height 894
drag, startPoint x: 1215, startPoint y: 353, endPoint x: 1219, endPoint y: 376, distance: 24.0
click at [1218, 367] on button at bounding box center [1212, 345] width 29 height 47
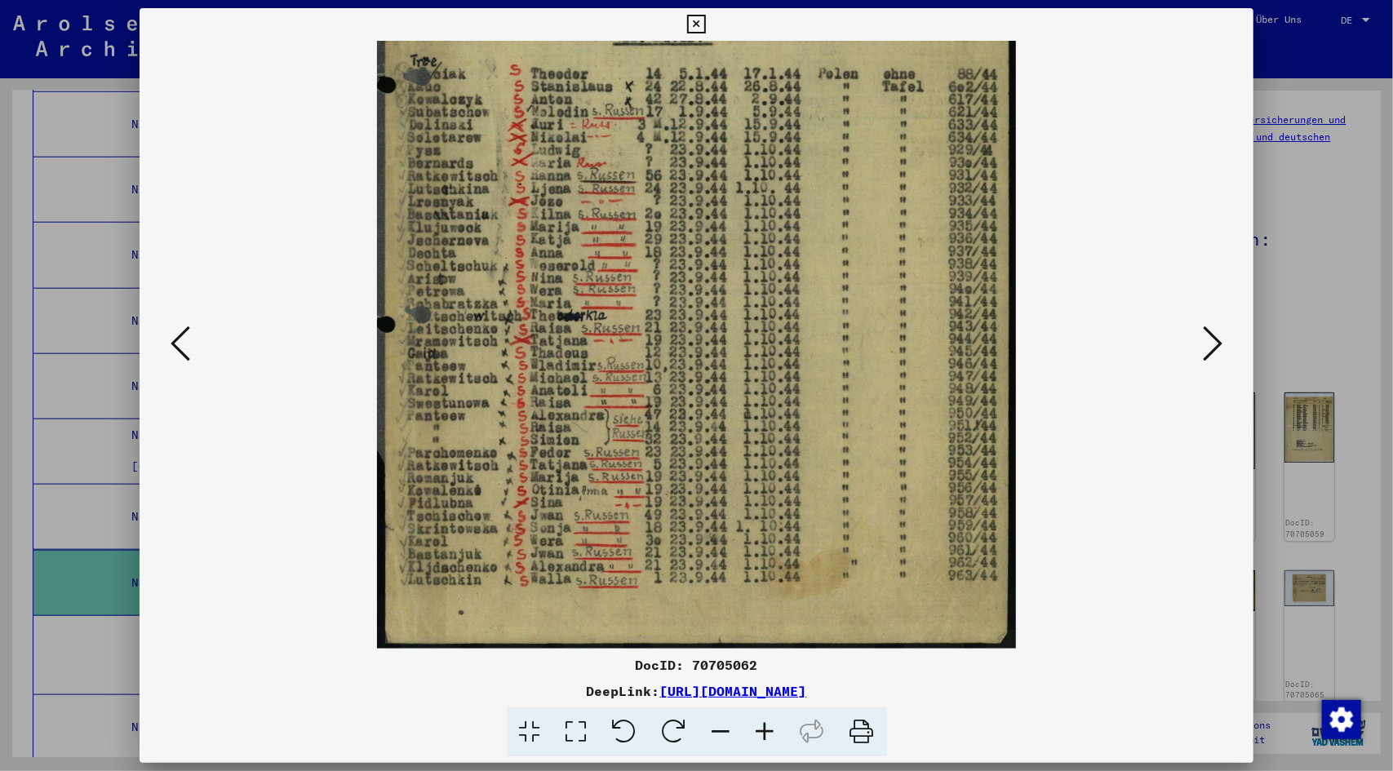
scroll to position [0, 0]
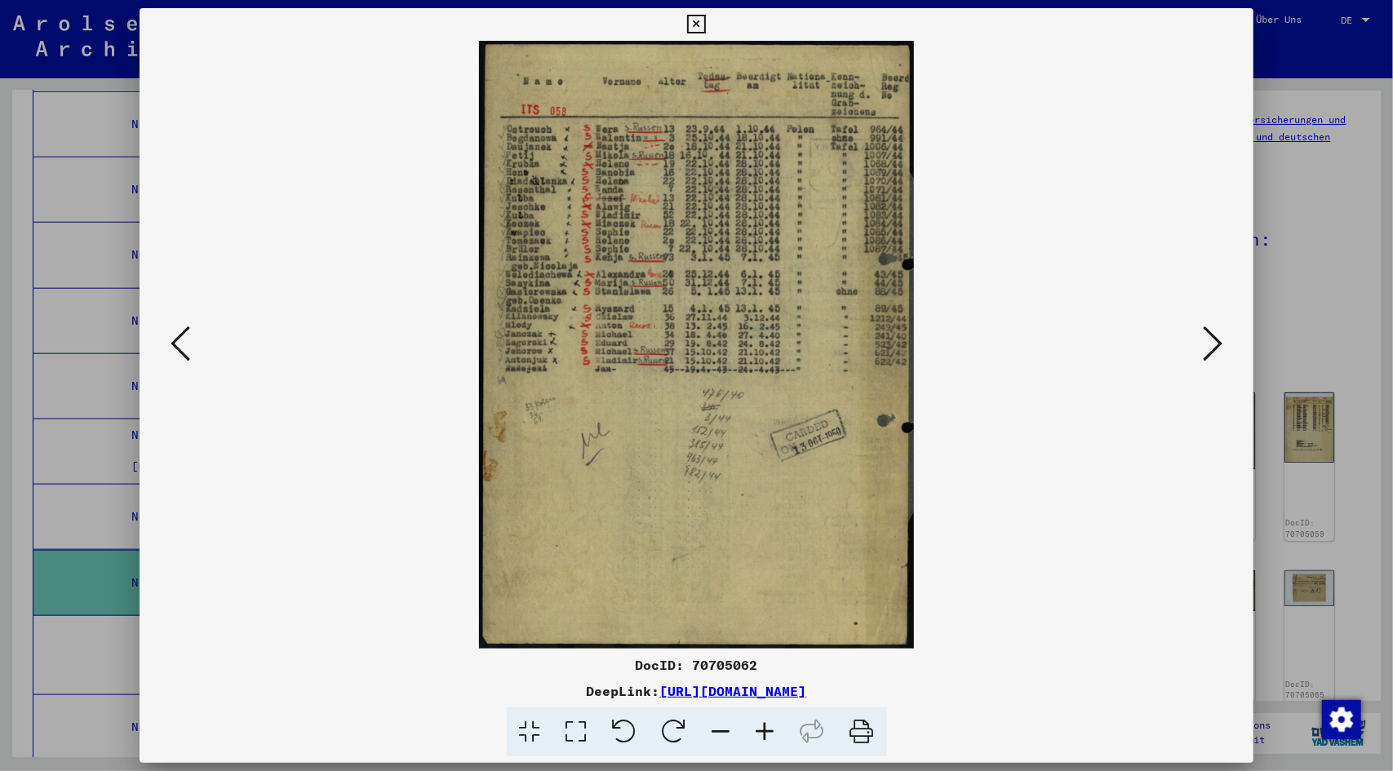
click at [1198, 322] on button at bounding box center [1212, 345] width 29 height 47
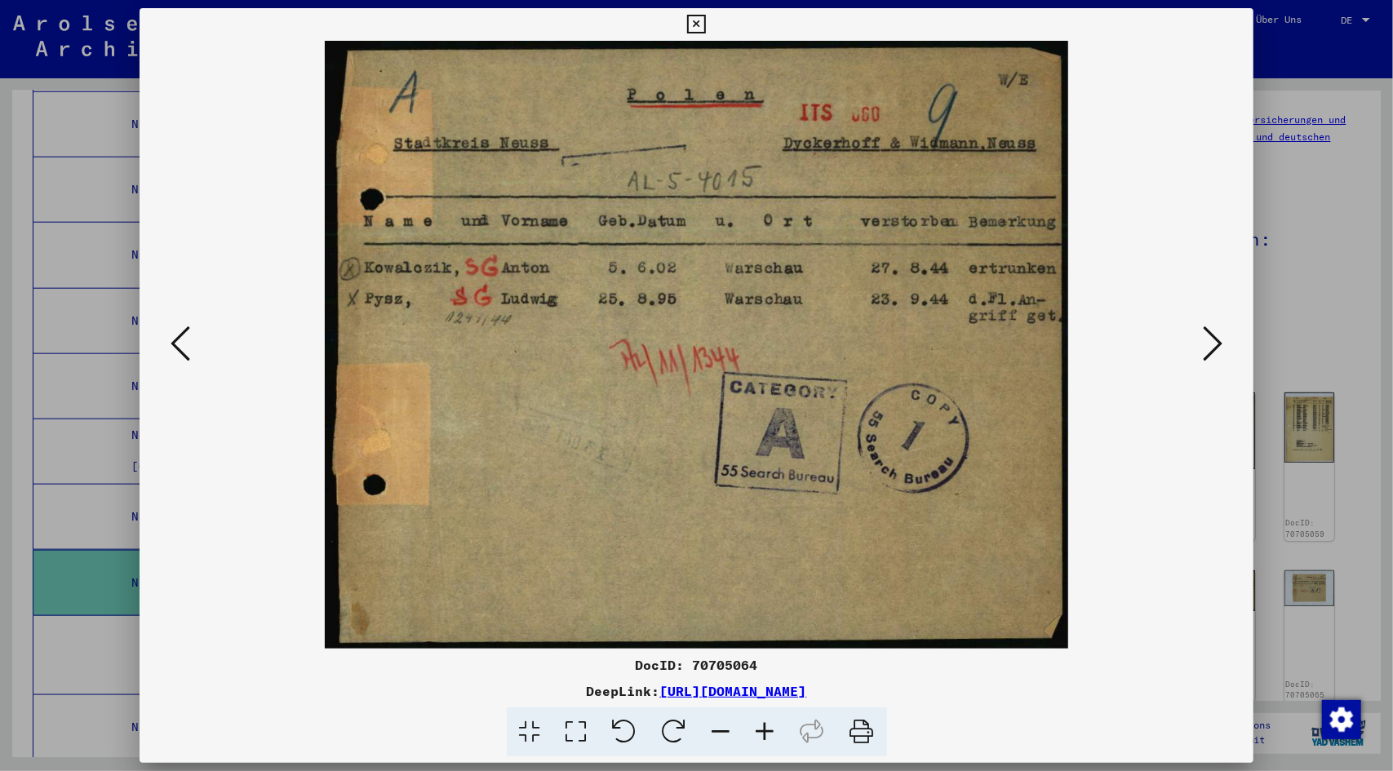
click at [1216, 337] on icon at bounding box center [1213, 343] width 20 height 39
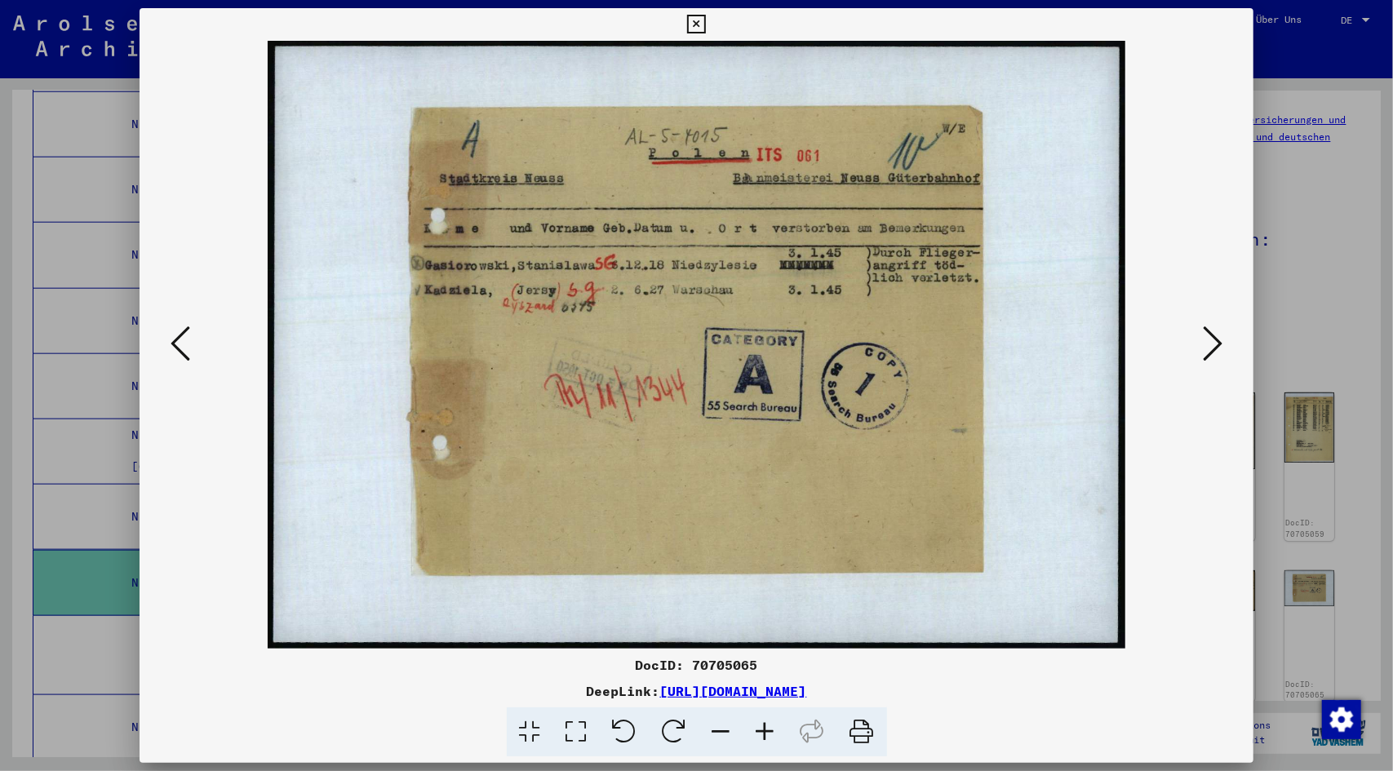
click at [1214, 342] on icon at bounding box center [1213, 343] width 20 height 39
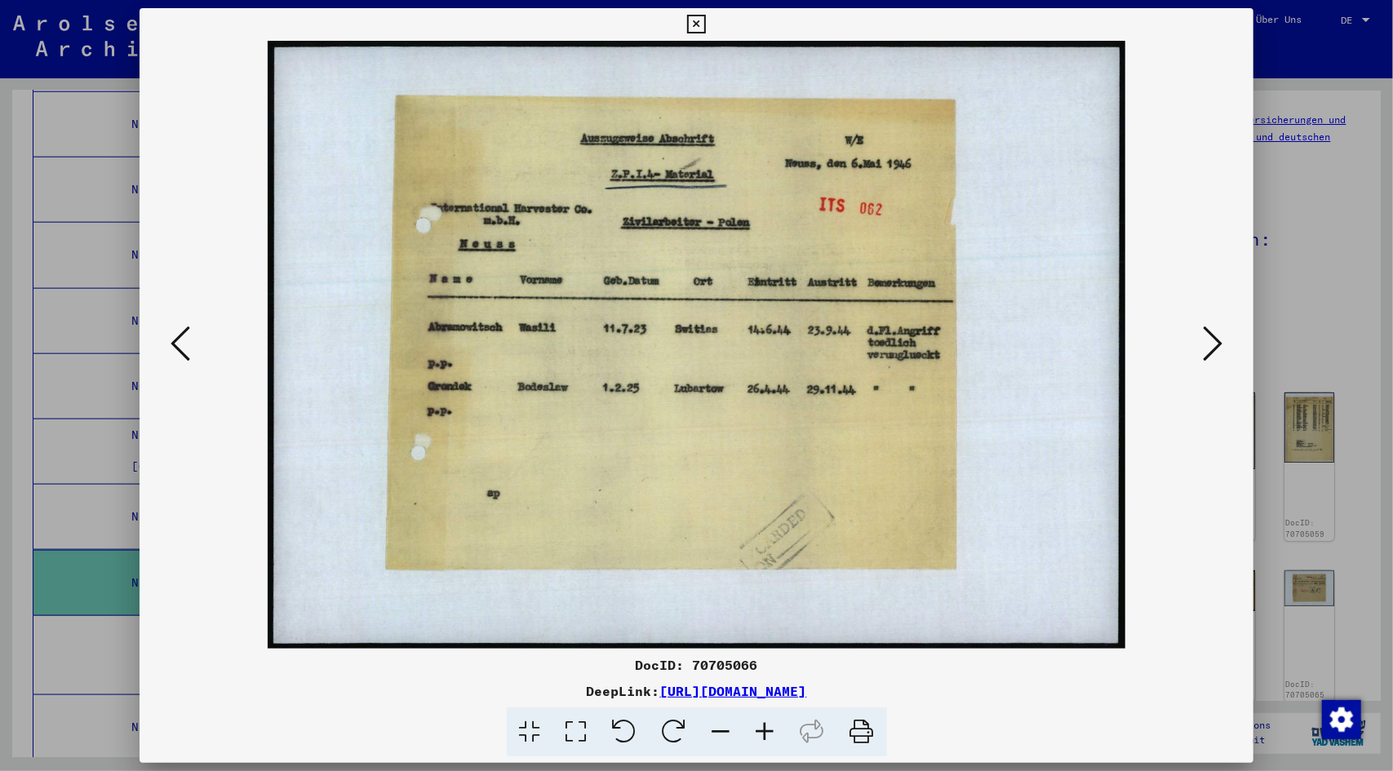
click at [1214, 342] on icon at bounding box center [1213, 343] width 20 height 39
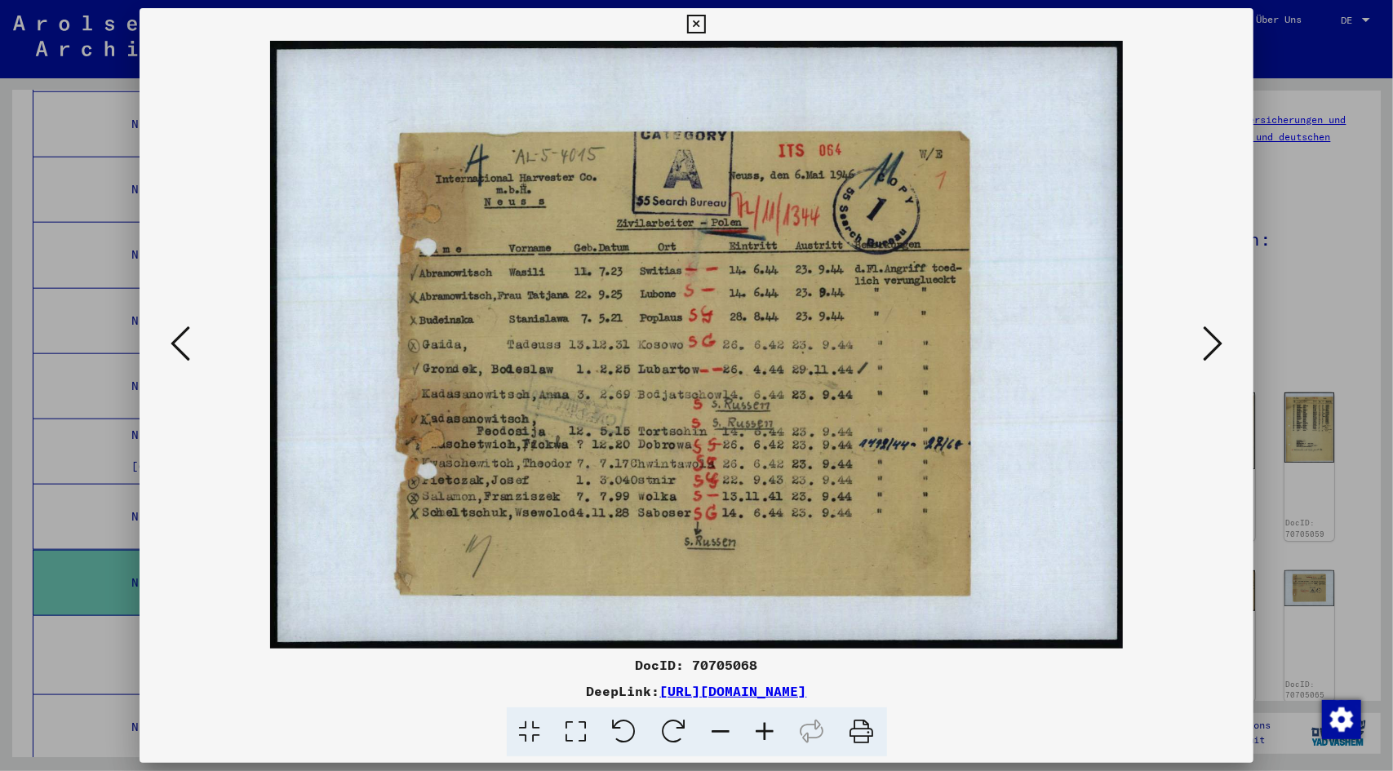
click at [1214, 342] on icon at bounding box center [1213, 343] width 20 height 39
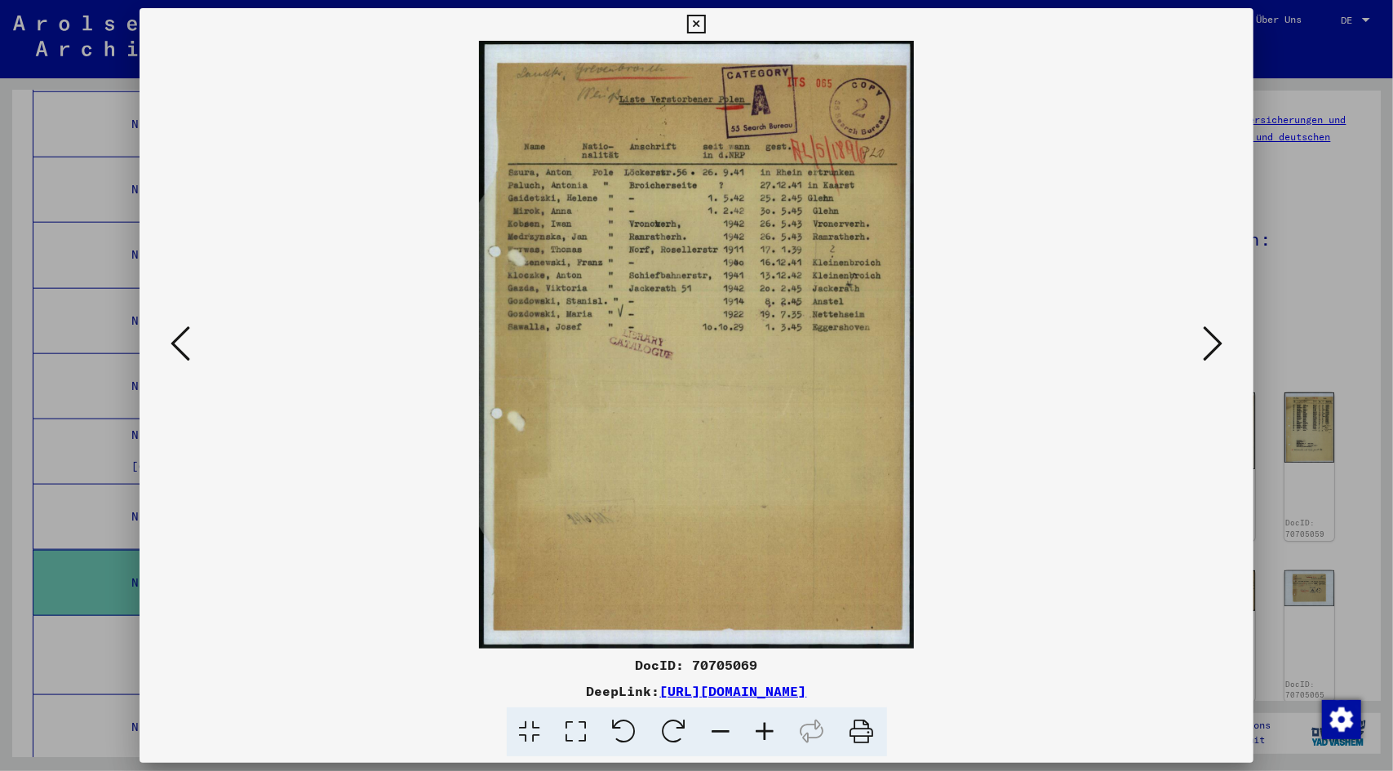
click at [1205, 347] on icon at bounding box center [1213, 343] width 20 height 39
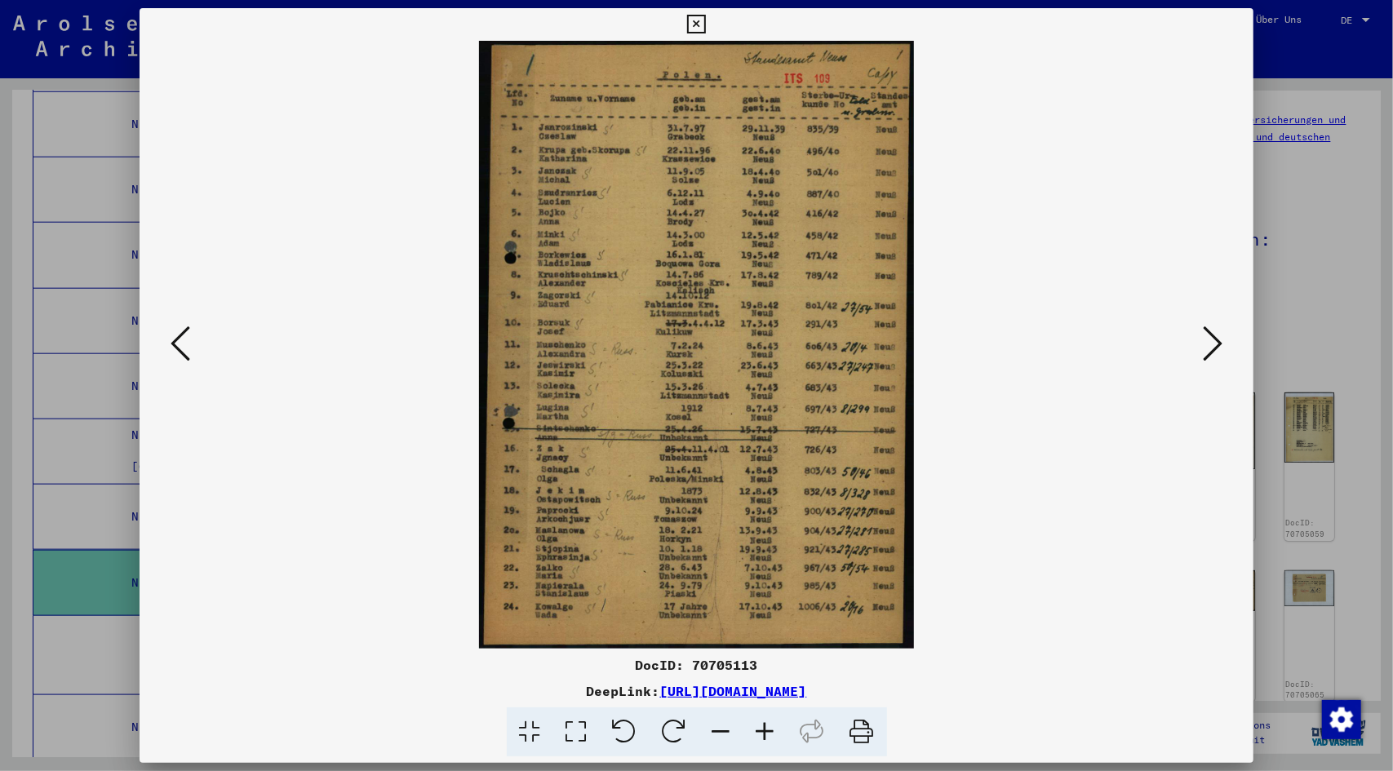
click at [694, 27] on icon at bounding box center [696, 25] width 19 height 20
